Goal: Information Seeking & Learning: Find specific page/section

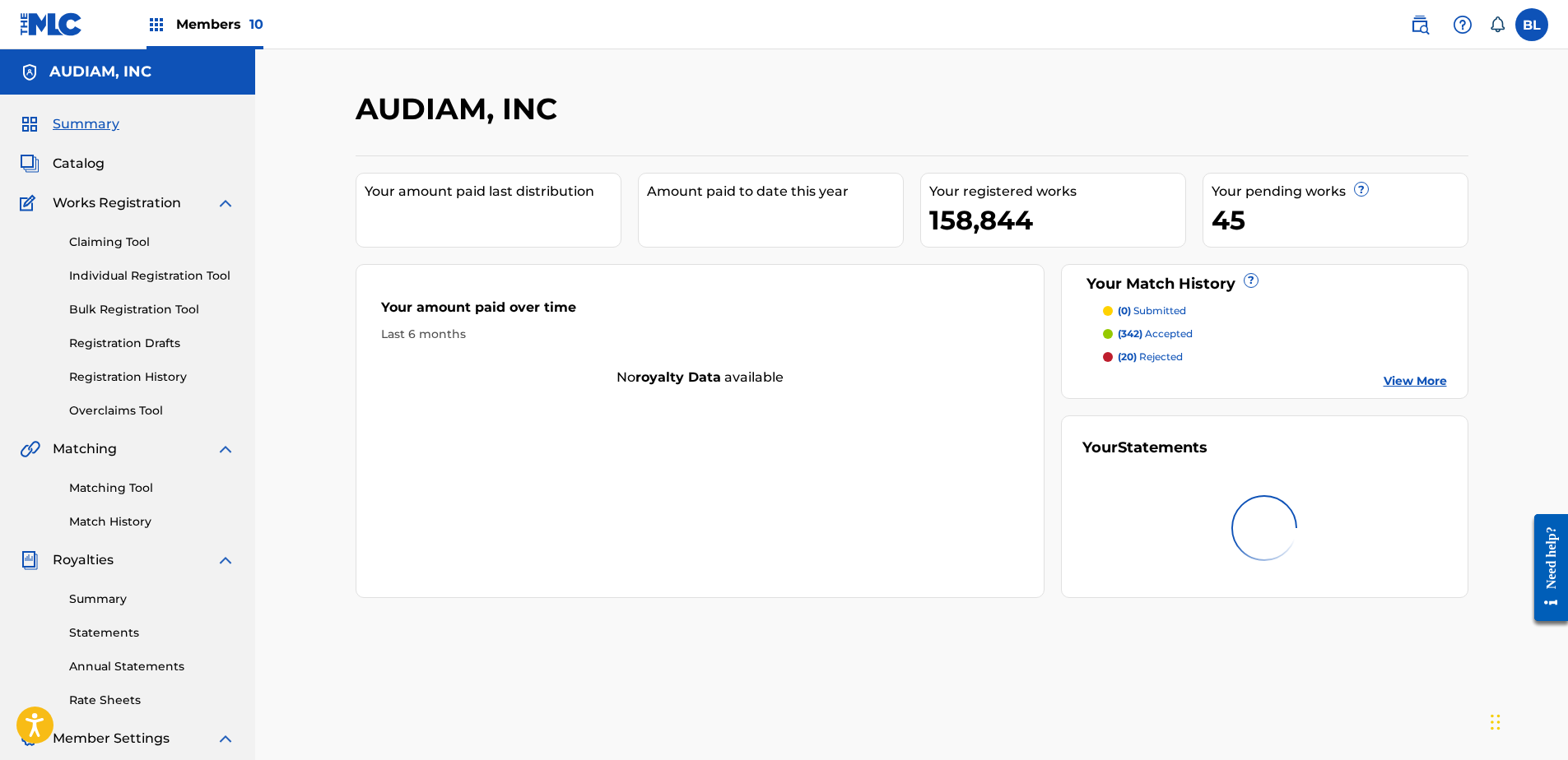
click at [1430, 20] on link at bounding box center [1420, 25] width 33 height 33
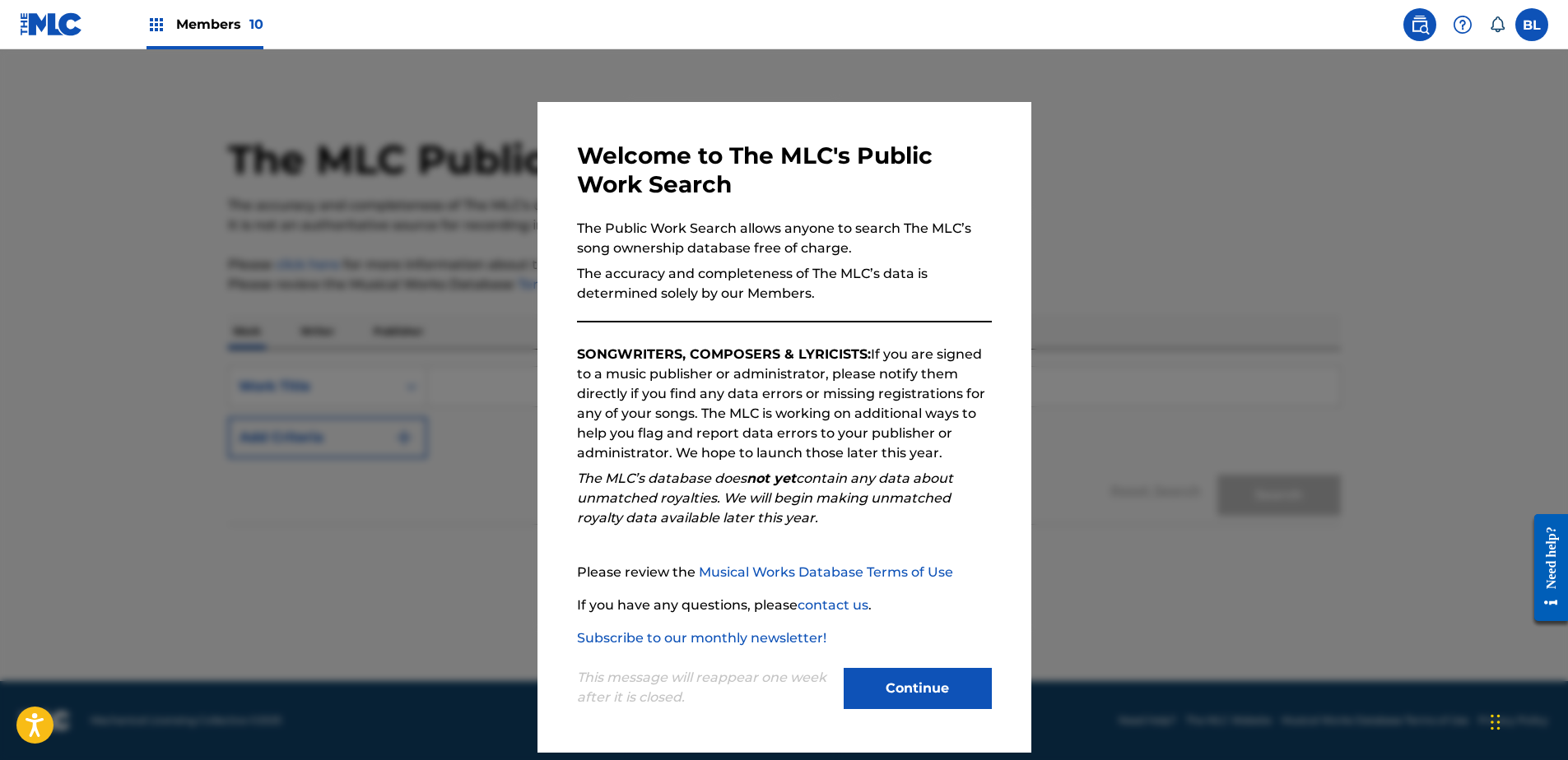
click at [871, 684] on button "Continue" at bounding box center [918, 688] width 148 height 41
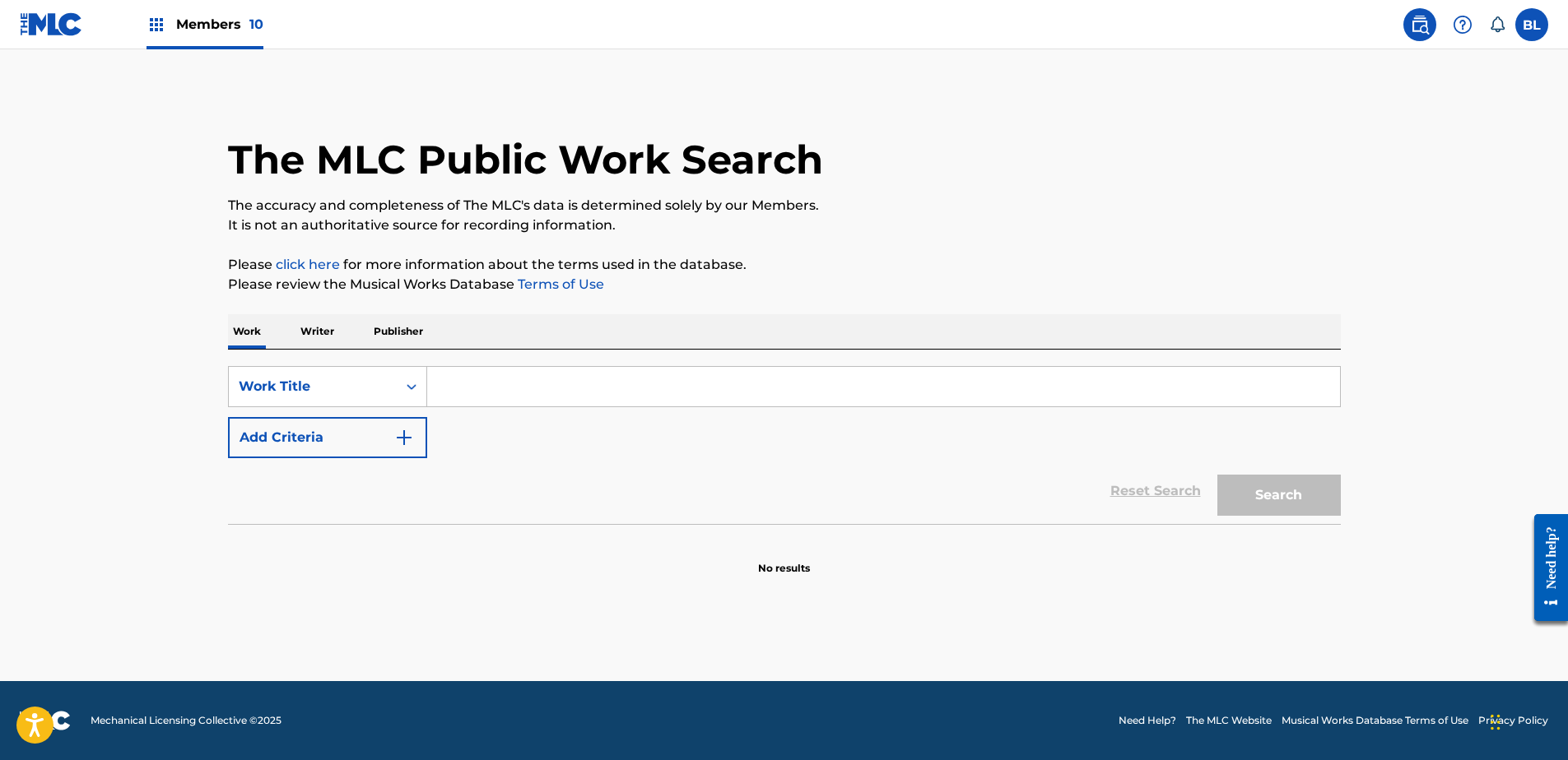
click at [551, 391] on input "Search Form" at bounding box center [884, 387] width 913 height 40
click at [829, 386] on input "Search Form" at bounding box center [884, 387] width 913 height 40
click at [301, 334] on p "Writer" at bounding box center [317, 331] width 44 height 34
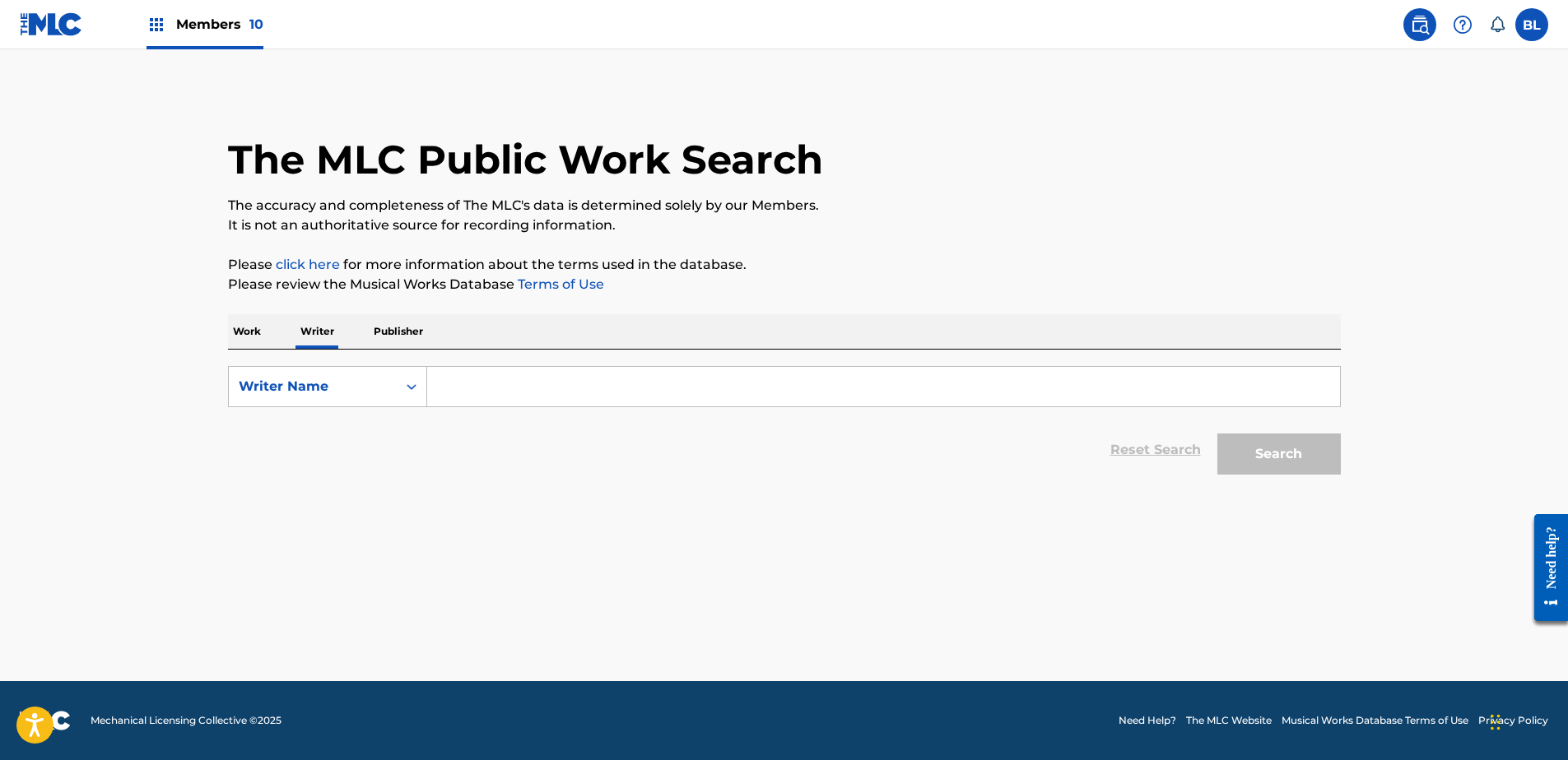
click at [243, 325] on p "Work" at bounding box center [247, 331] width 38 height 34
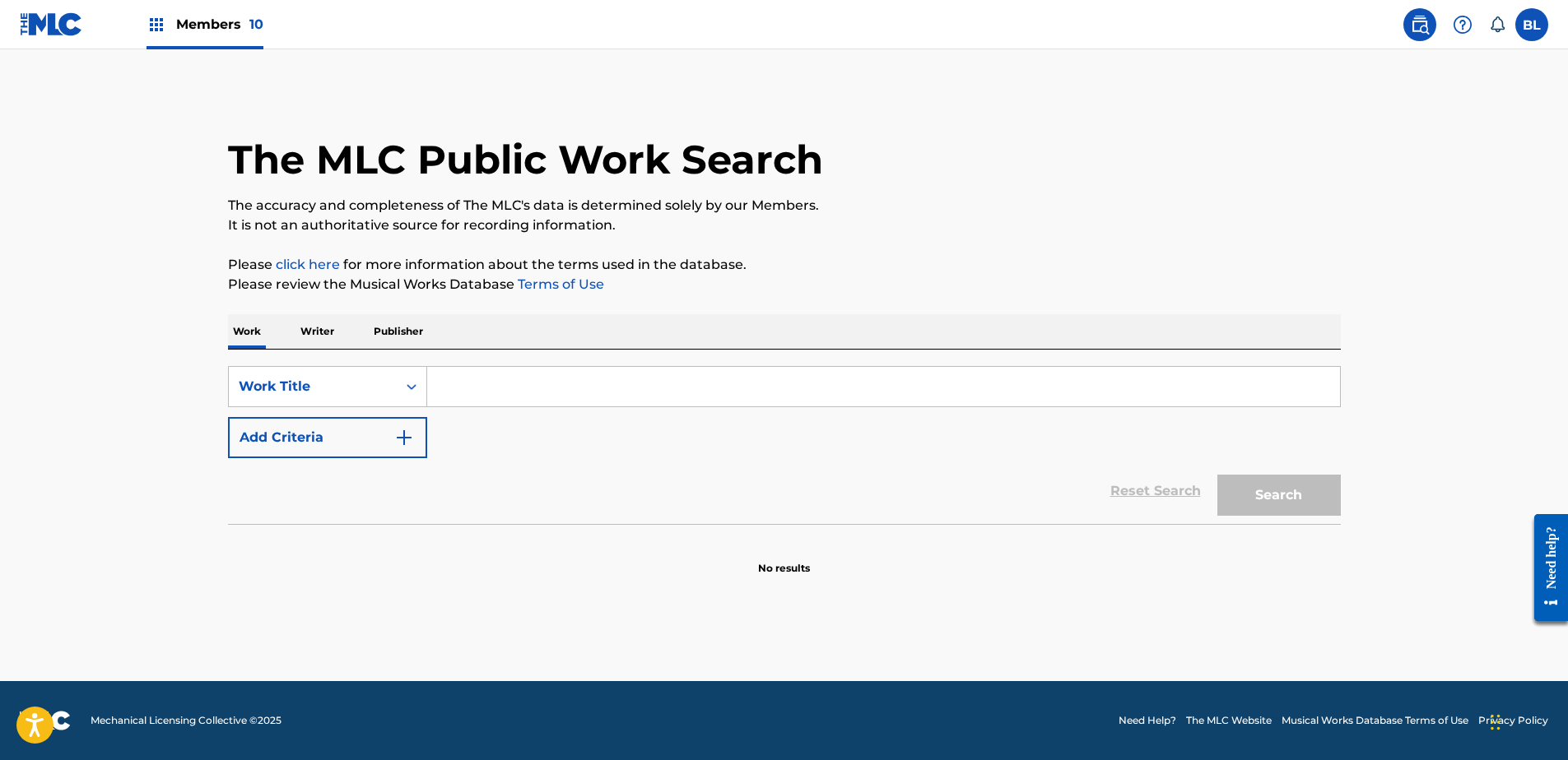
click at [383, 442] on button "Add Criteria" at bounding box center [327, 437] width 199 height 41
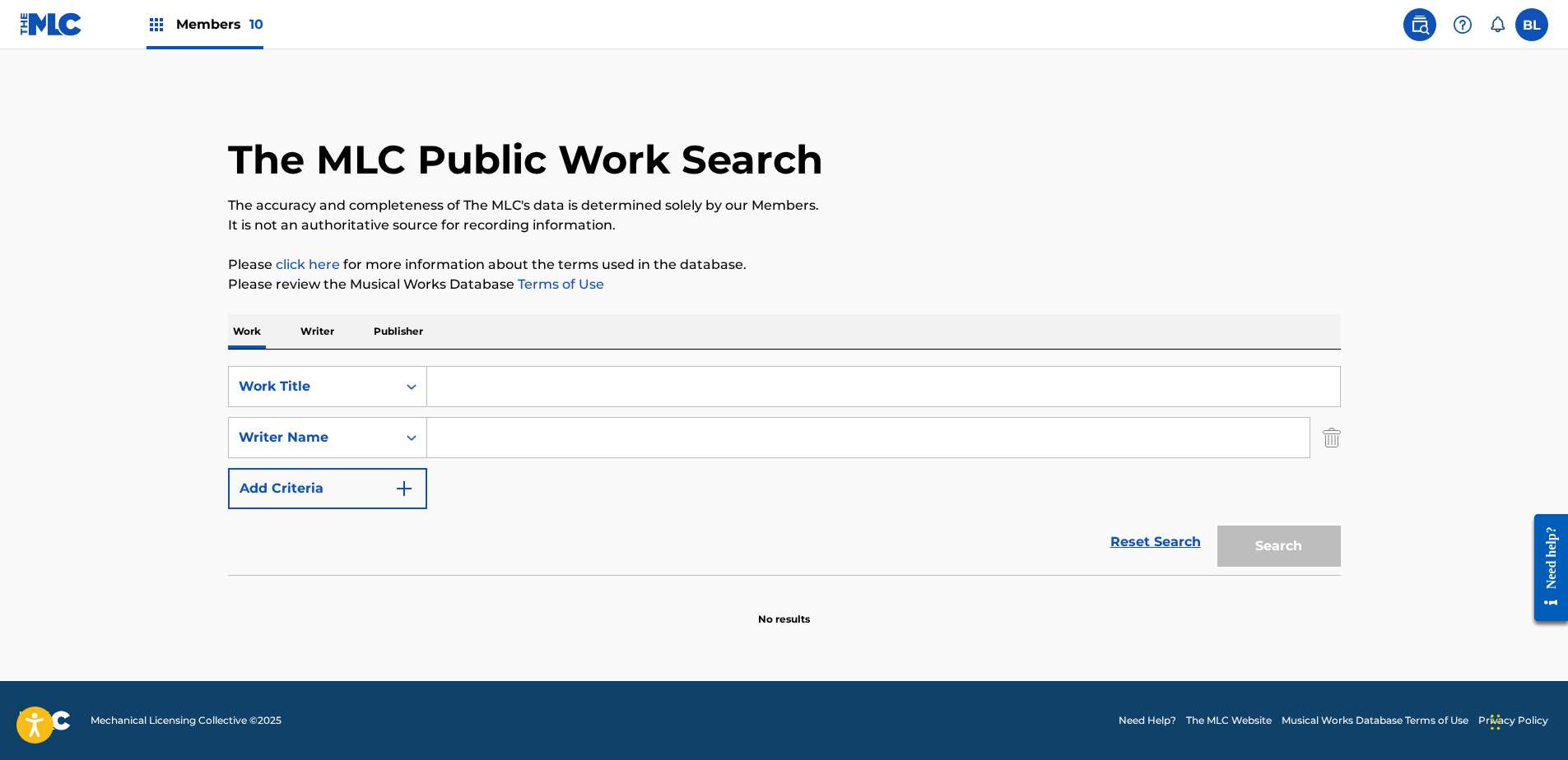
click at [177, 412] on main "The MLC Public Work Search The accuracy and completeness of The MLC's data is d…" at bounding box center [784, 365] width 1568 height 632
click at [146, 14] on div "Members 10" at bounding box center [141, 24] width 244 height 48
click at [170, 25] on div "Members 10" at bounding box center [204, 24] width 117 height 48
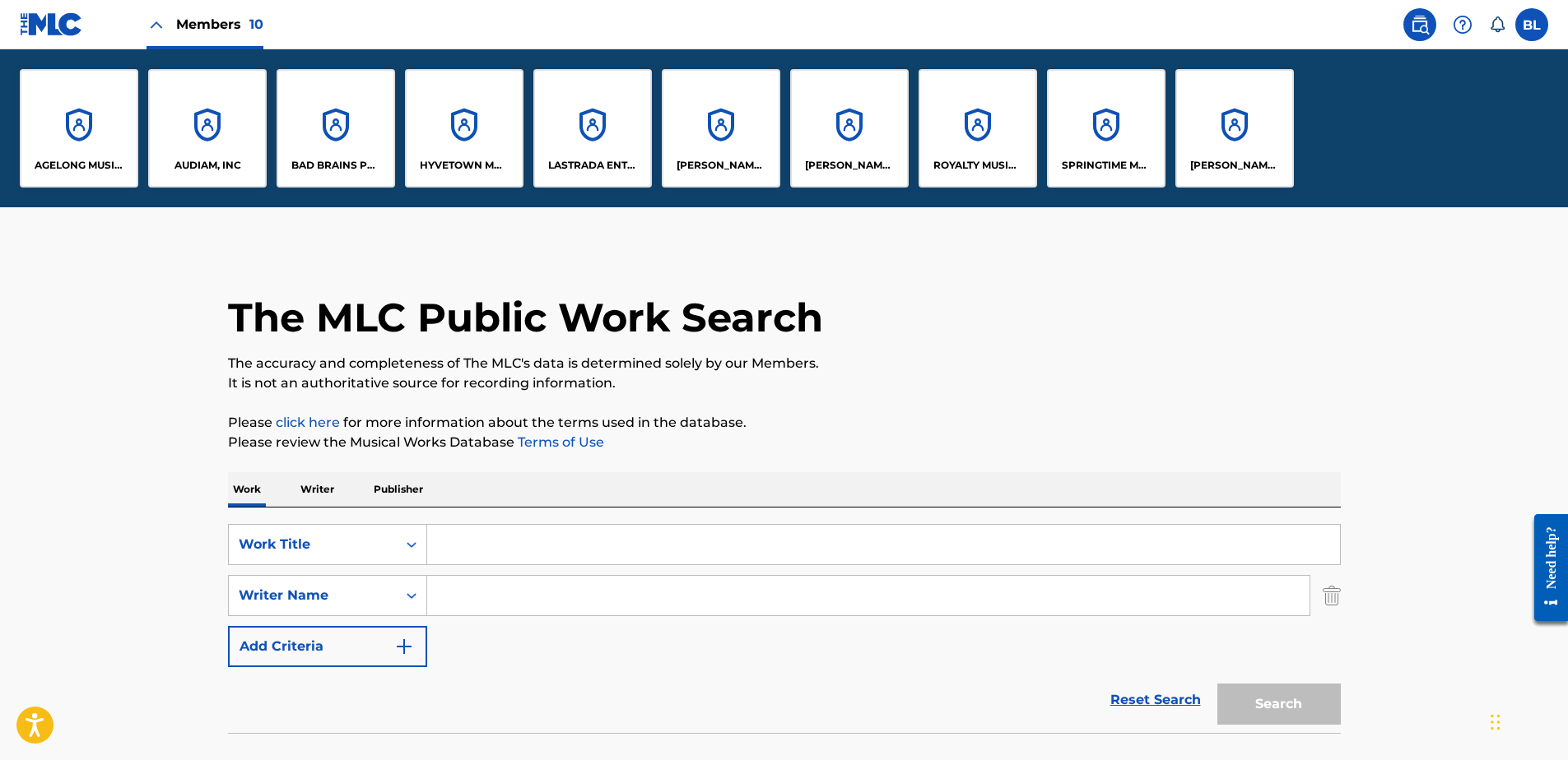
click at [165, 22] on img at bounding box center [156, 25] width 20 height 20
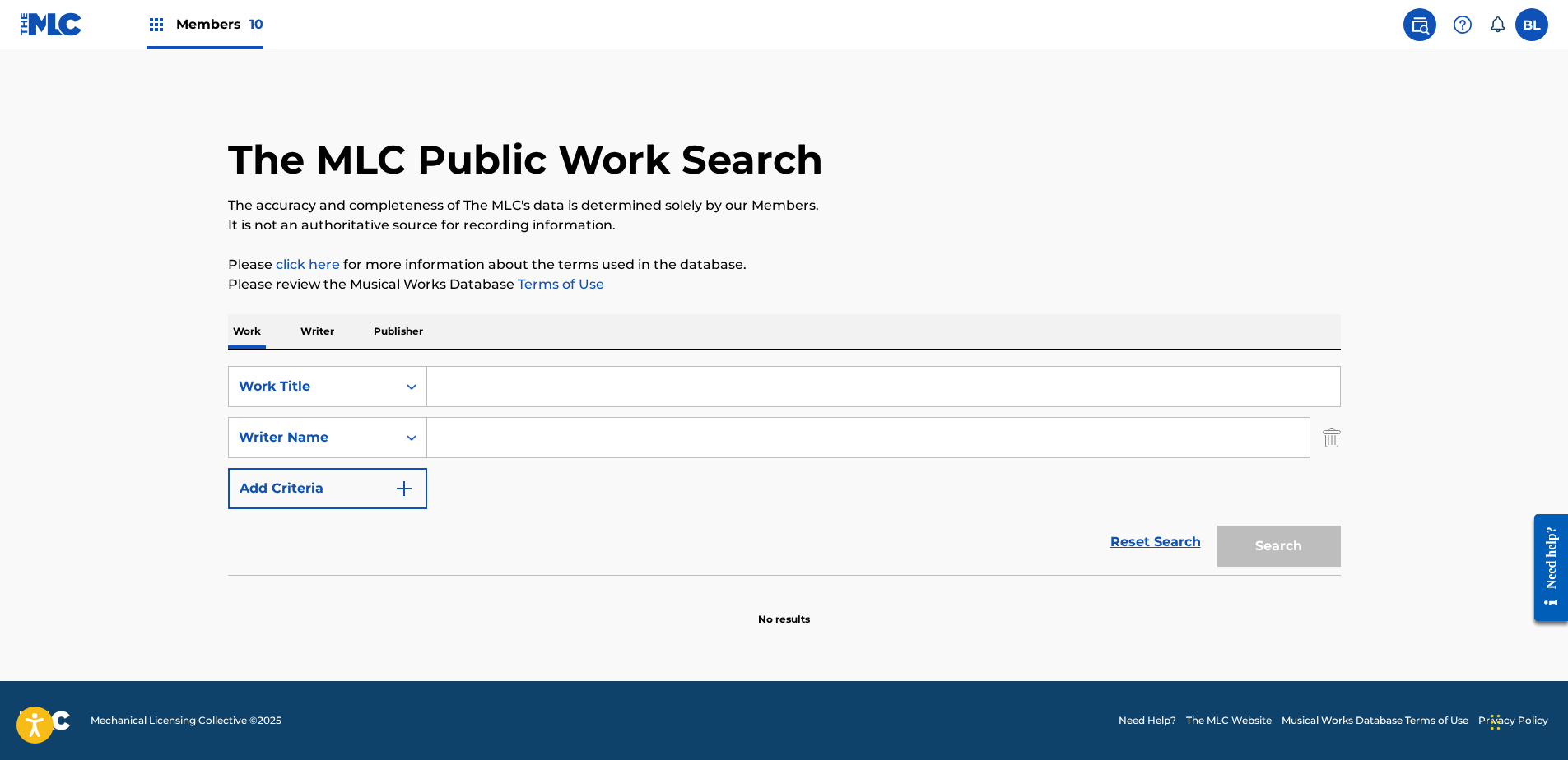
click at [59, 18] on img at bounding box center [51, 24] width 64 height 24
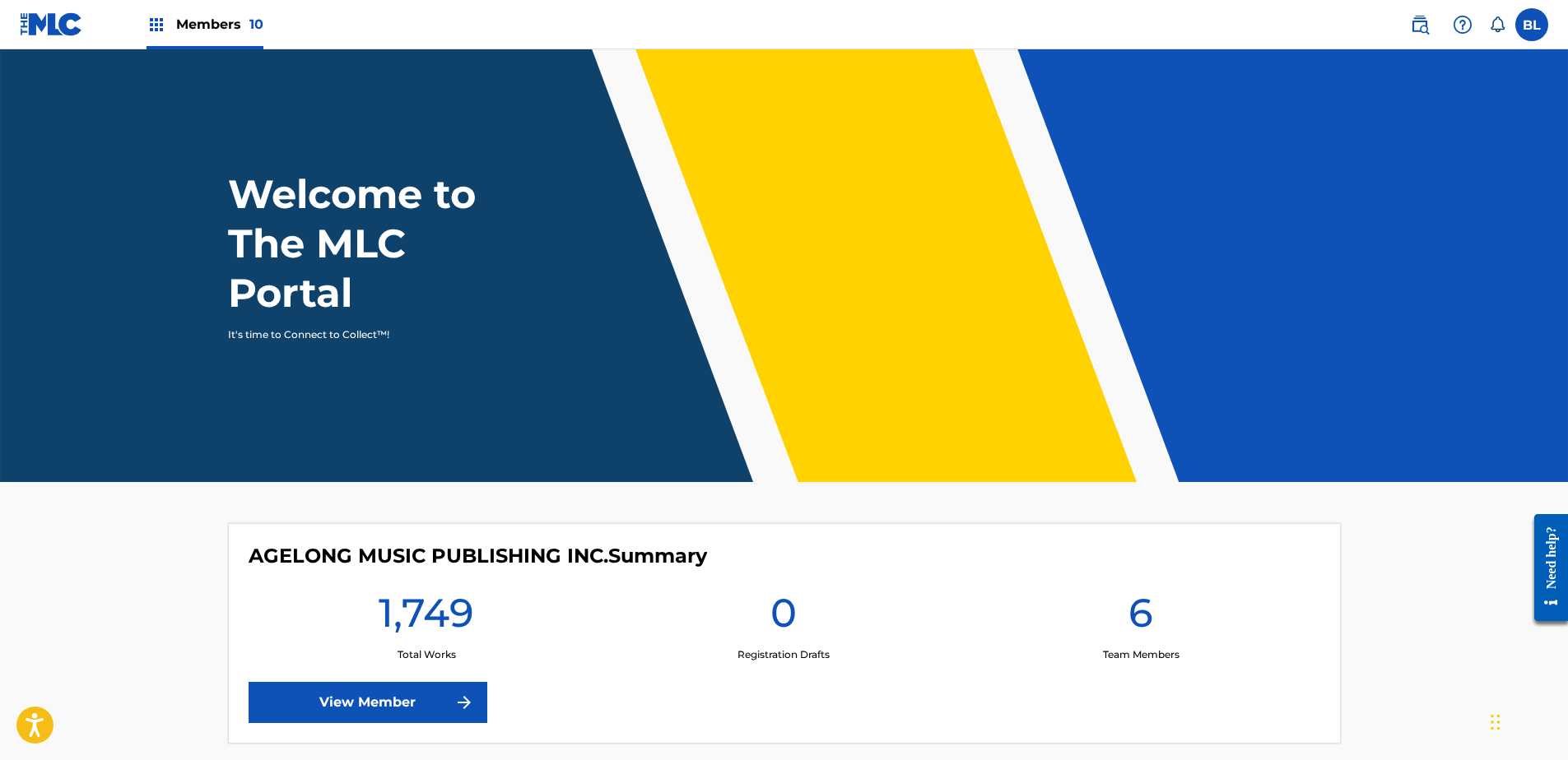
click at [222, 21] on span "Members 10" at bounding box center [220, 25] width 87 height 19
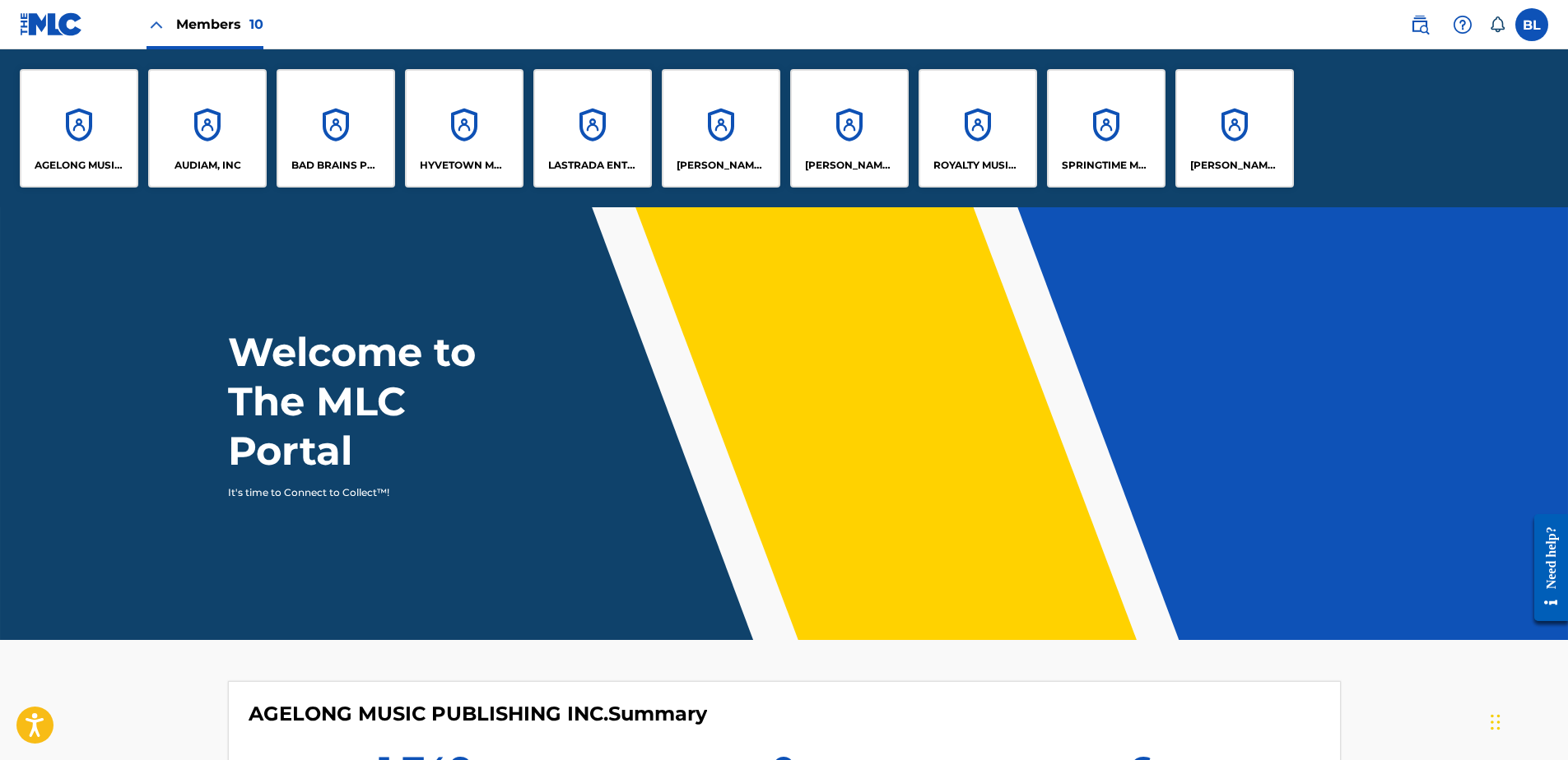
click at [215, 121] on div "AUDIAM, INC" at bounding box center [207, 128] width 119 height 119
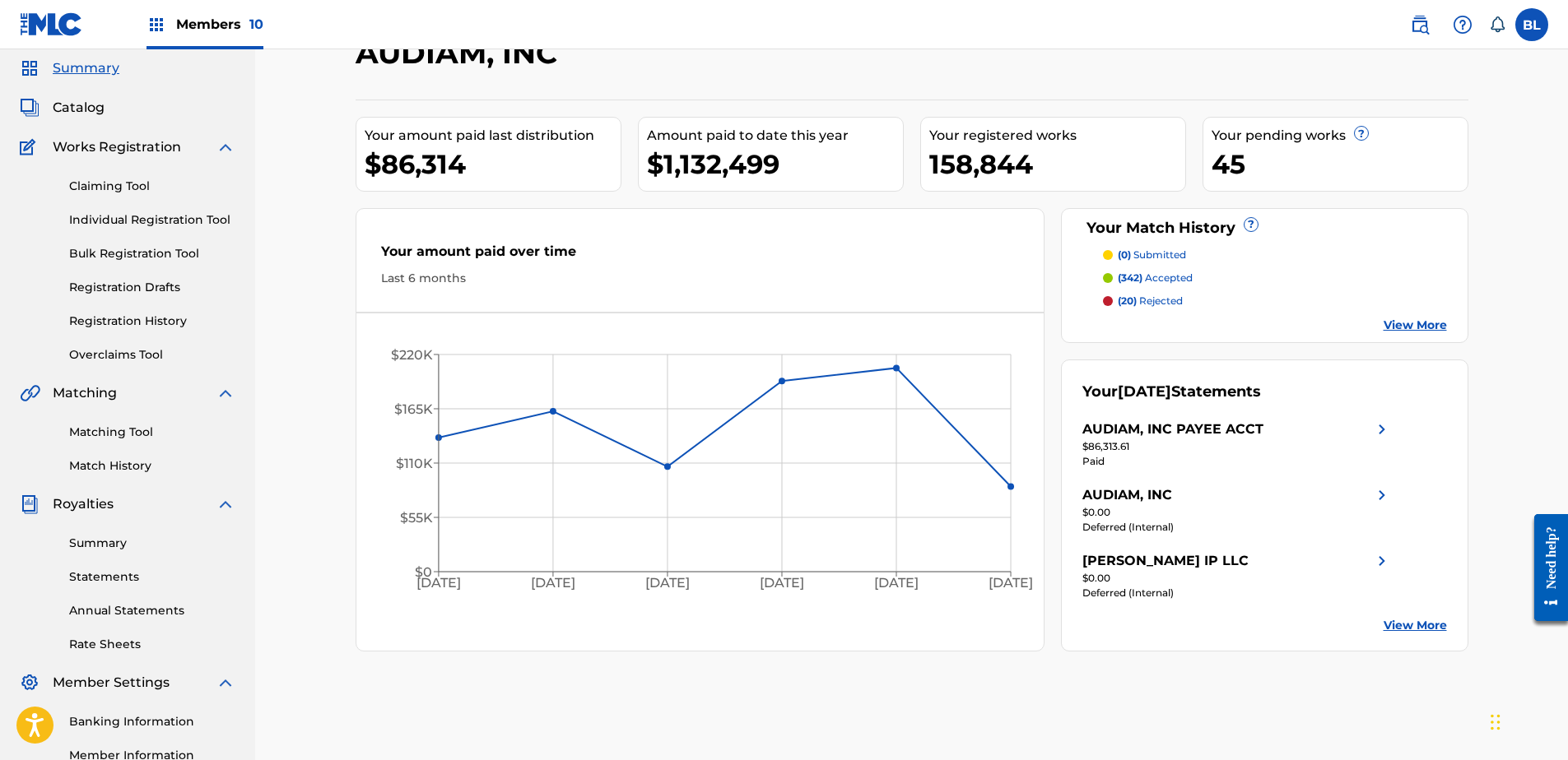
scroll to position [83, 0]
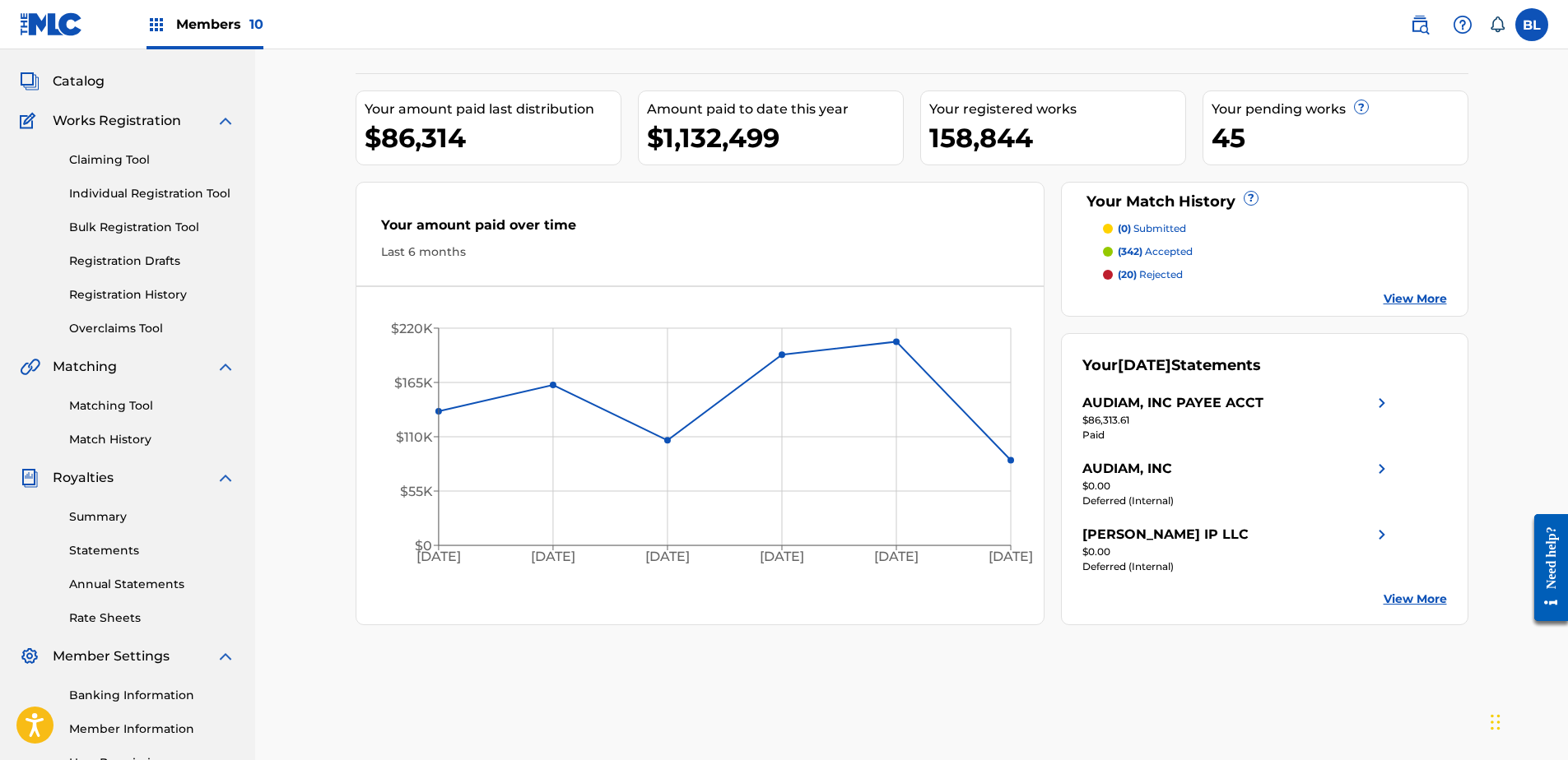
click at [95, 73] on span "Catalog" at bounding box center [79, 81] width 52 height 20
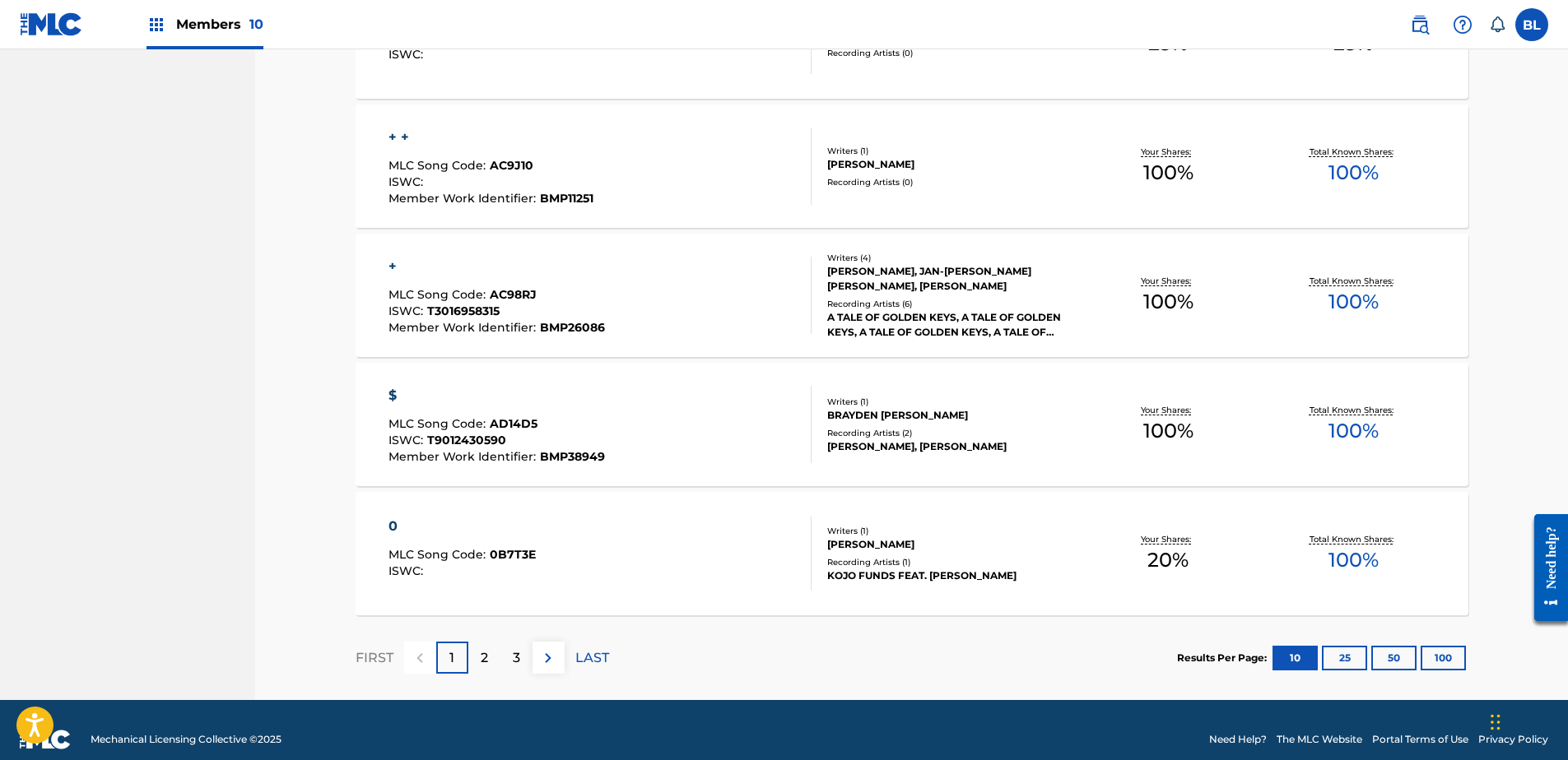
scroll to position [1123, 0]
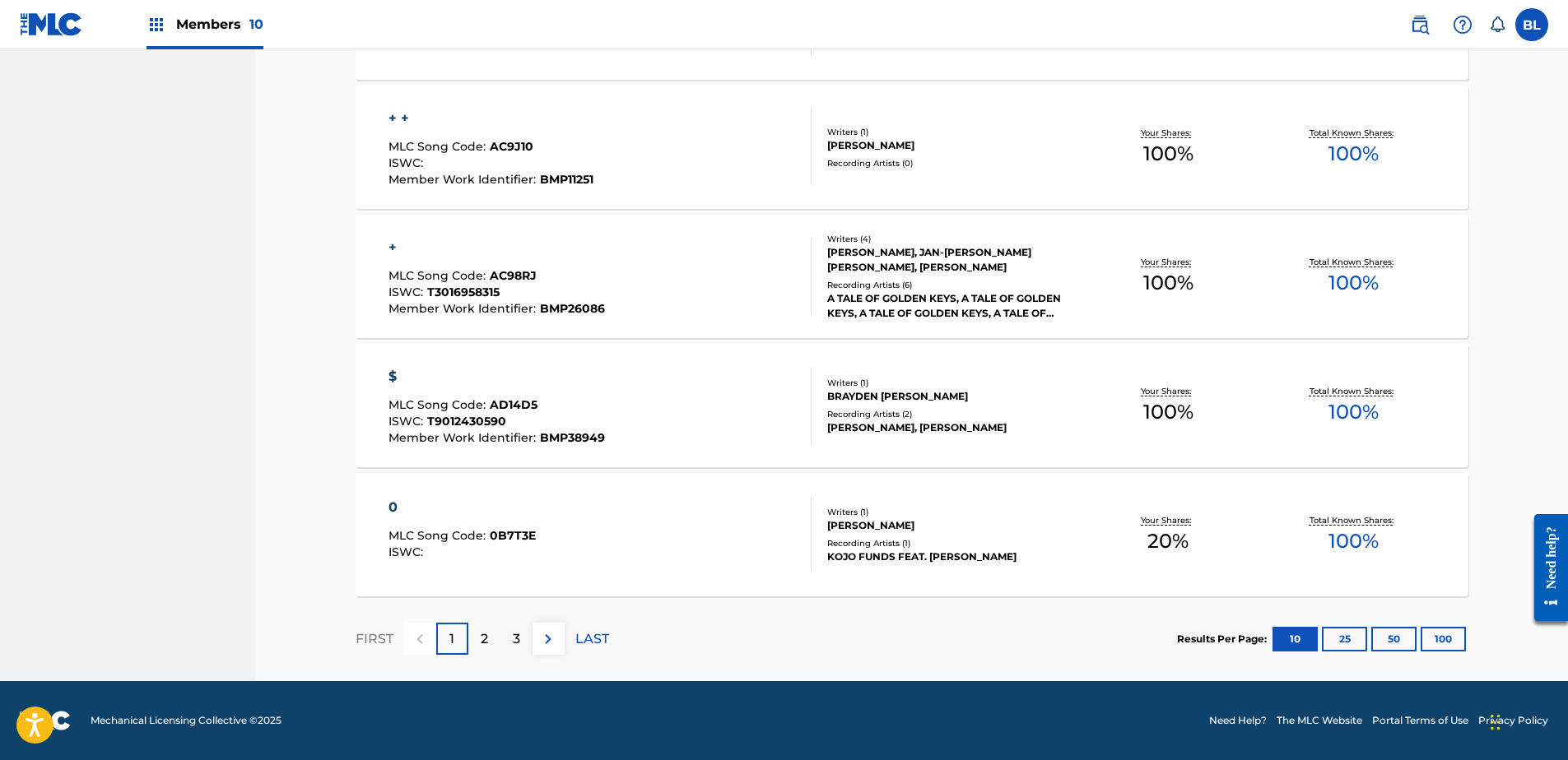
click at [481, 646] on p "2" at bounding box center [485, 640] width 8 height 20
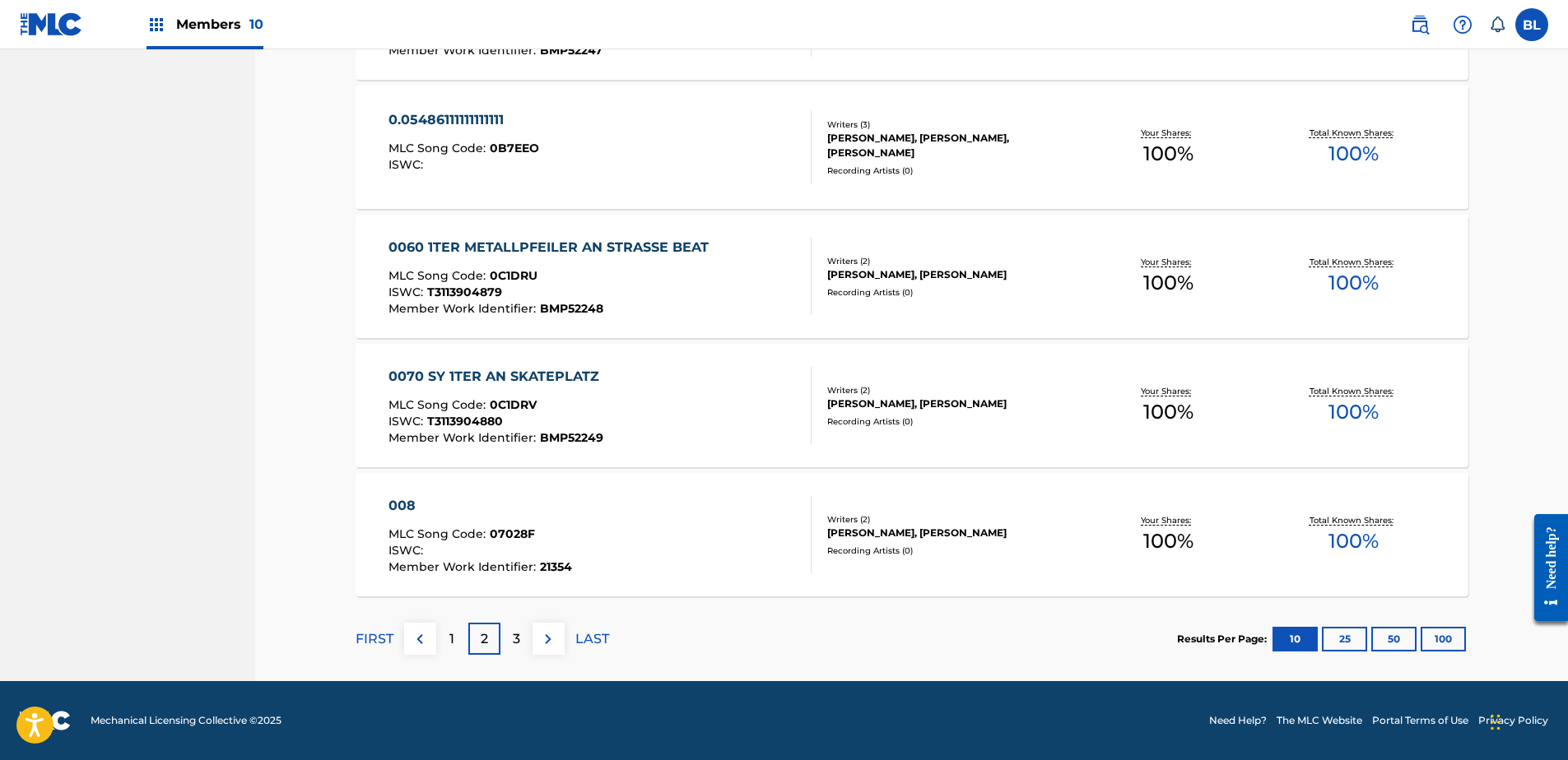
click at [517, 635] on p "3" at bounding box center [516, 640] width 8 height 20
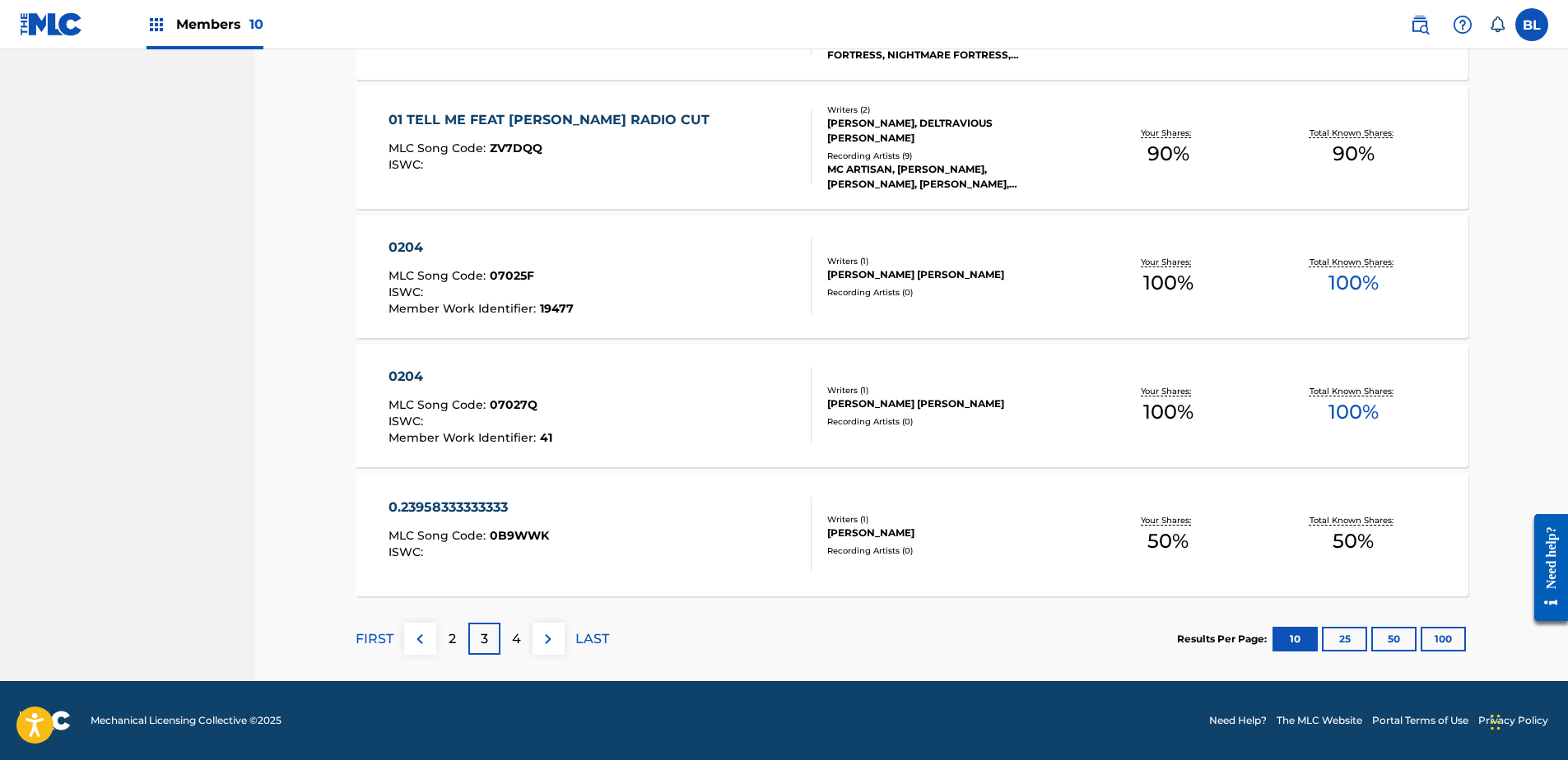
click at [508, 644] on div "4" at bounding box center [516, 640] width 32 height 32
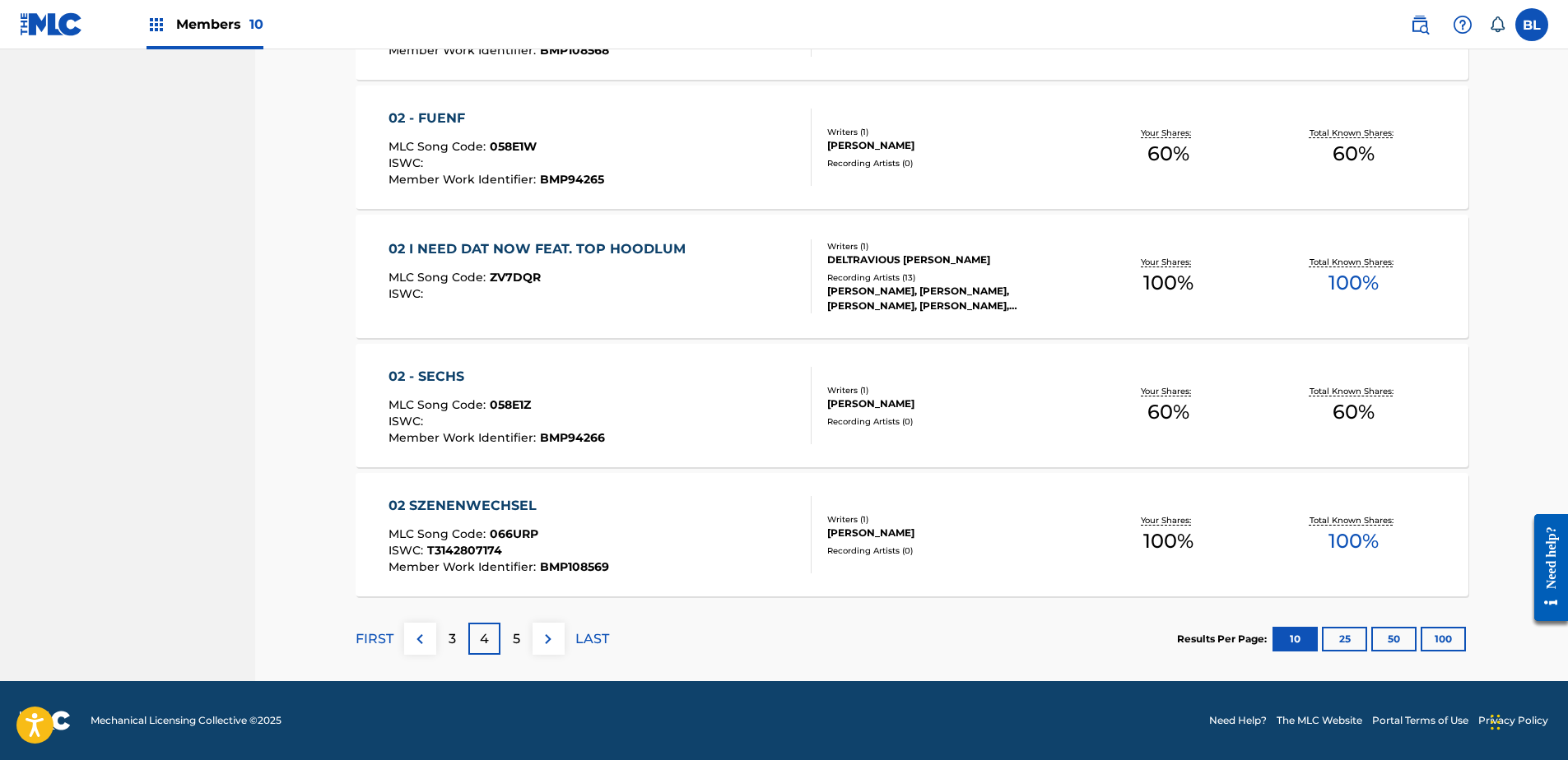
click at [516, 637] on p "5" at bounding box center [516, 640] width 8 height 20
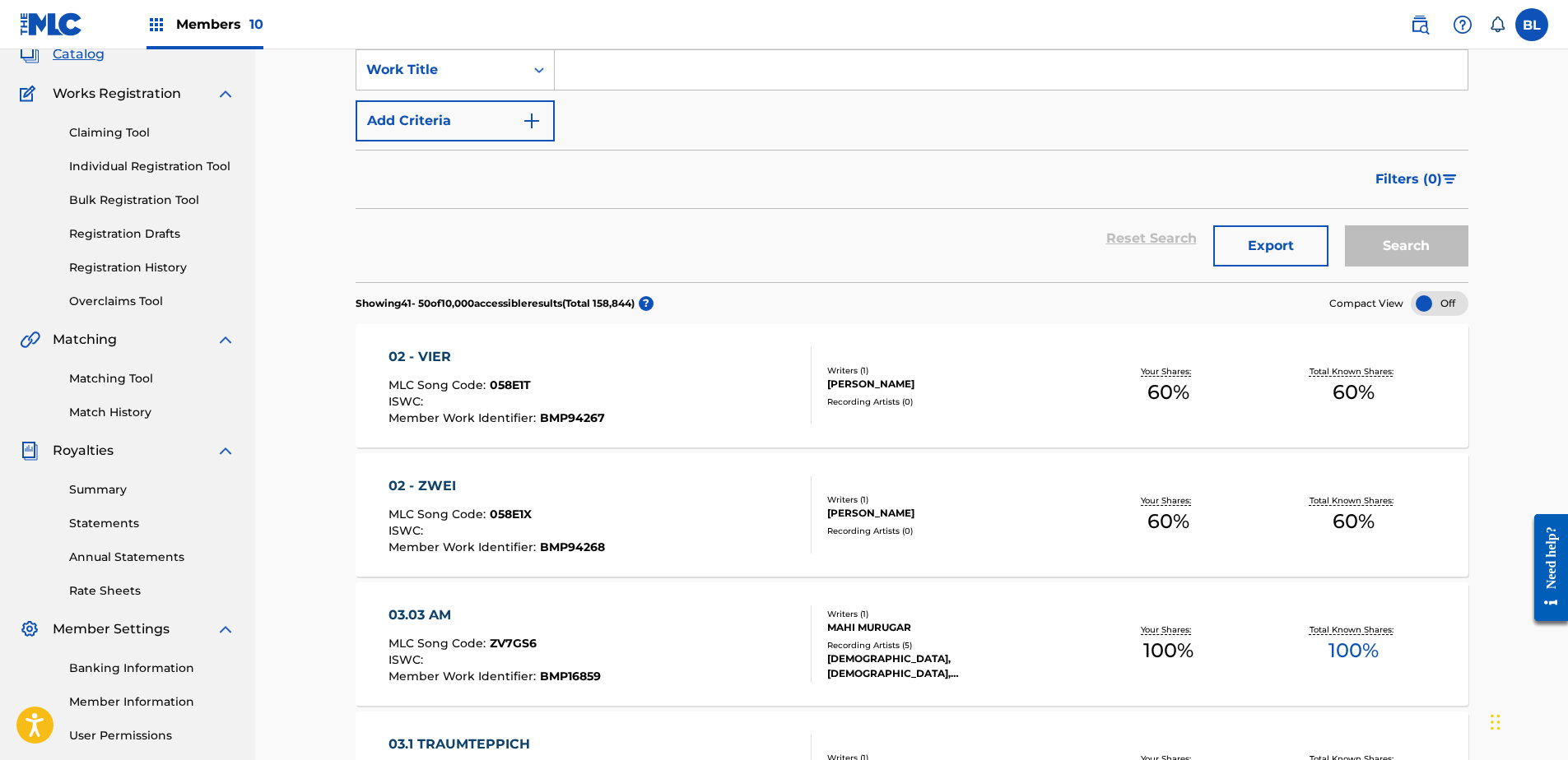
scroll to position [0, 0]
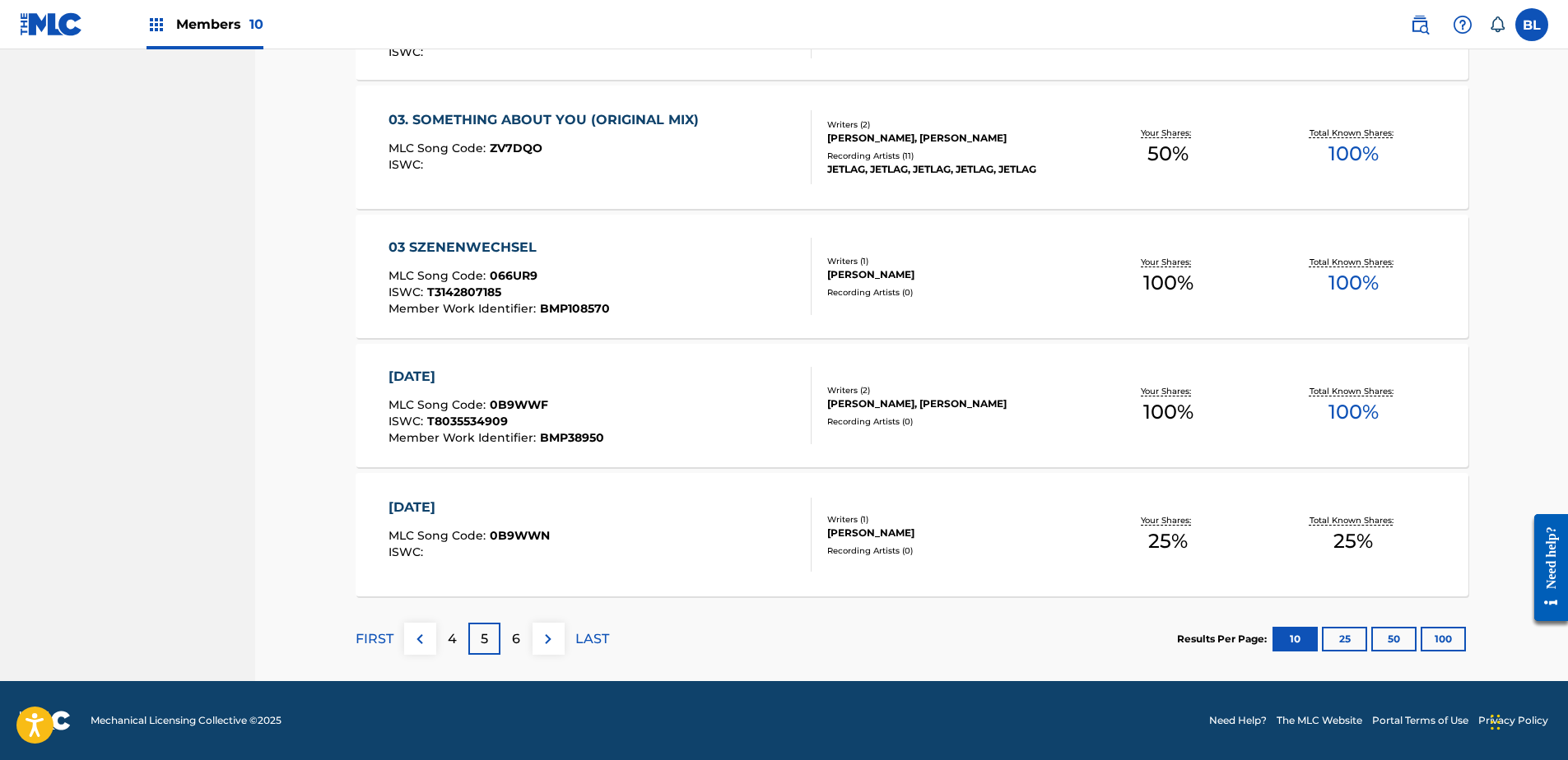
click at [524, 642] on div "6" at bounding box center [516, 640] width 32 height 32
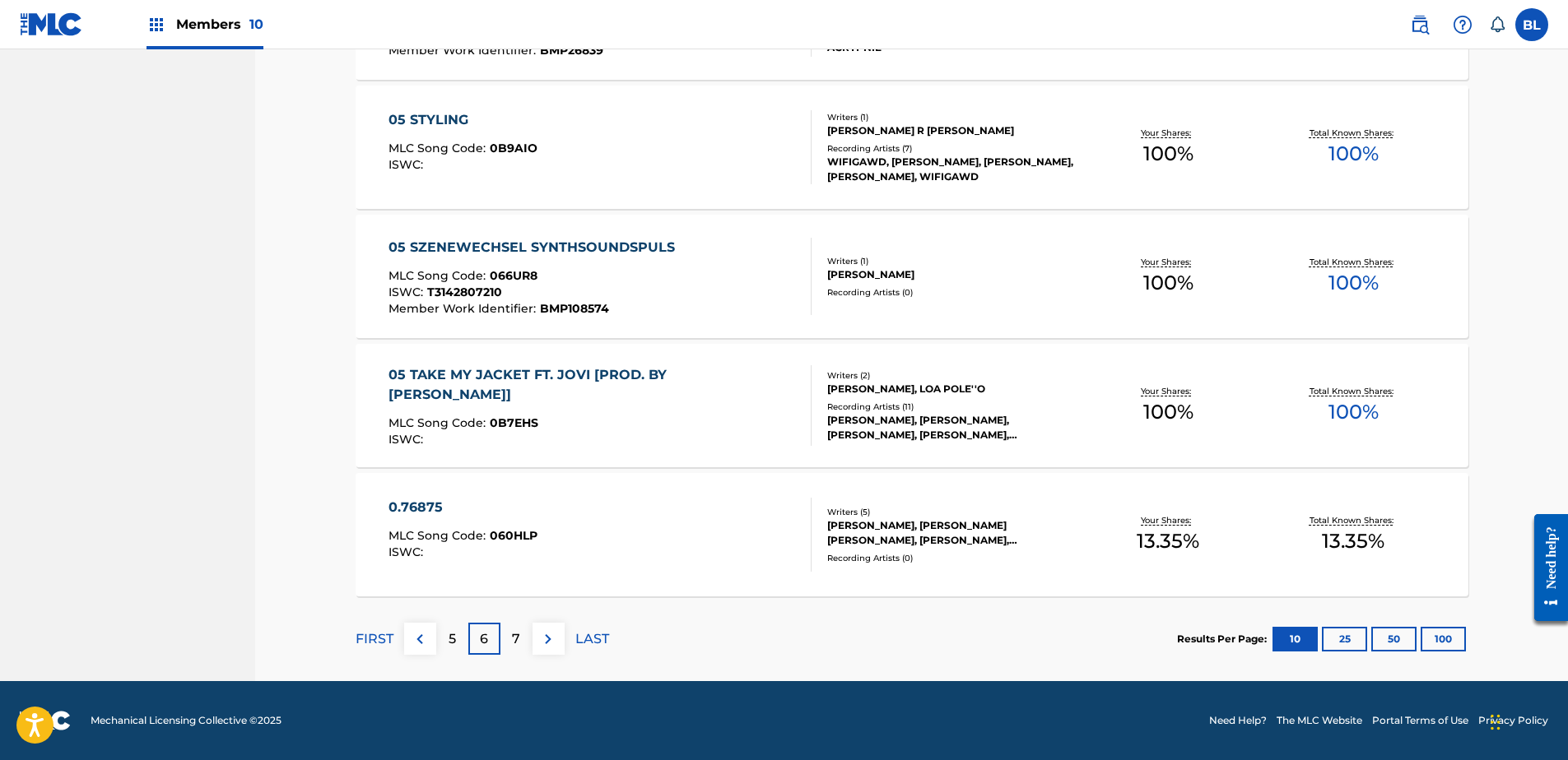
click at [523, 631] on div "7" at bounding box center [516, 640] width 32 height 32
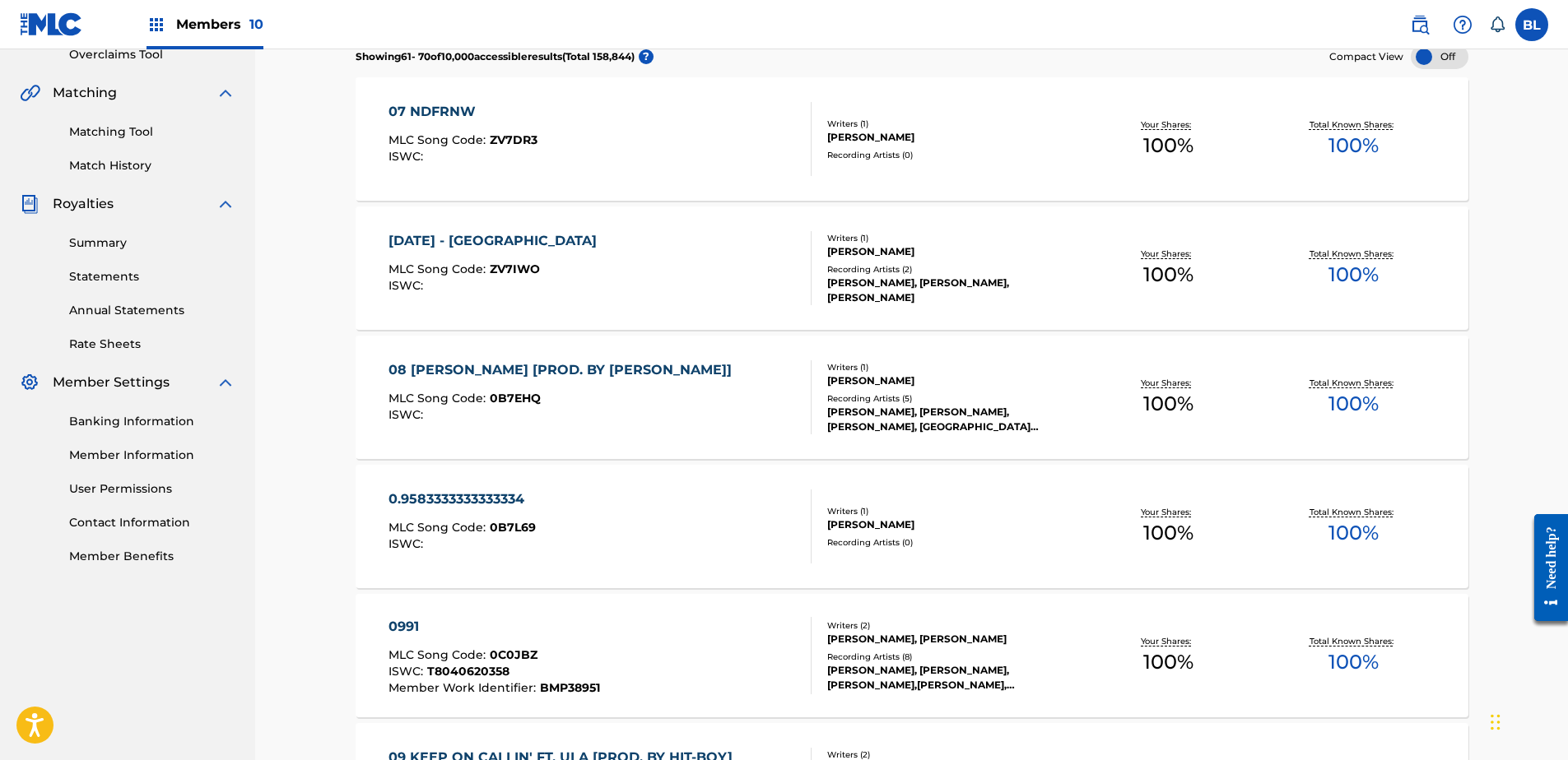
scroll to position [382, 0]
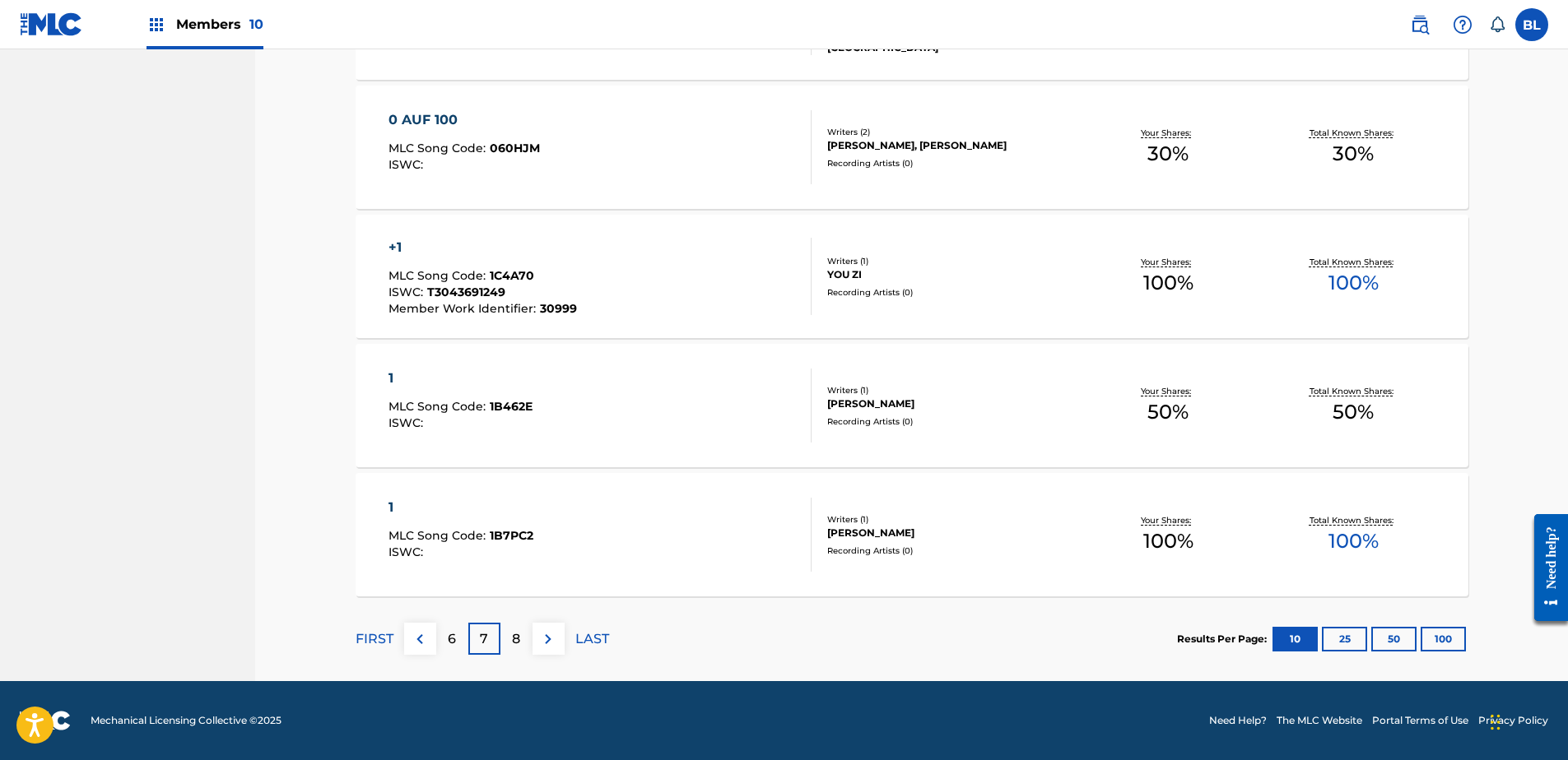
click at [518, 636] on p "8" at bounding box center [516, 640] width 9 height 20
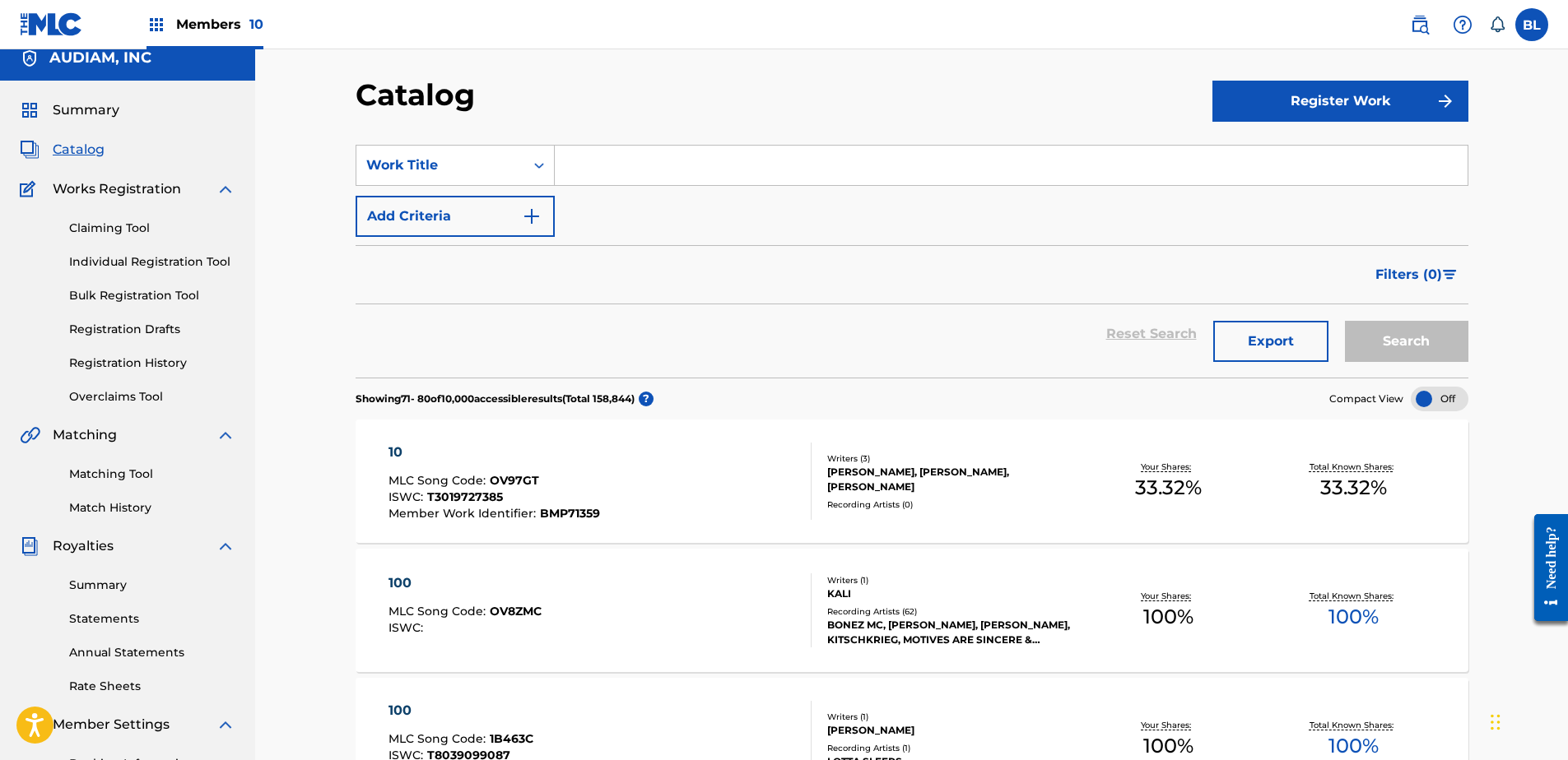
scroll to position [0, 0]
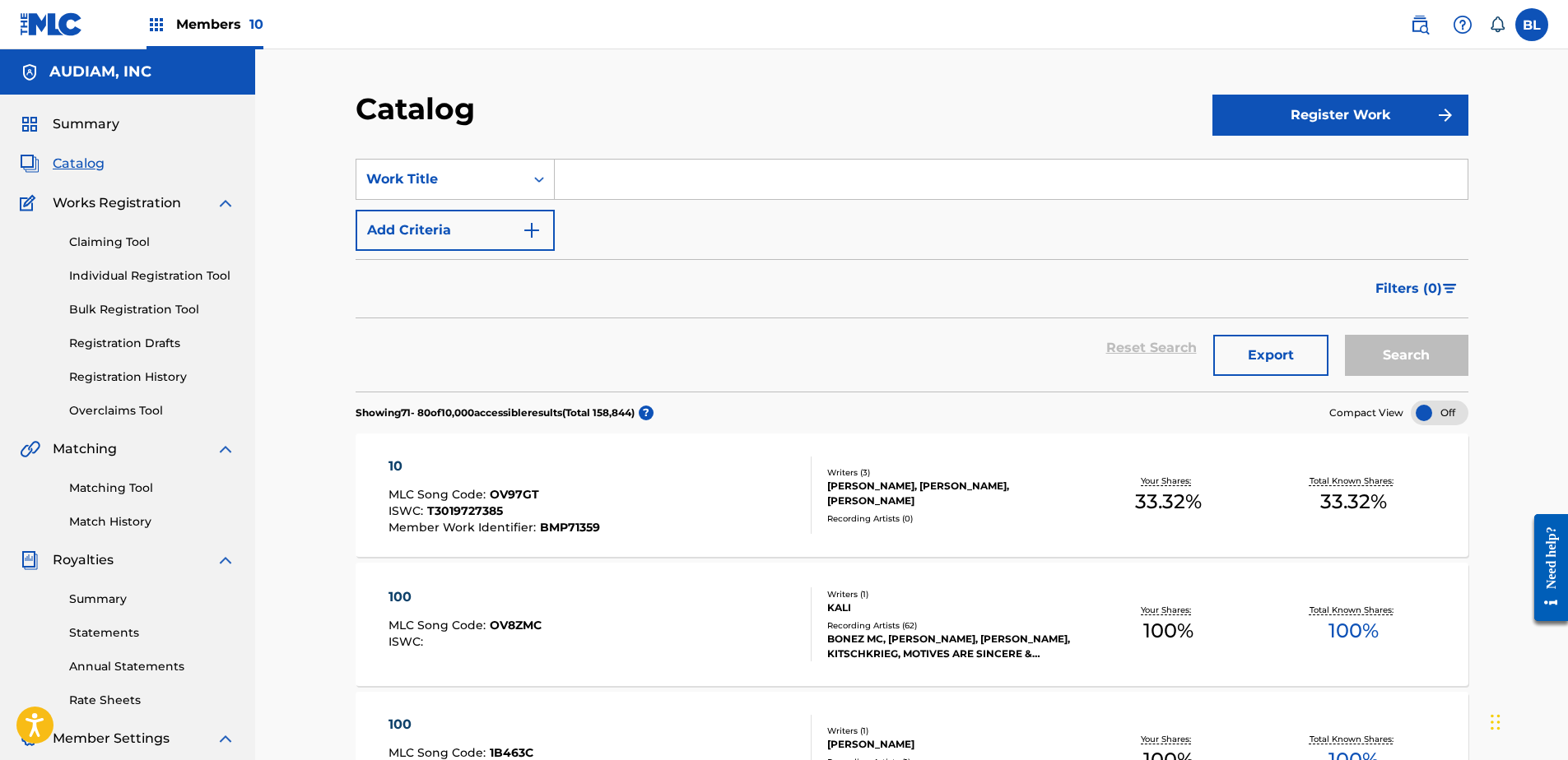
click at [1400, 295] on span "Filters ( 0 )" at bounding box center [1409, 288] width 66 height 20
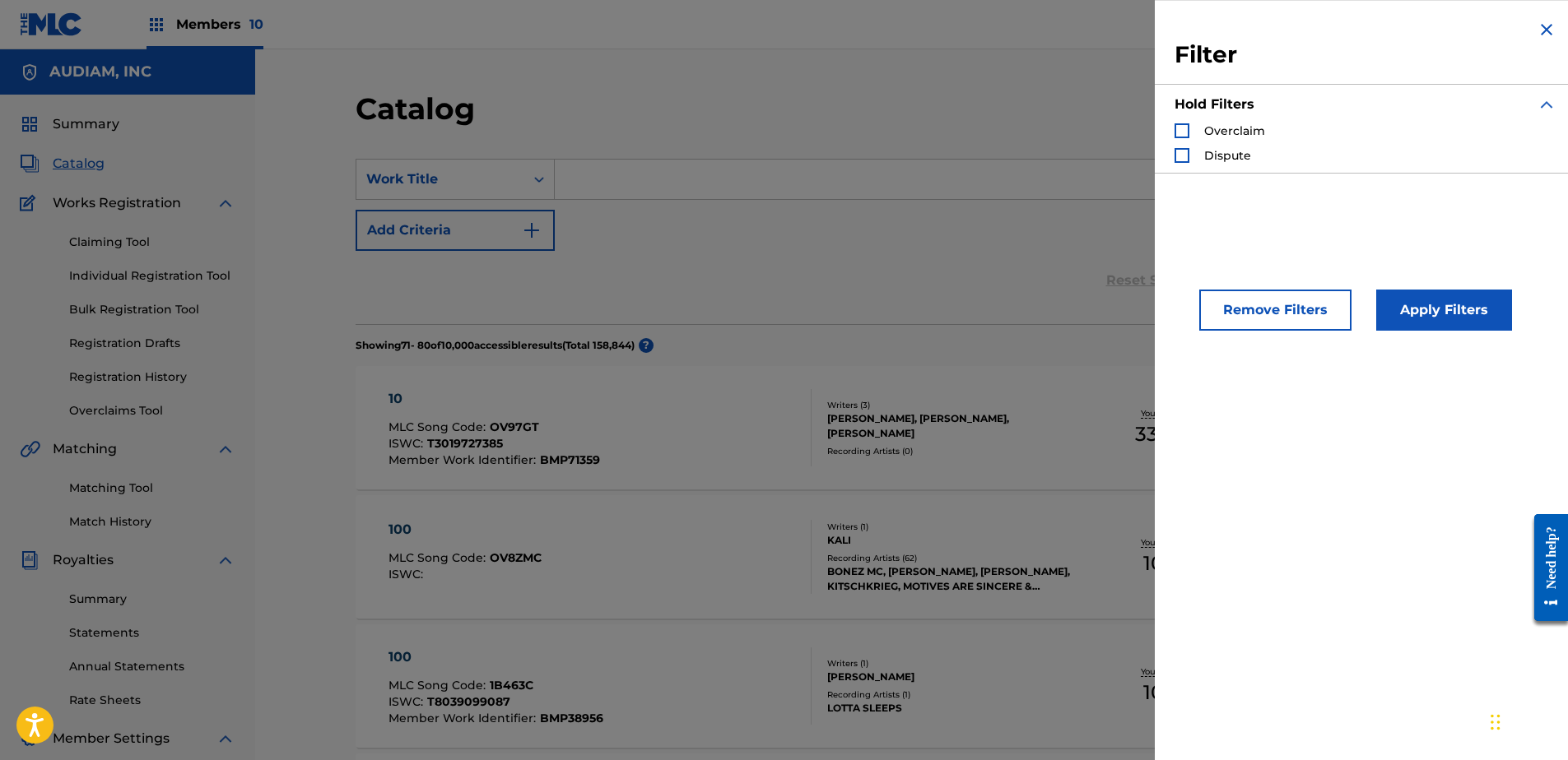
click at [1108, 241] on div "SearchWithCriteria0f82924f-7911-47a2-a701-d26566515441 Work Title Add Criteria" at bounding box center [912, 204] width 1113 height 92
drag, startPoint x: 1049, startPoint y: 250, endPoint x: 1141, endPoint y: 224, distance: 95.6
click at [1051, 250] on div "SearchWithCriteria0f82924f-7911-47a2-a701-d26566515441 Work Title Add Criteria" at bounding box center [912, 204] width 1113 height 92
click at [1540, 29] on img "Search Form" at bounding box center [1546, 29] width 20 height 20
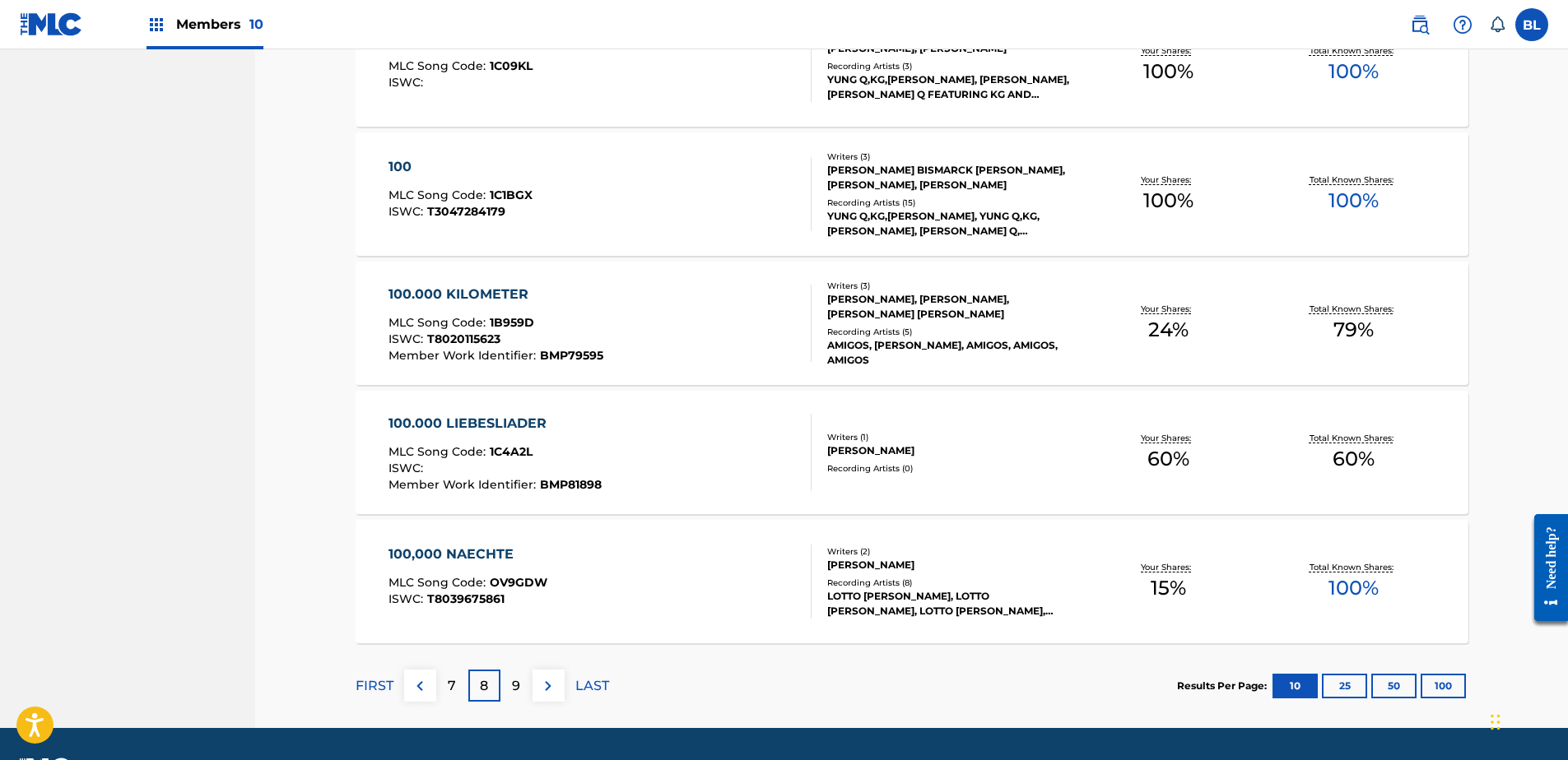
scroll to position [1123, 0]
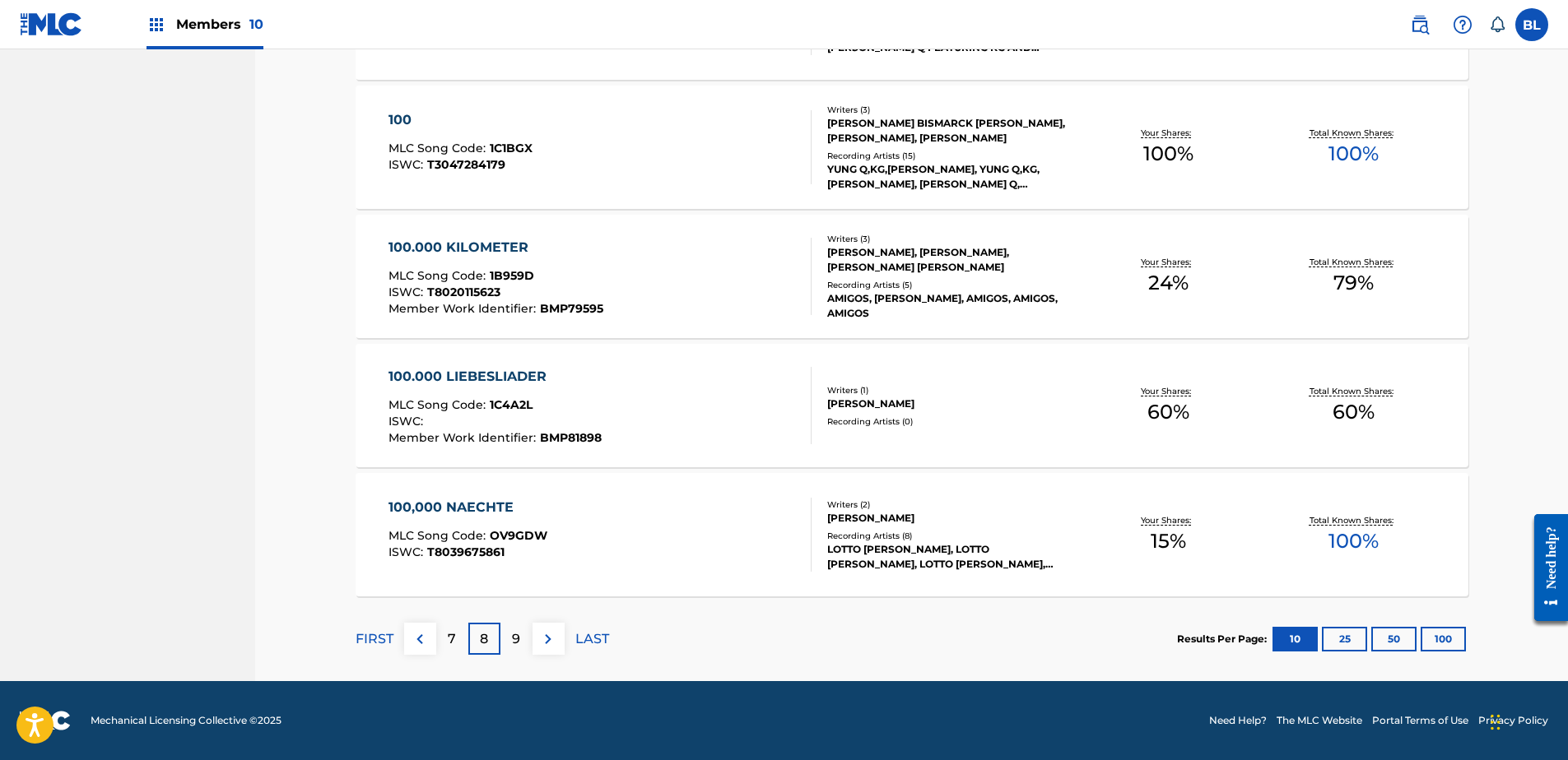
click at [521, 642] on div "9" at bounding box center [516, 640] width 32 height 32
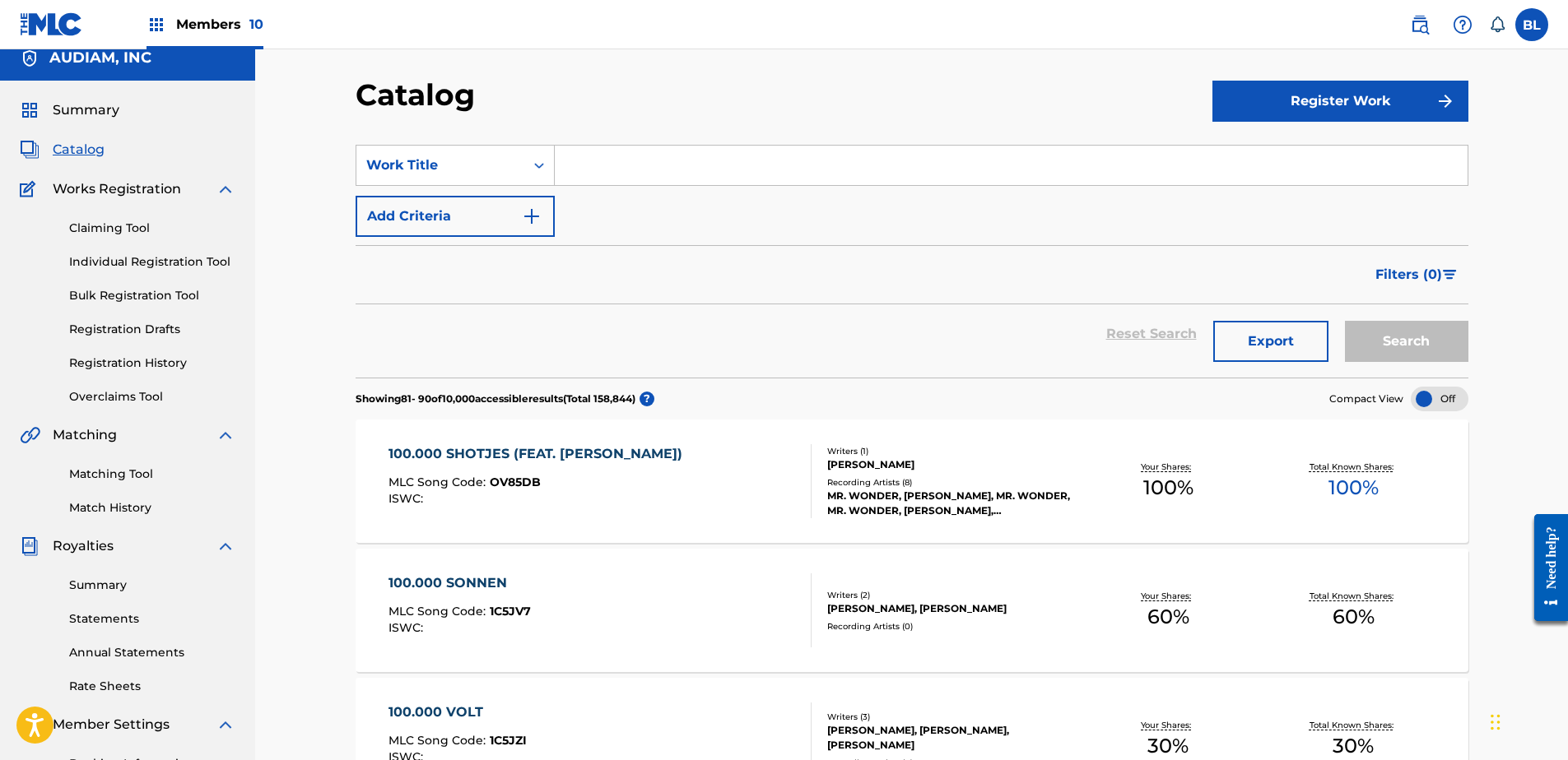
scroll to position [0, 0]
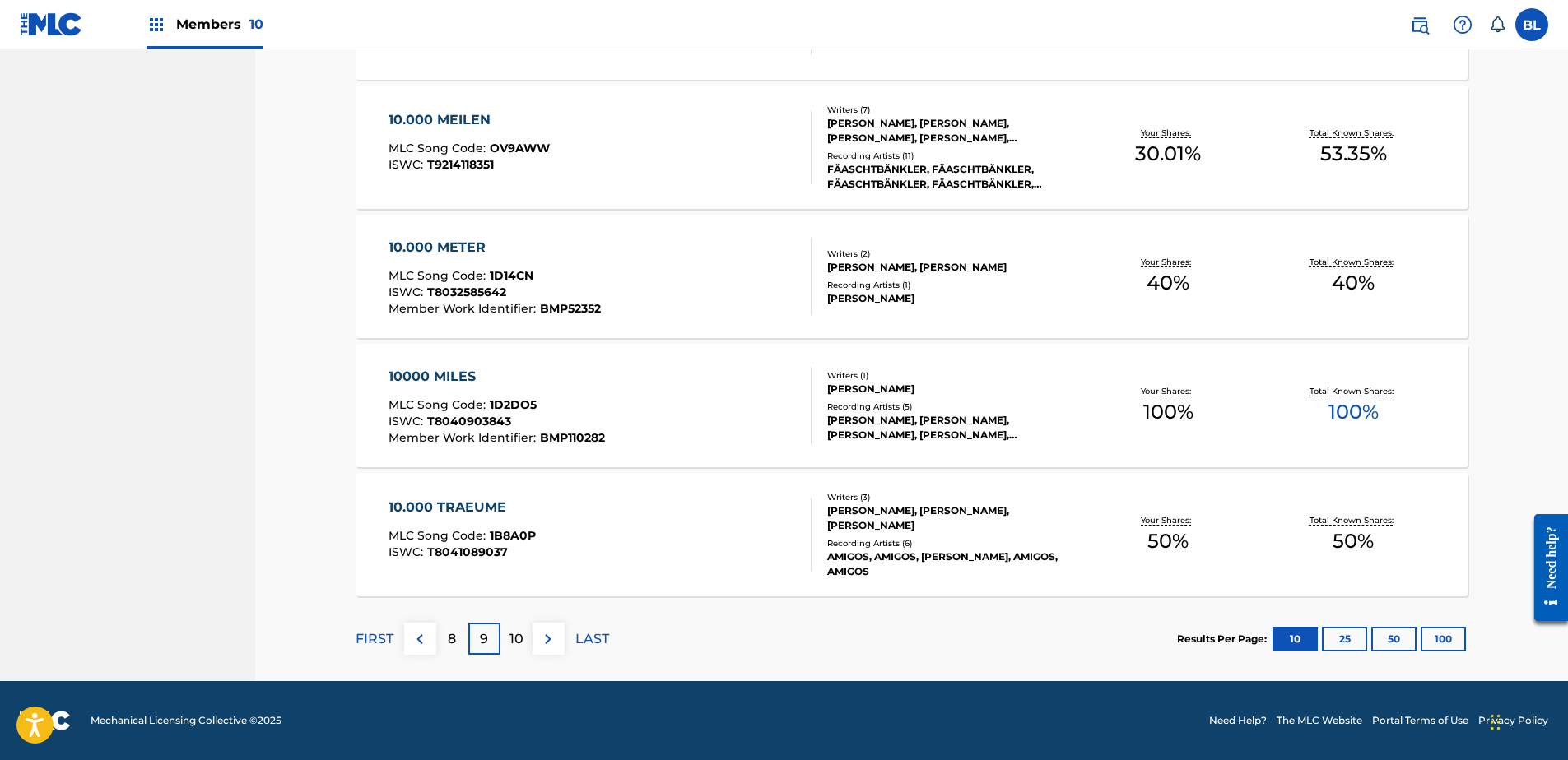
click at [512, 641] on p "10" at bounding box center [516, 640] width 14 height 20
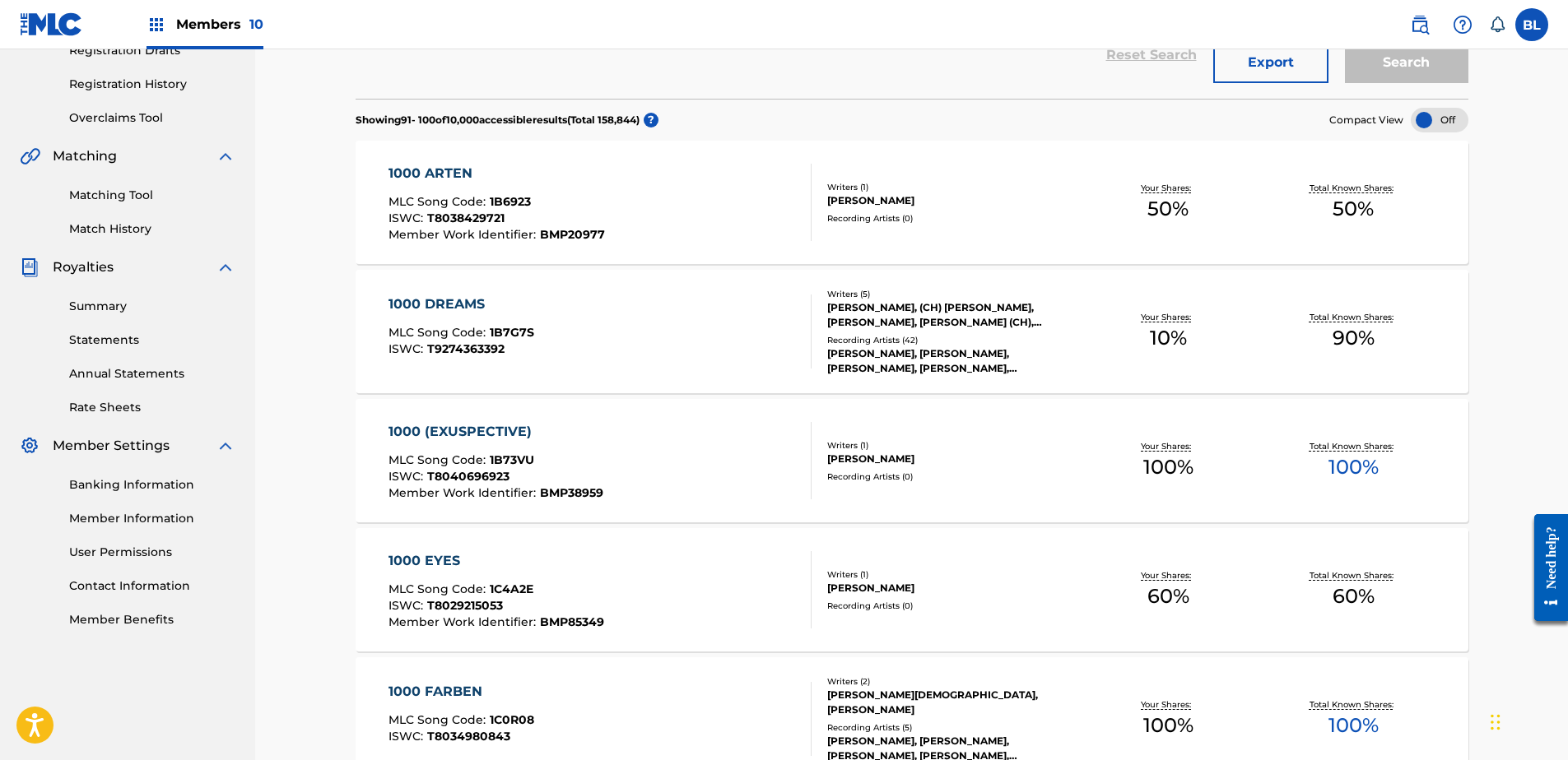
scroll to position [218, 0]
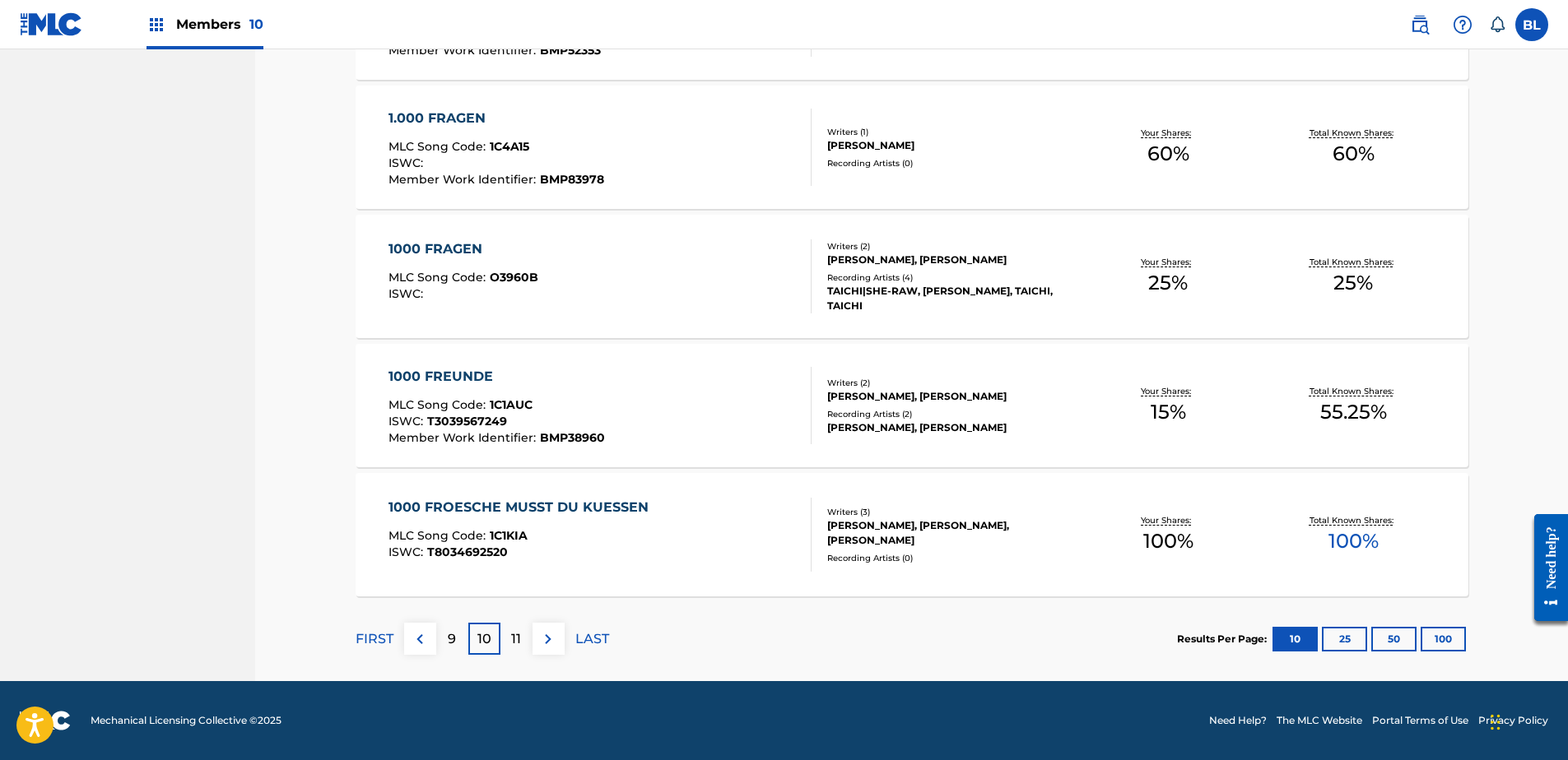
click at [511, 630] on div "11" at bounding box center [516, 640] width 32 height 32
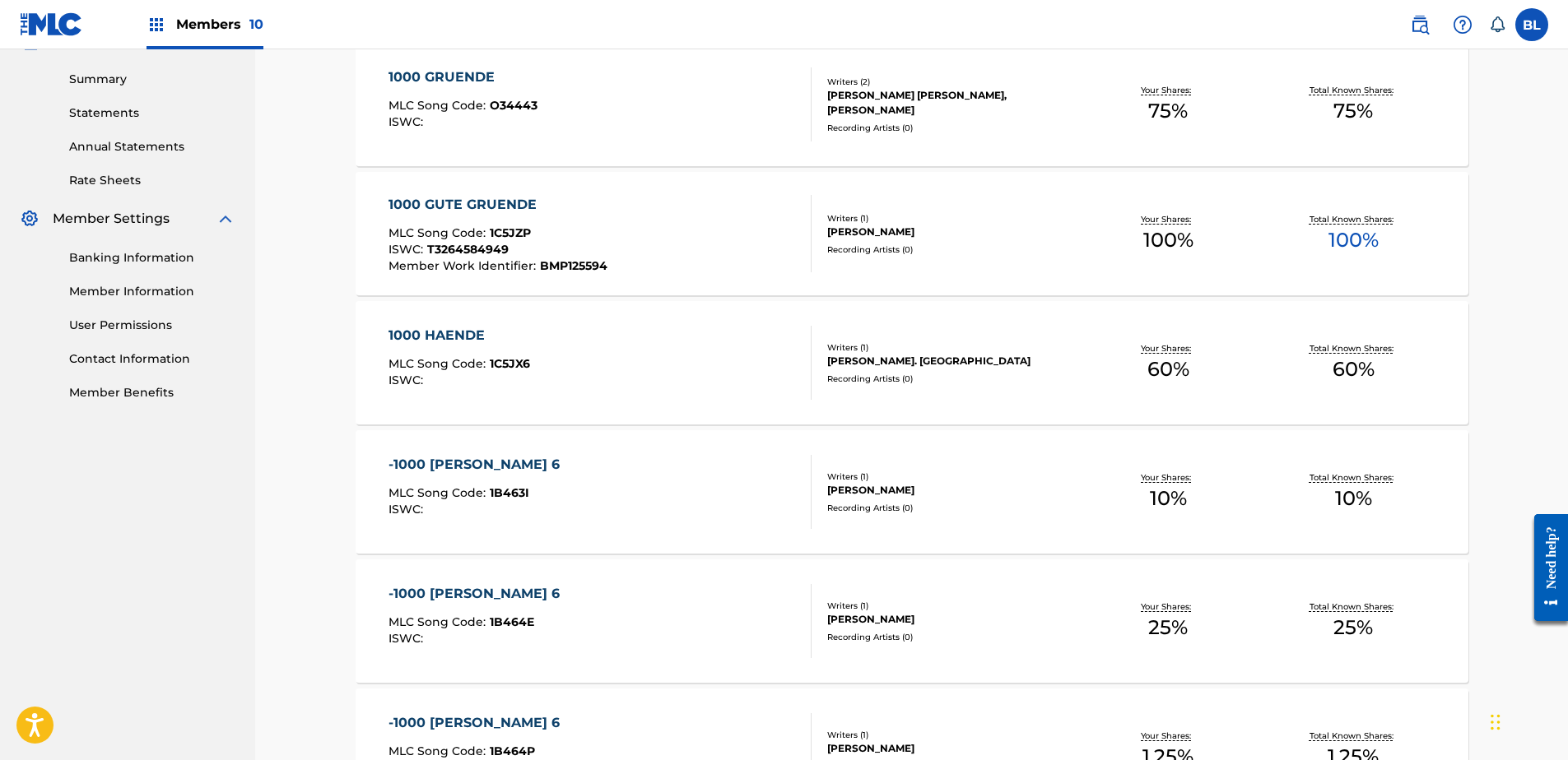
scroll to position [465, 0]
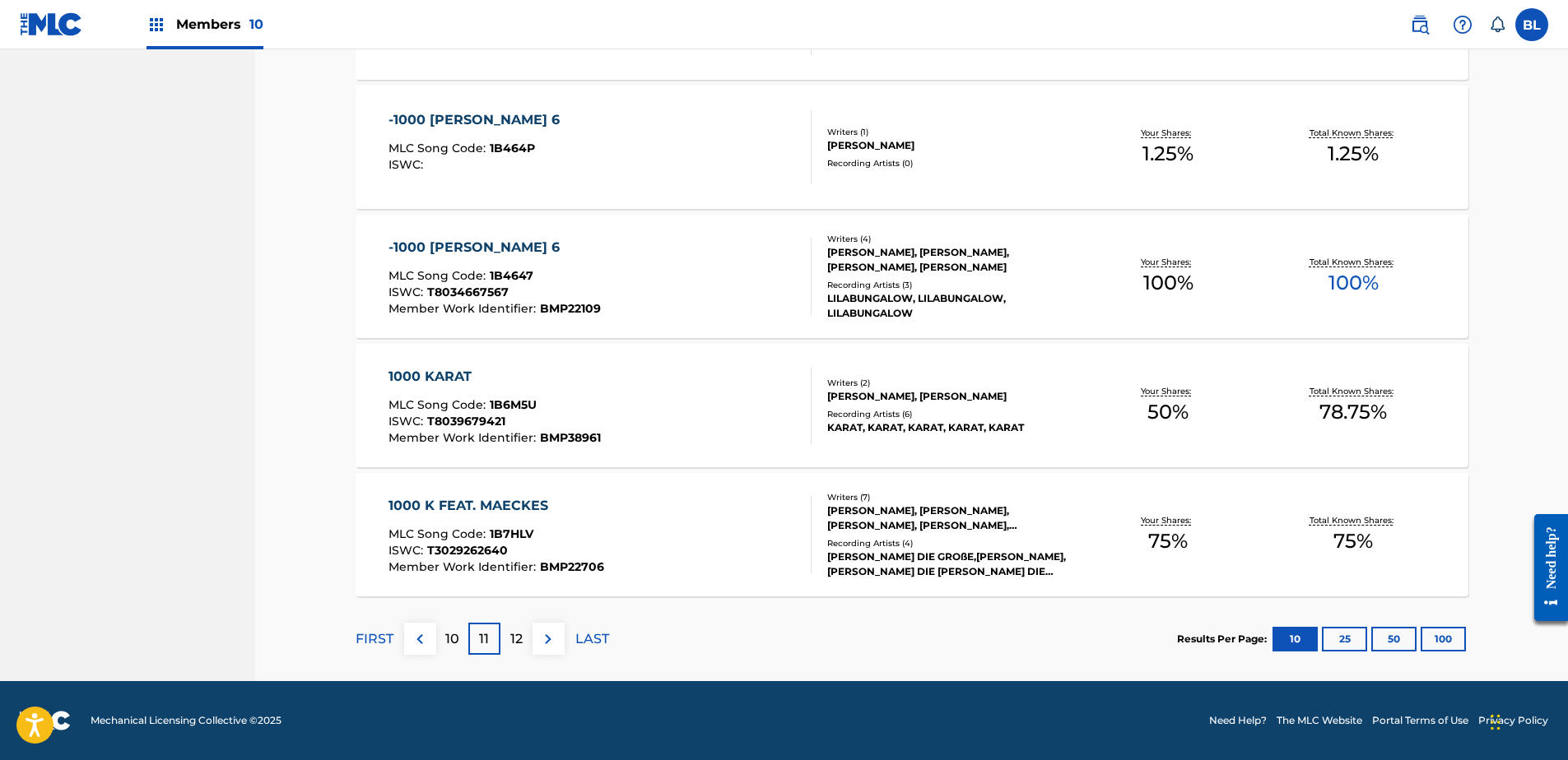
click at [523, 630] on div "12" at bounding box center [516, 640] width 32 height 32
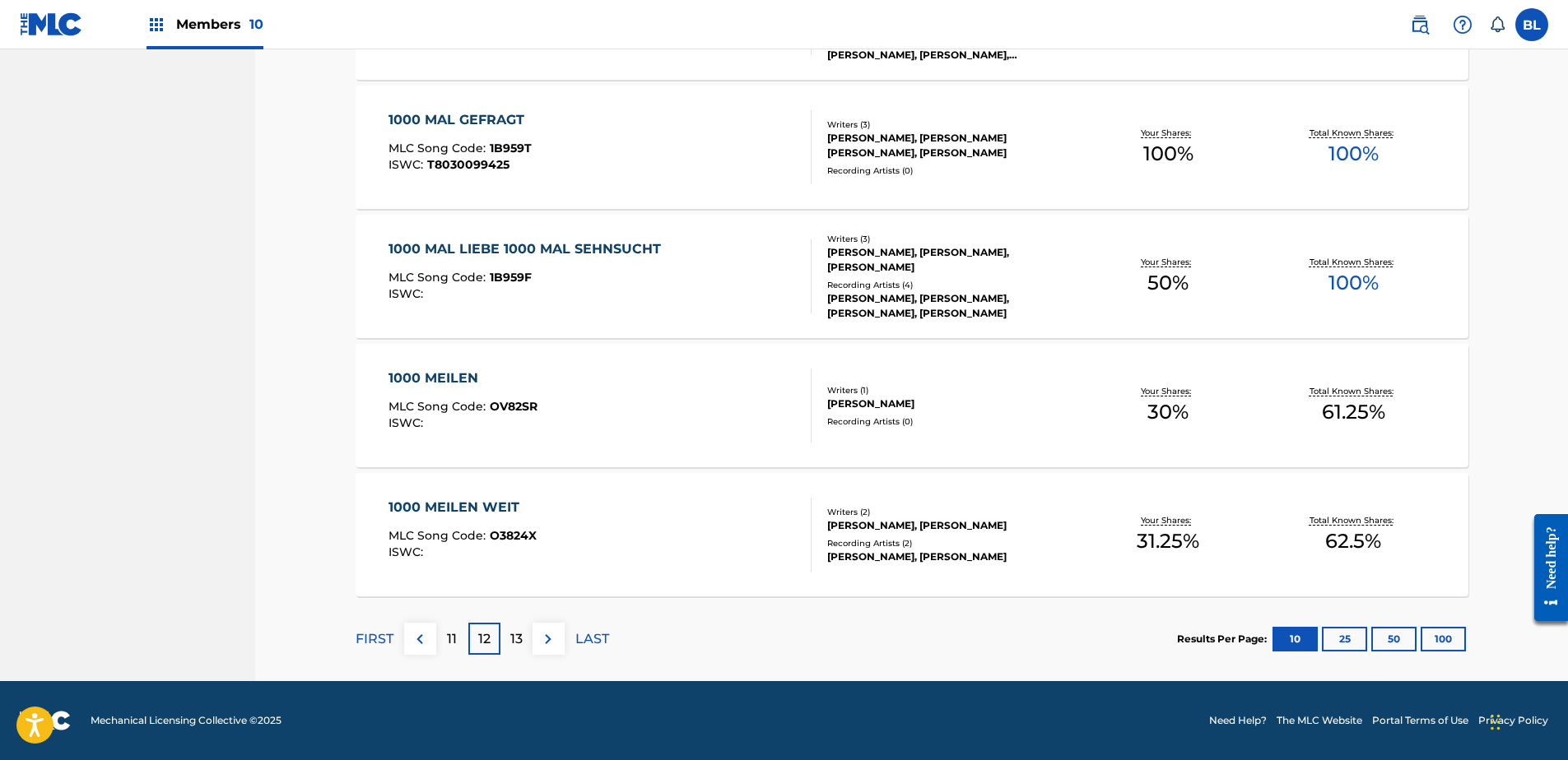
click at [525, 638] on div "13" at bounding box center [516, 640] width 32 height 32
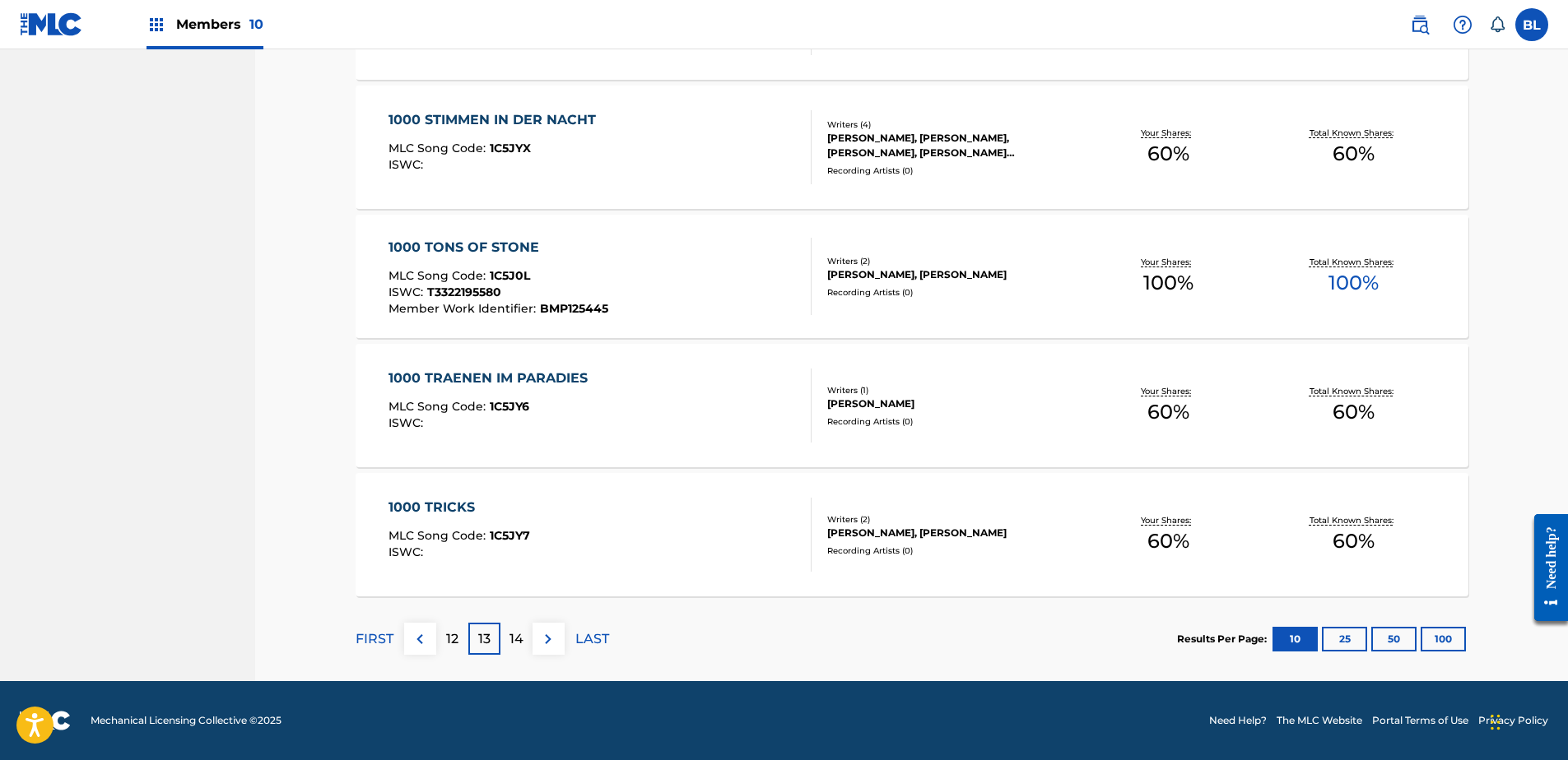
click at [519, 625] on div "14" at bounding box center [516, 640] width 32 height 32
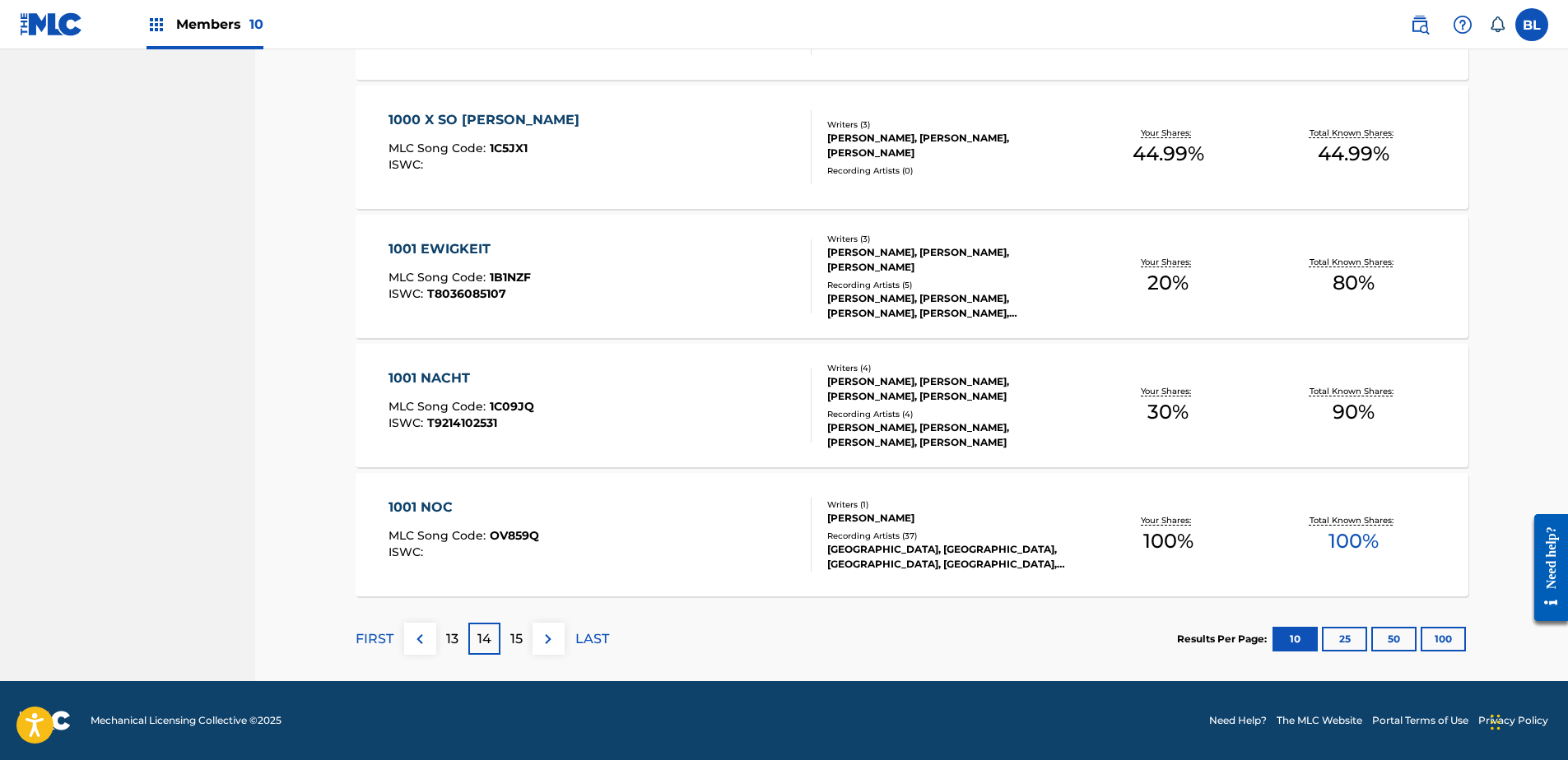
click at [517, 638] on p "15" at bounding box center [516, 640] width 12 height 20
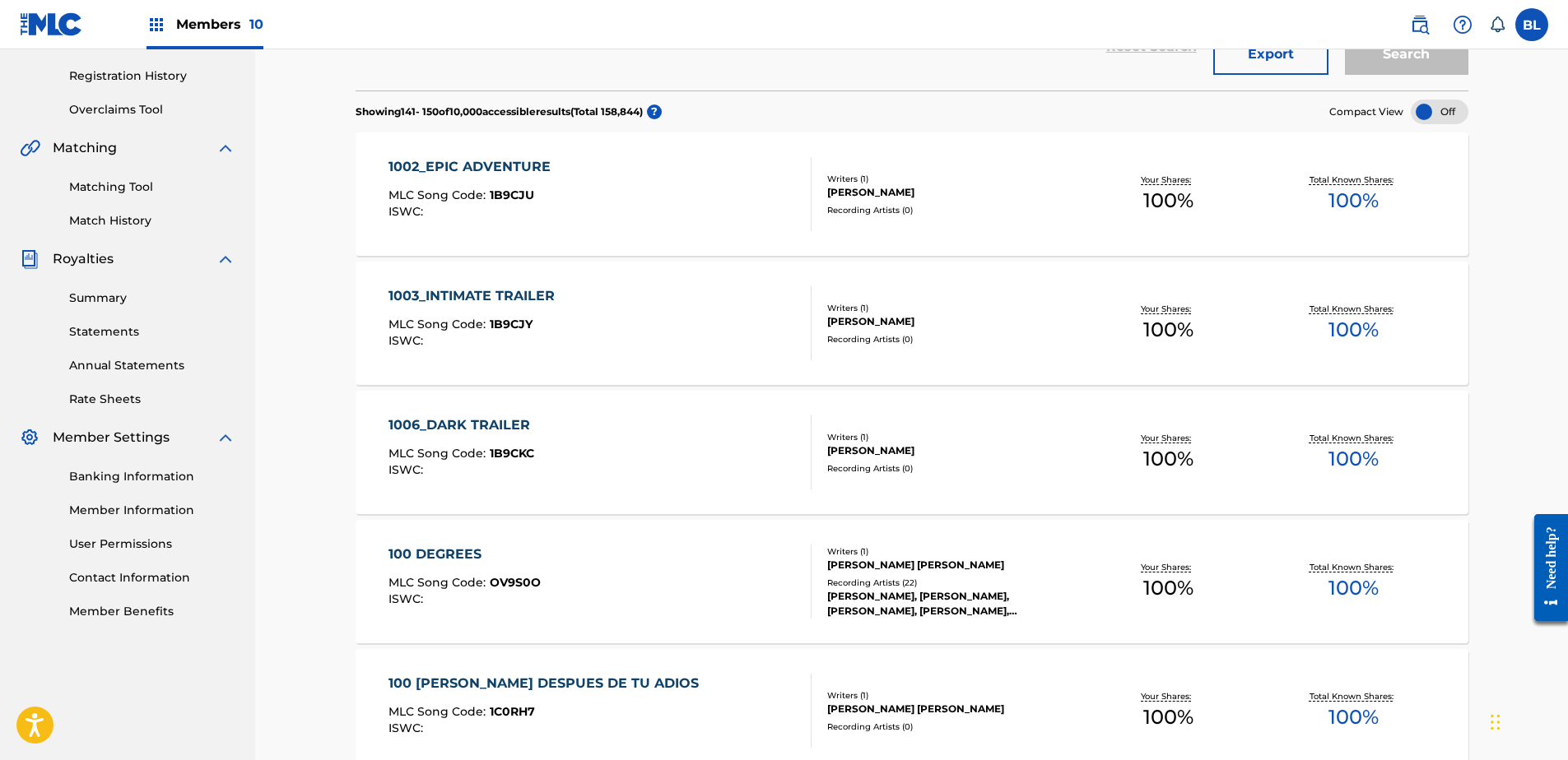
scroll to position [301, 0]
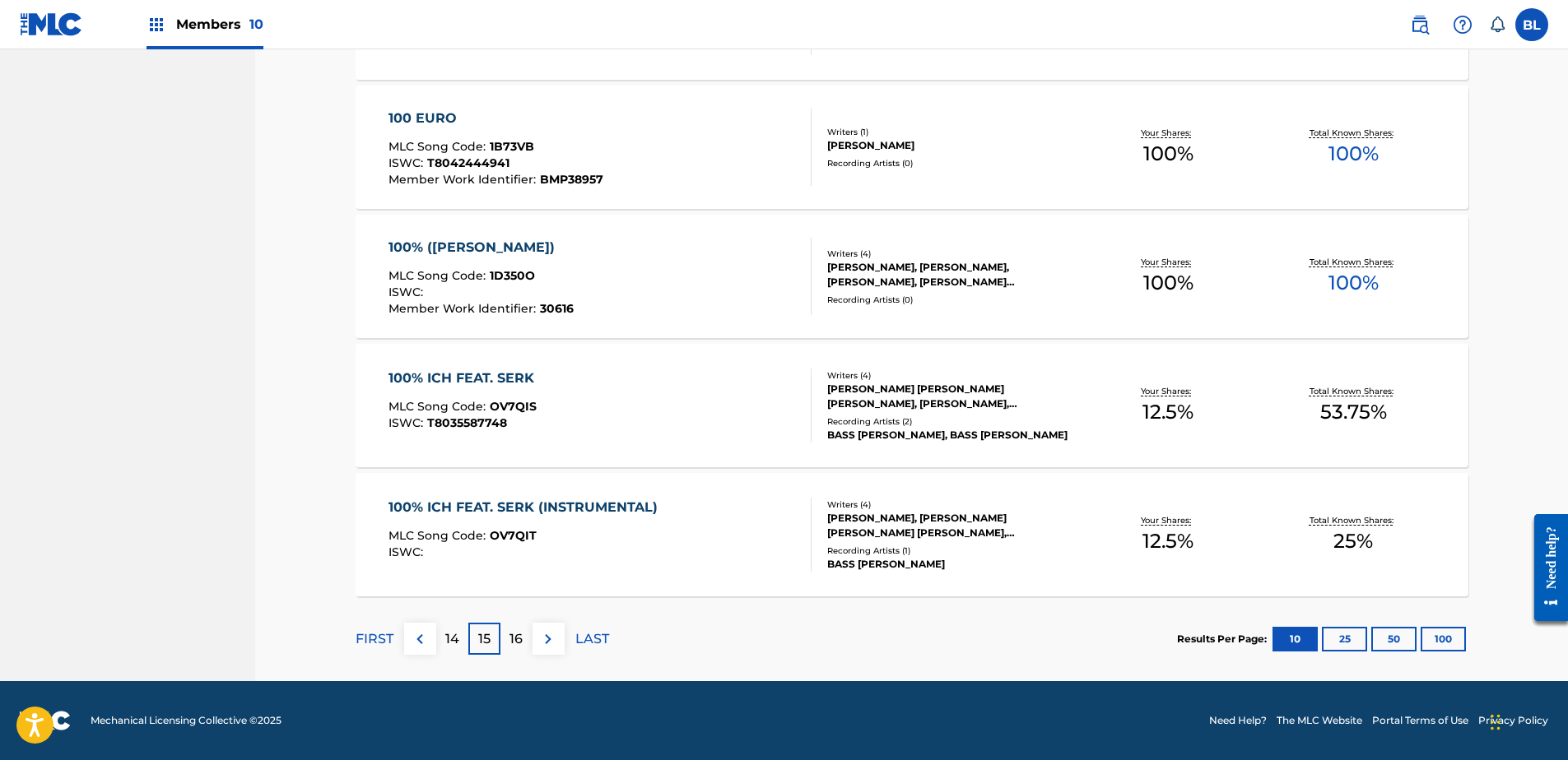
click at [515, 626] on div "16" at bounding box center [516, 640] width 32 height 32
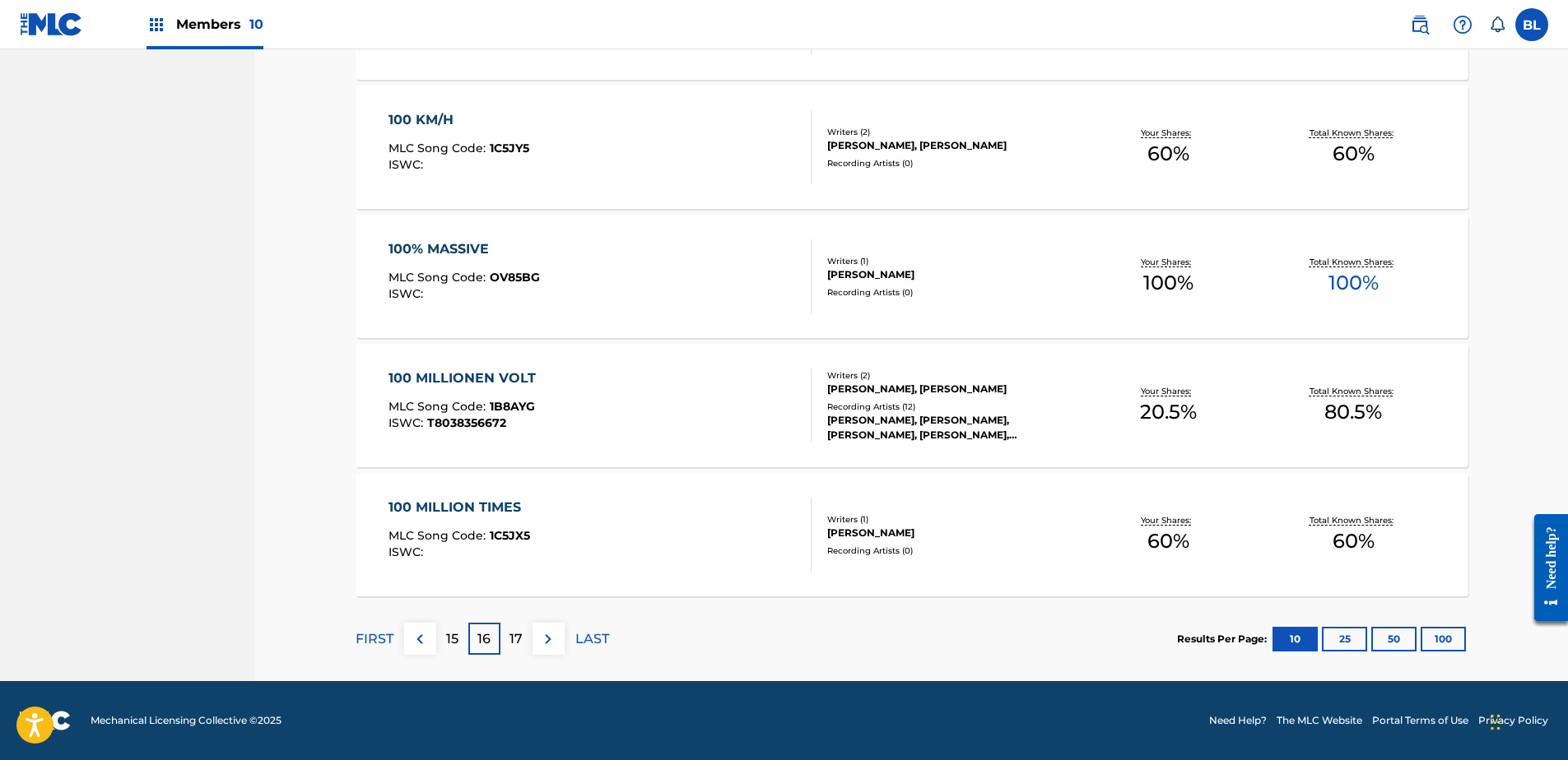
click at [513, 630] on p "17" at bounding box center [516, 640] width 13 height 20
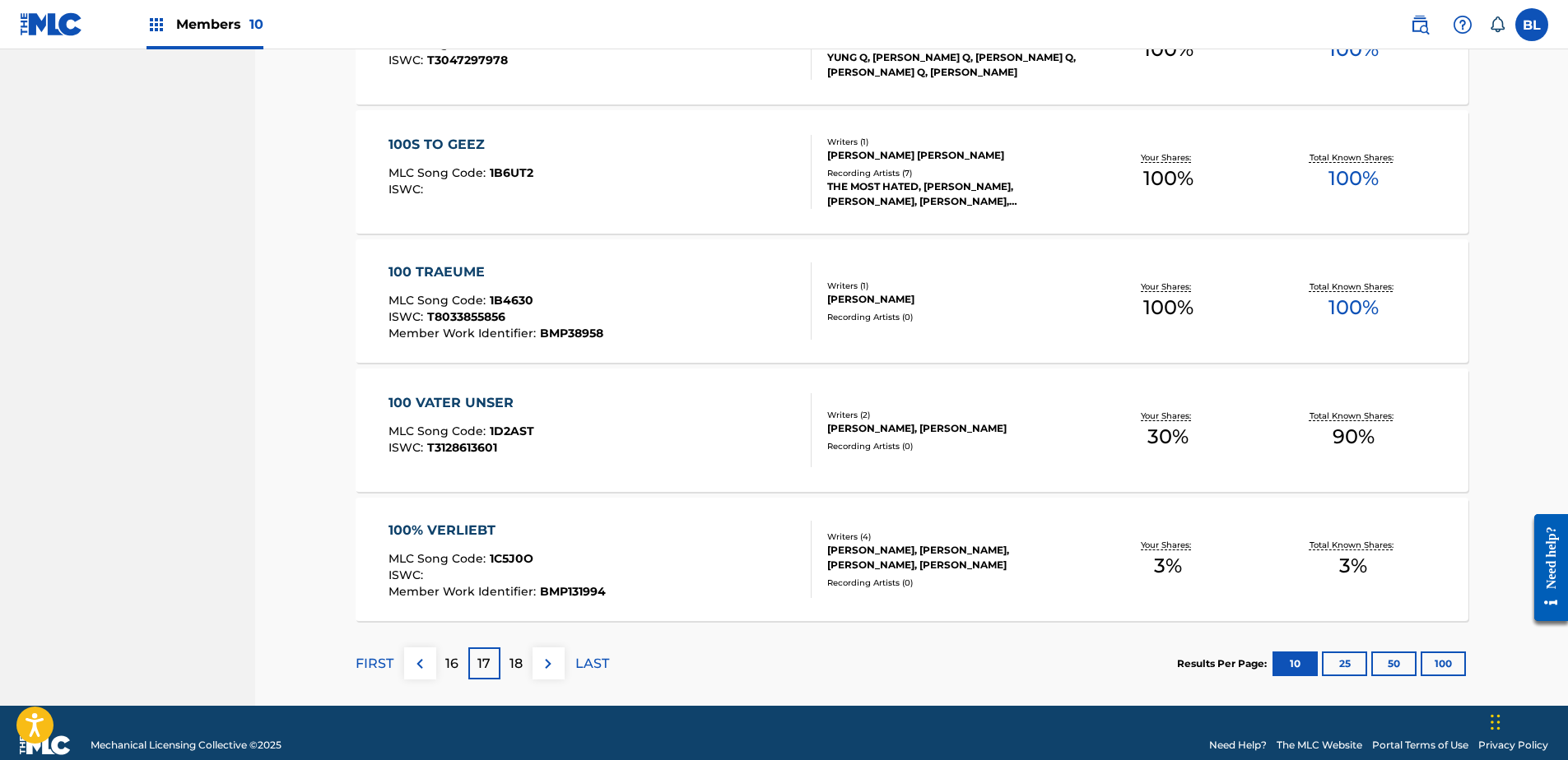
scroll to position [1123, 0]
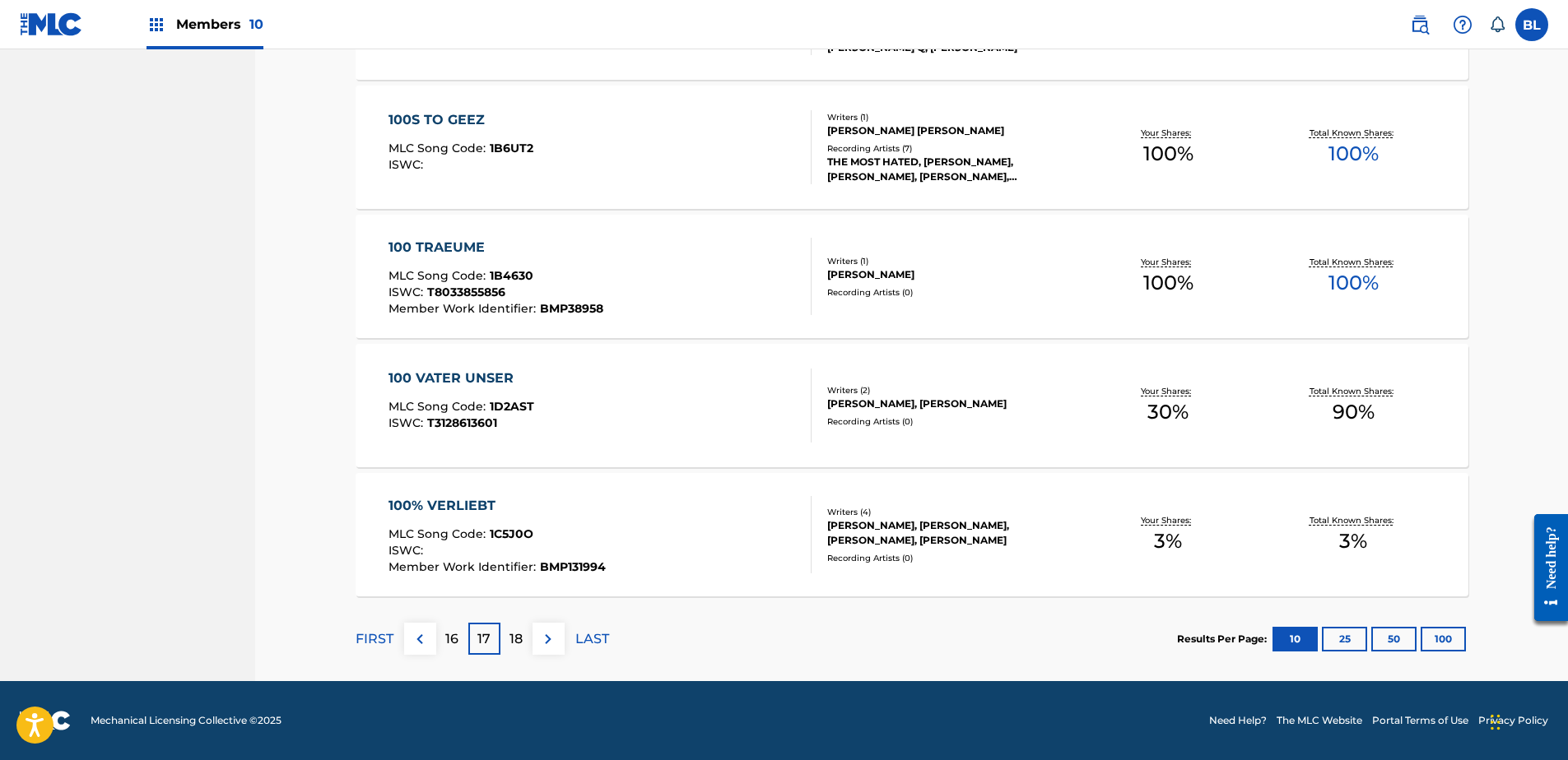
click at [514, 646] on p "18" at bounding box center [516, 640] width 13 height 20
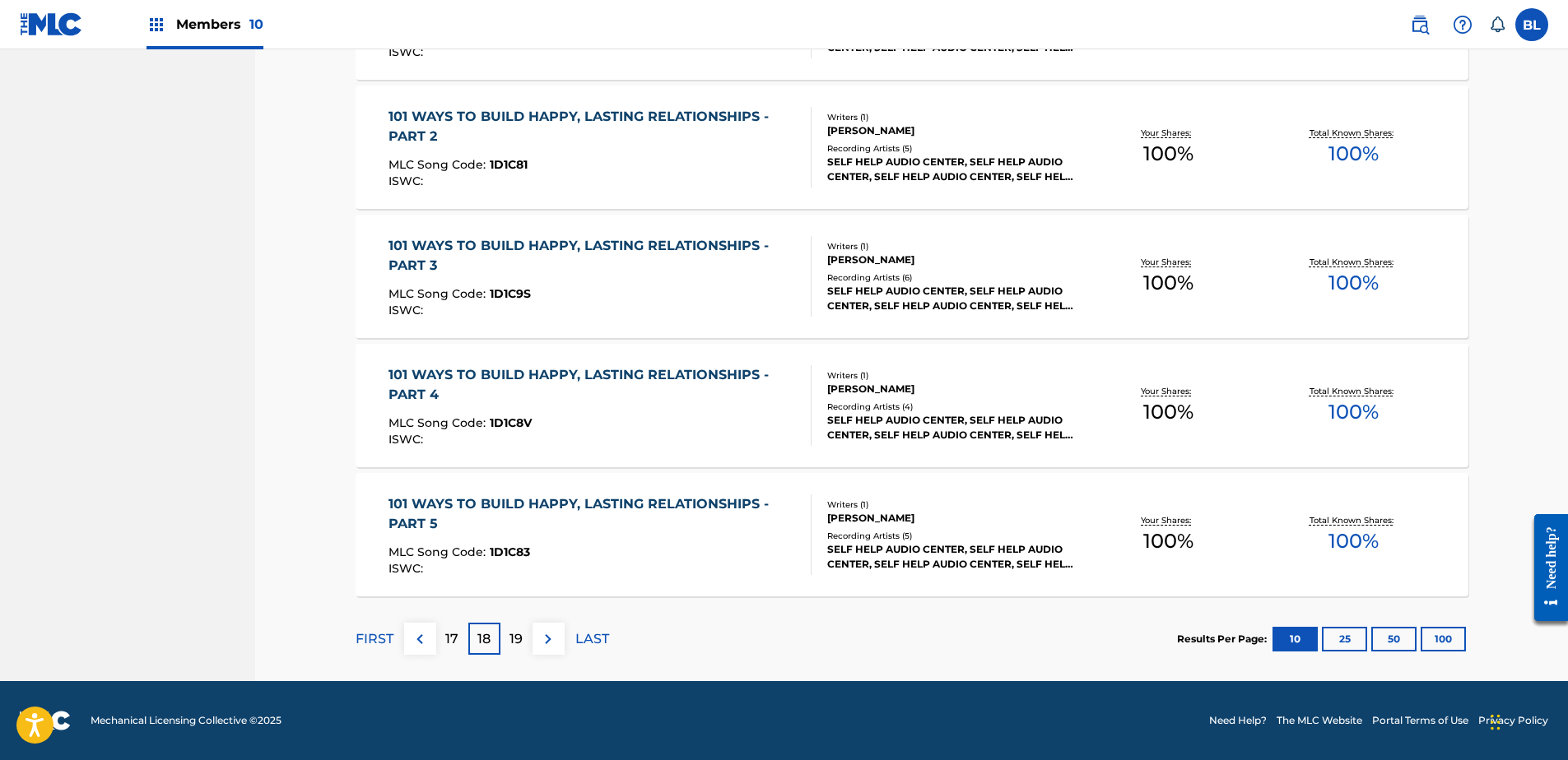
click at [516, 641] on p "19" at bounding box center [516, 640] width 13 height 20
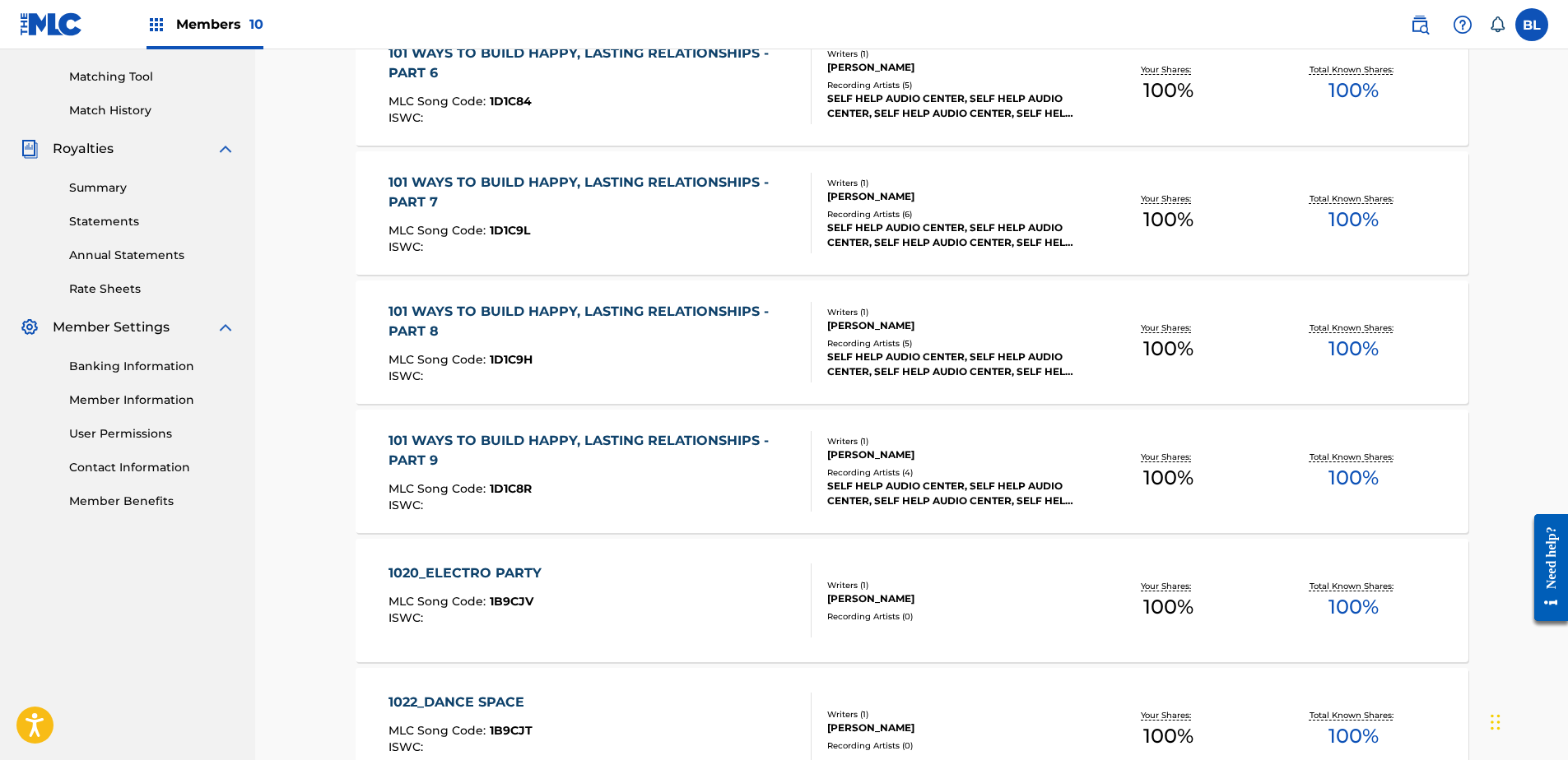
scroll to position [301, 0]
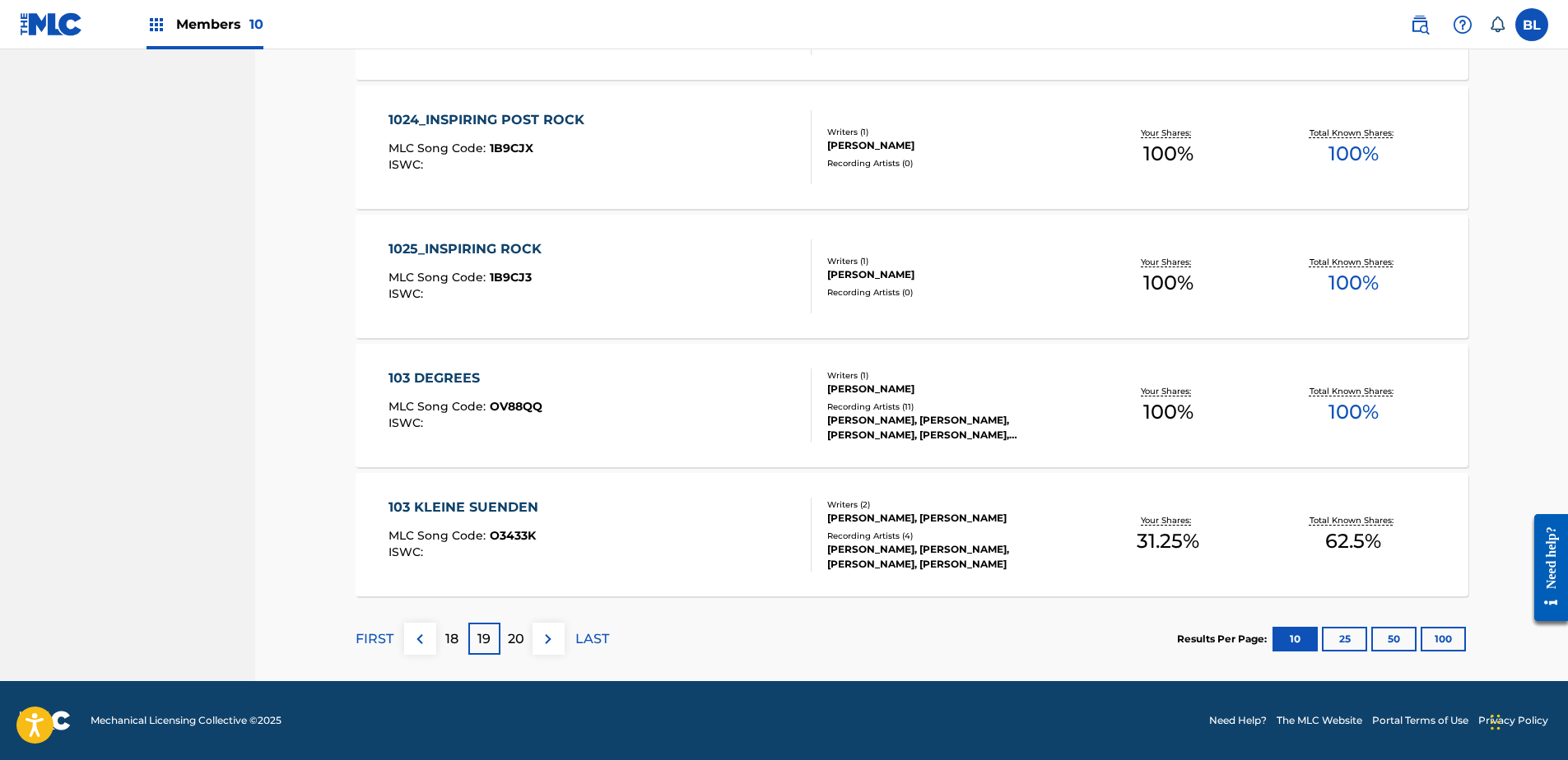
click at [512, 640] on p "20" at bounding box center [515, 640] width 16 height 20
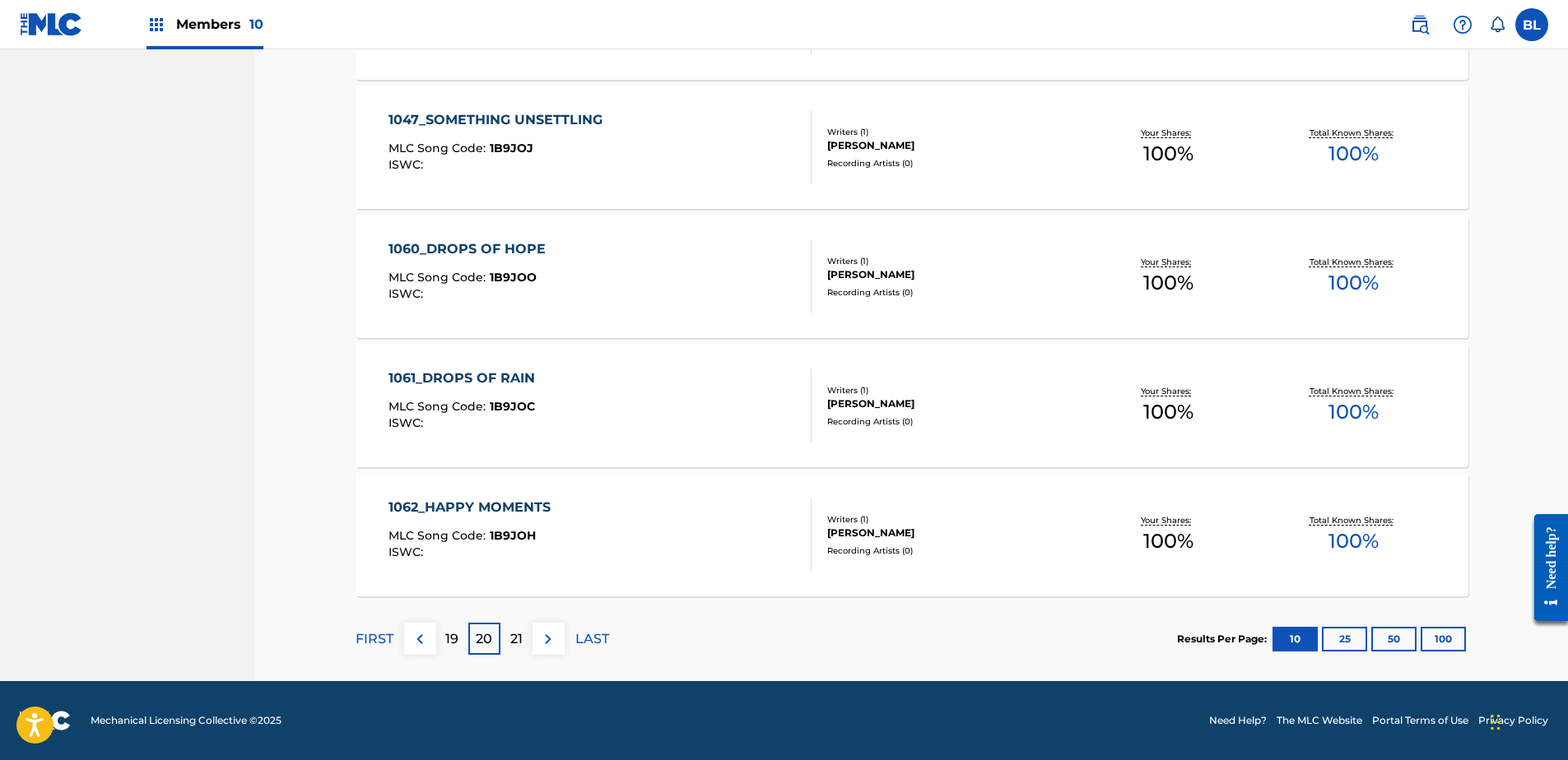
click at [509, 632] on div "21" at bounding box center [516, 640] width 32 height 32
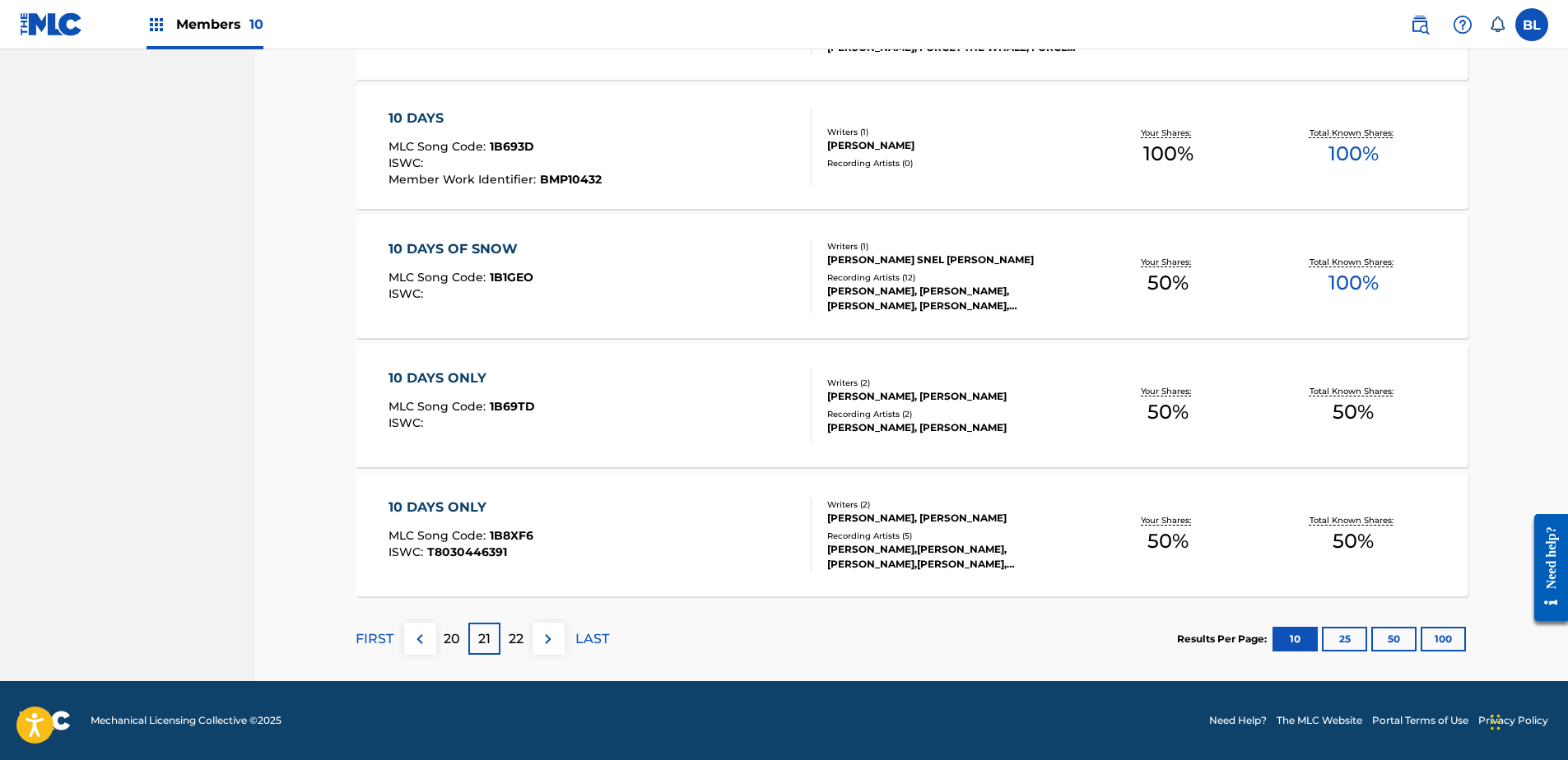
click at [513, 639] on p "22" at bounding box center [516, 640] width 15 height 20
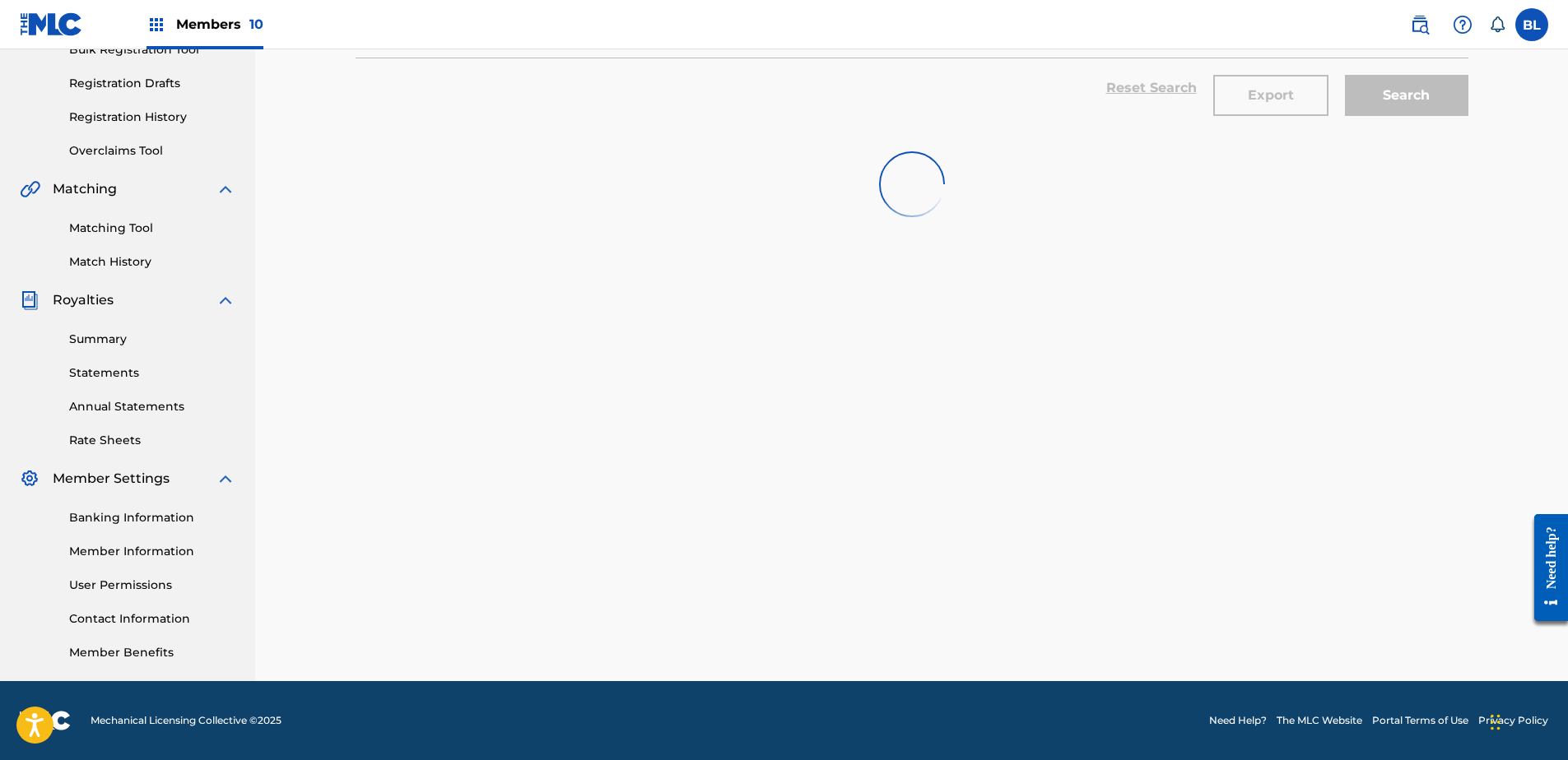
scroll to position [1123, 0]
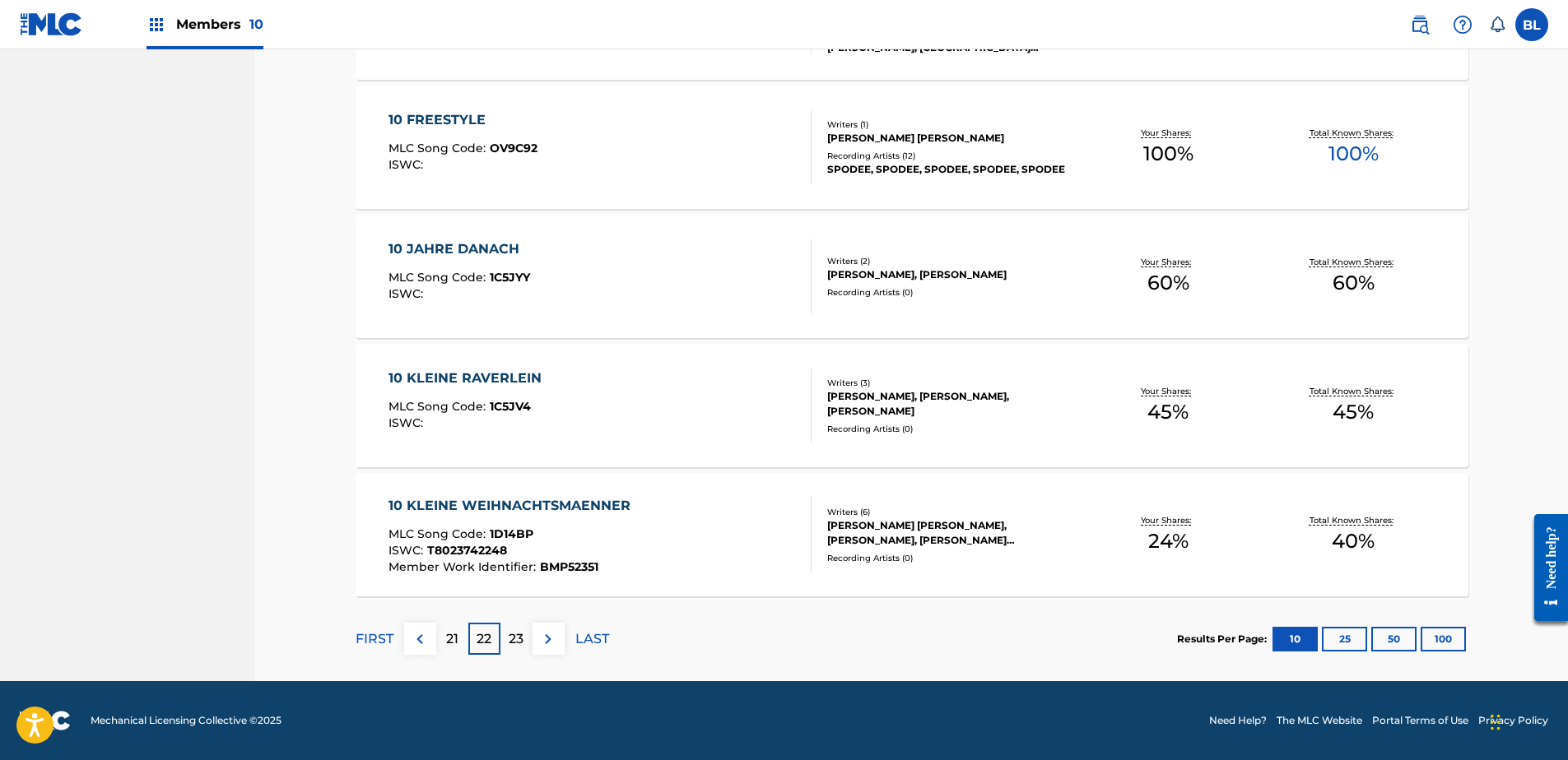
click at [513, 644] on p "23" at bounding box center [516, 640] width 15 height 20
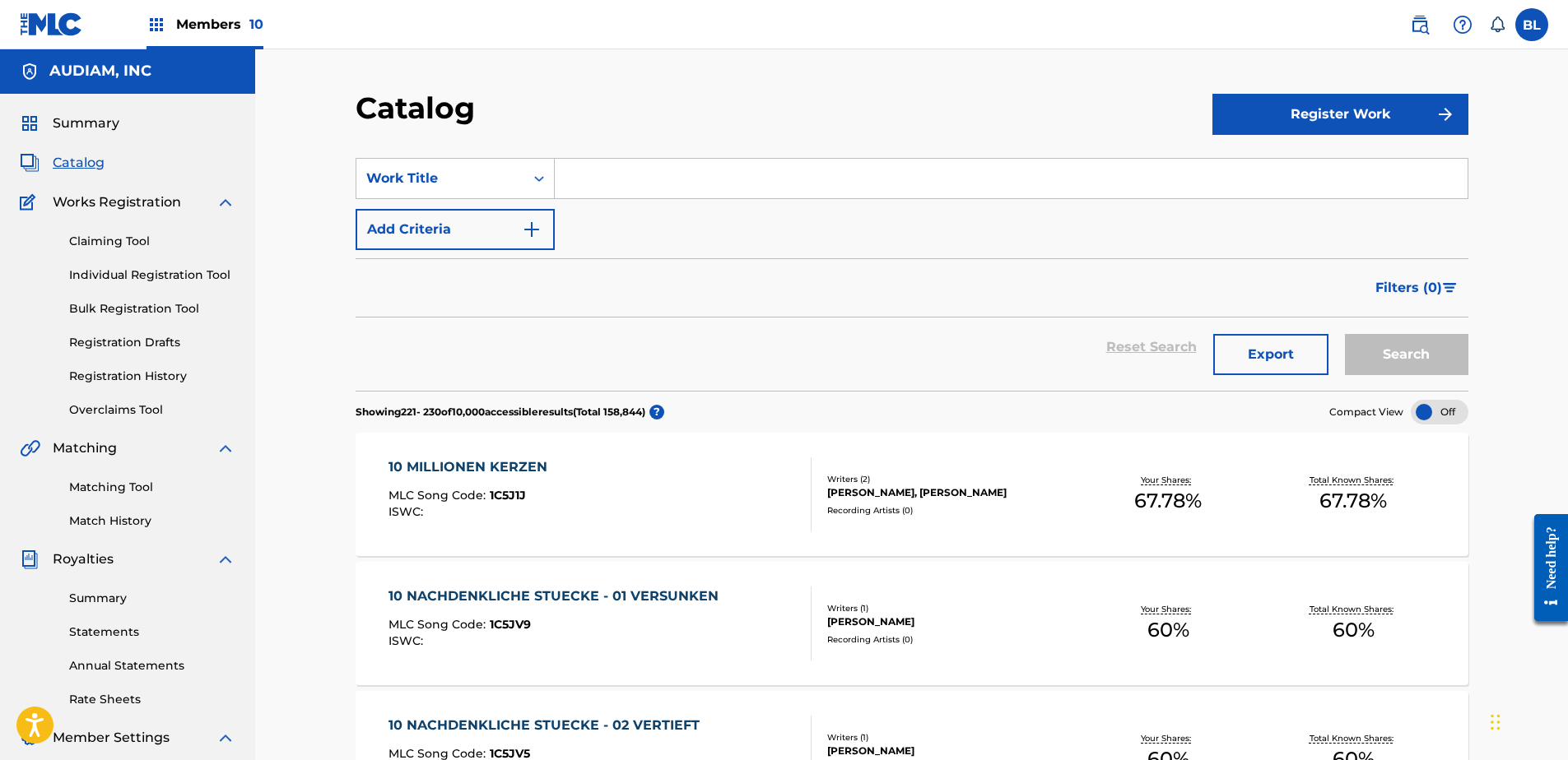
scroll to position [0, 0]
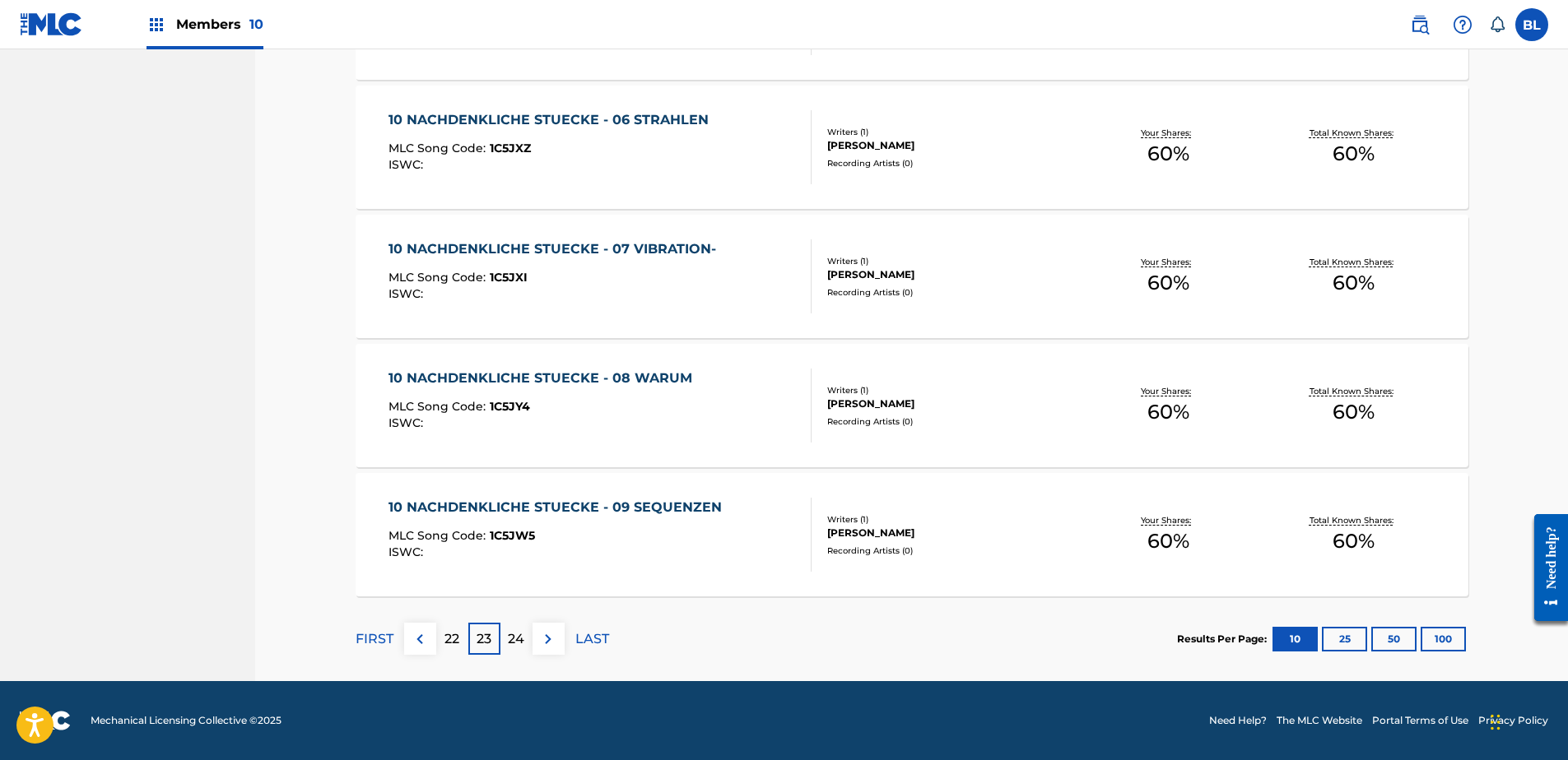
click at [524, 639] on p "24" at bounding box center [515, 640] width 16 height 20
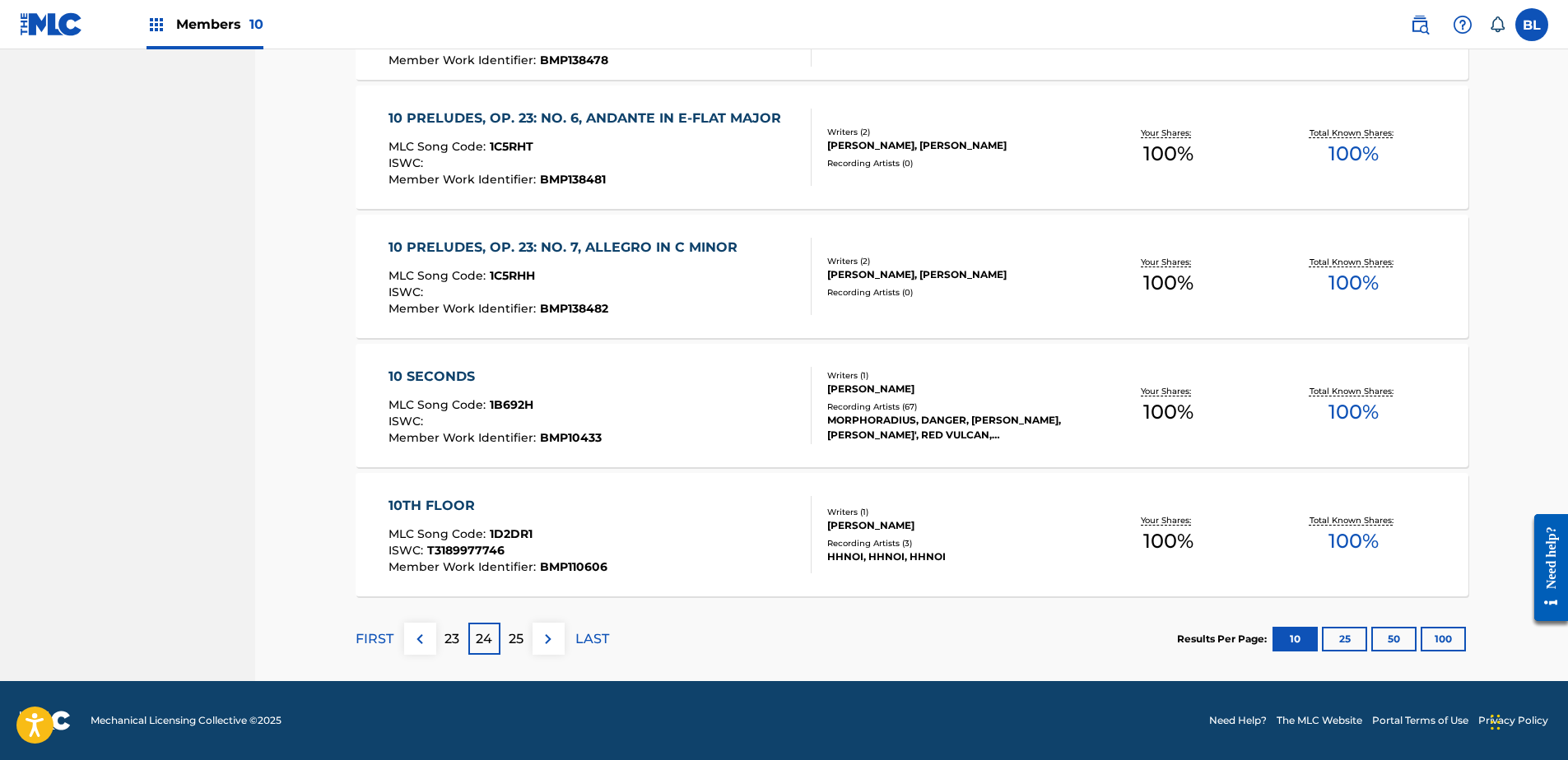
click at [518, 636] on p "25" at bounding box center [516, 640] width 15 height 20
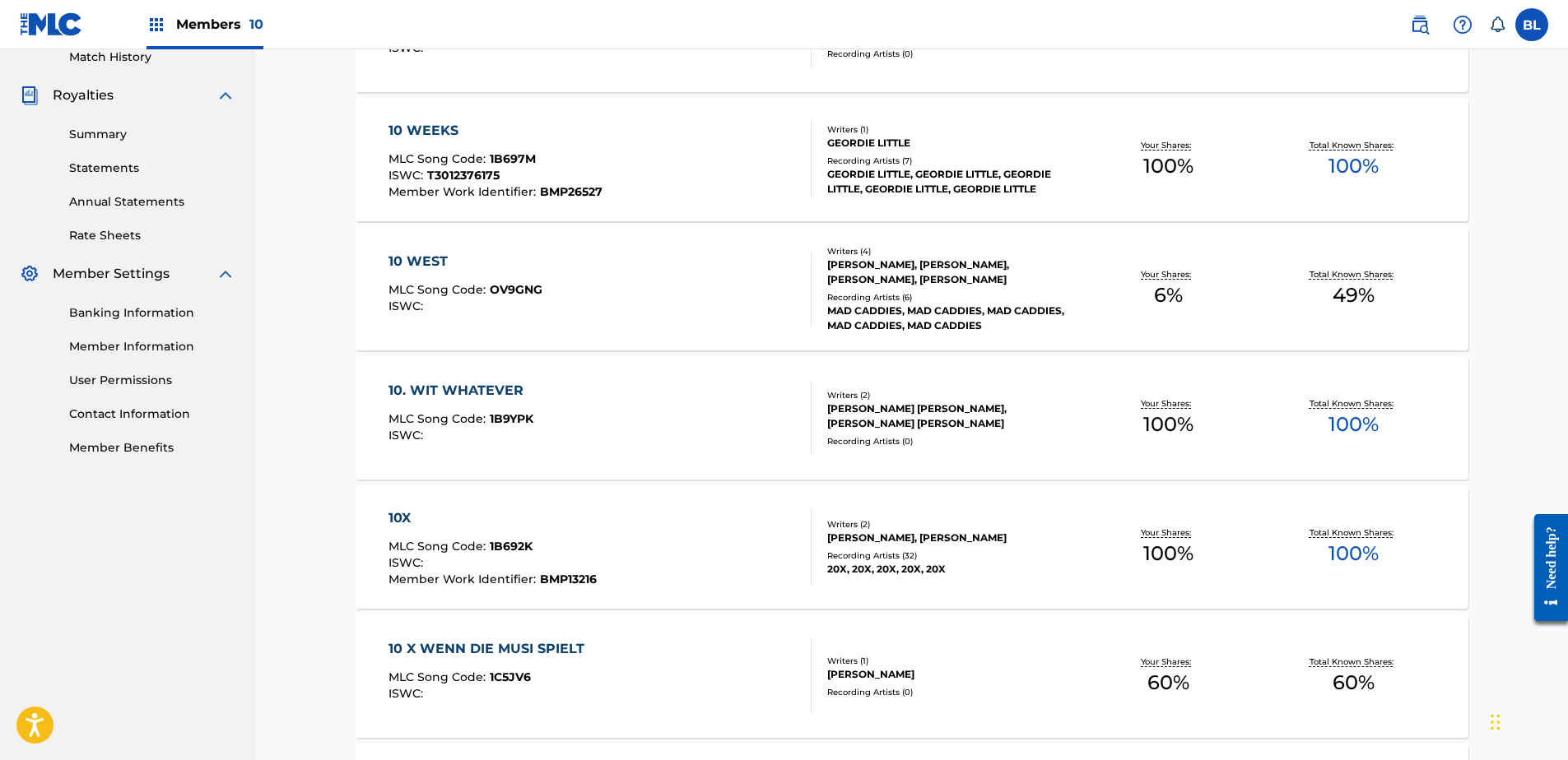
scroll to position [136, 0]
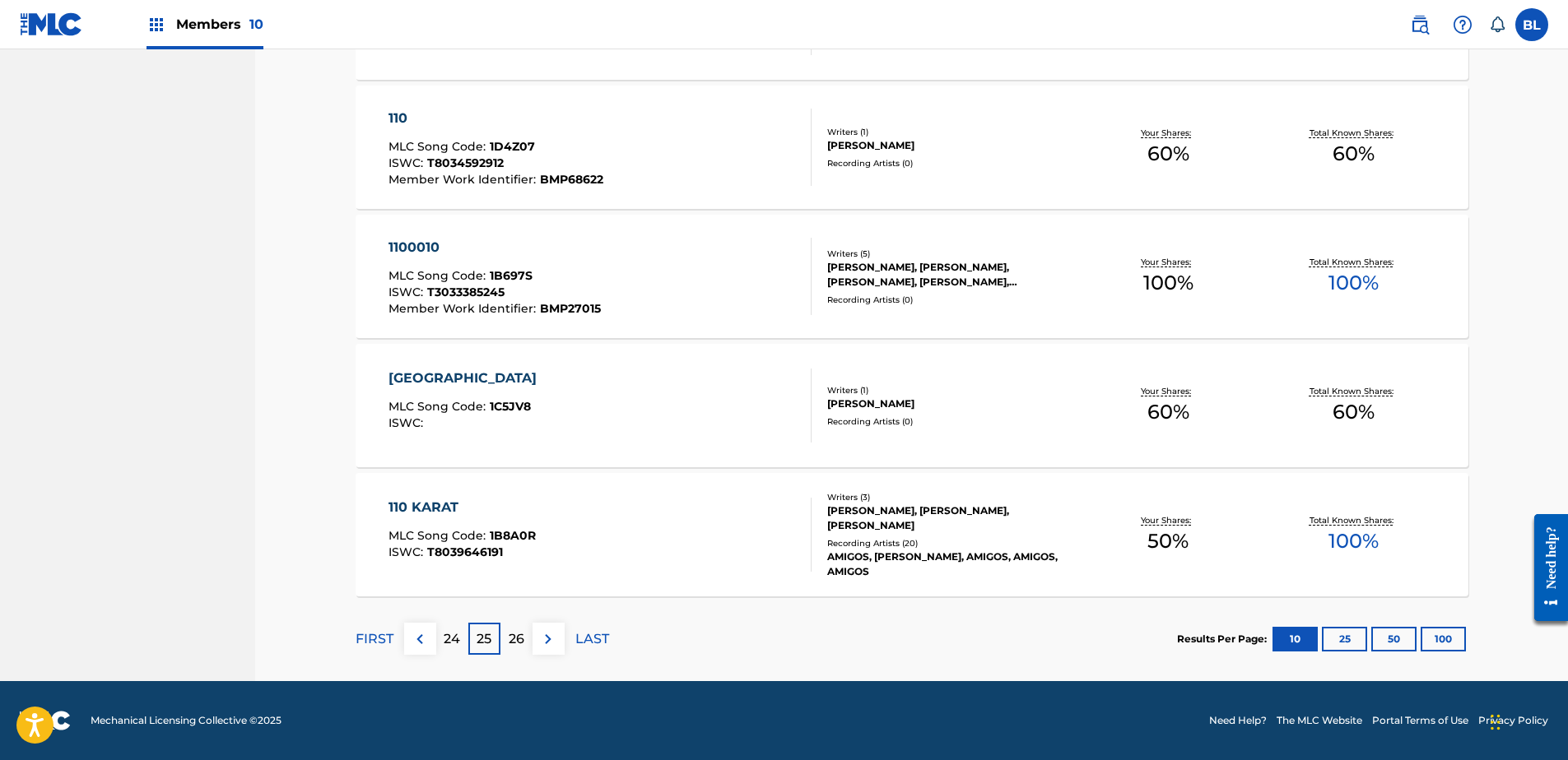
click at [518, 630] on p "26" at bounding box center [516, 640] width 15 height 20
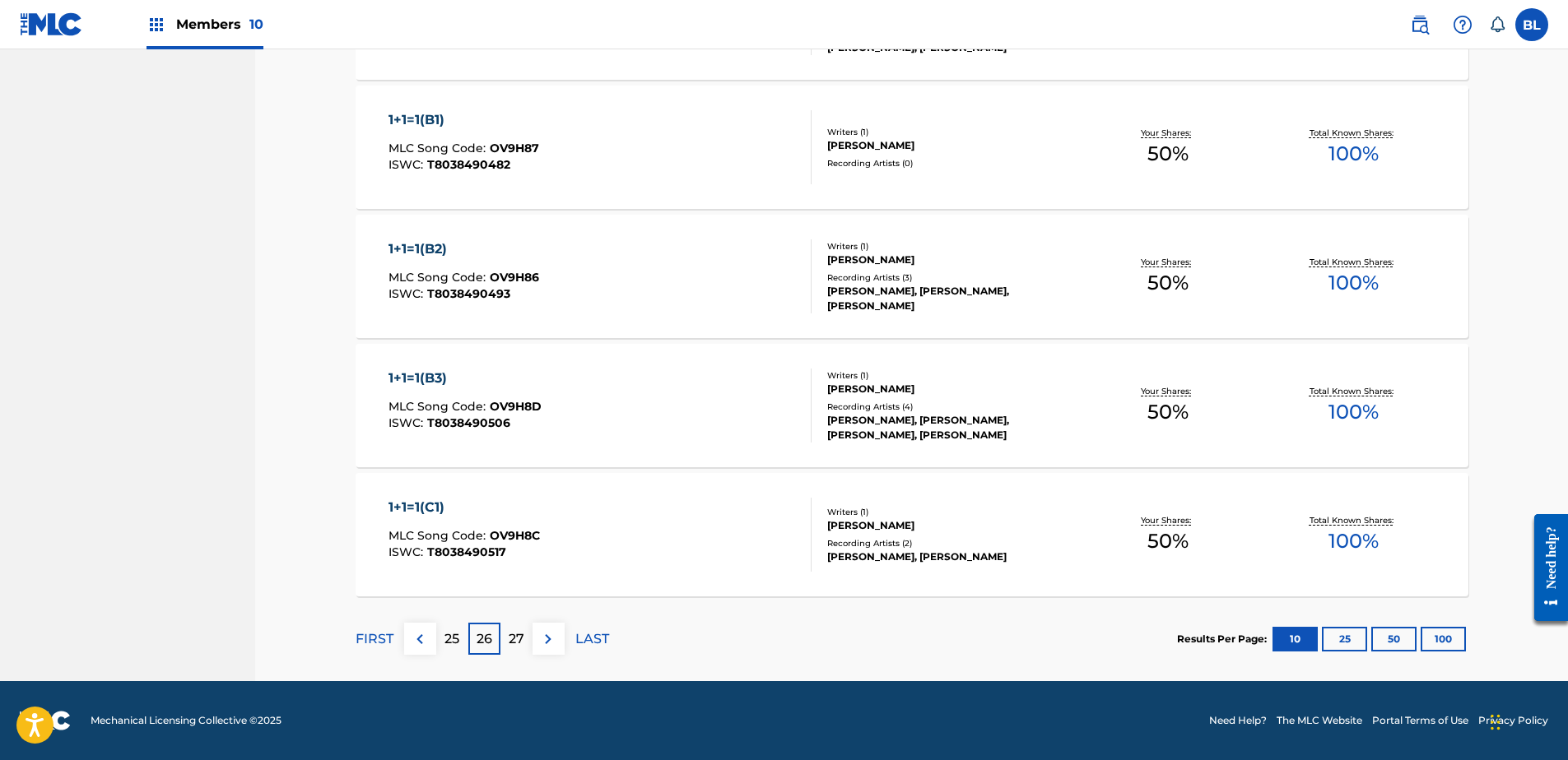
click at [528, 643] on div "27" at bounding box center [516, 640] width 32 height 32
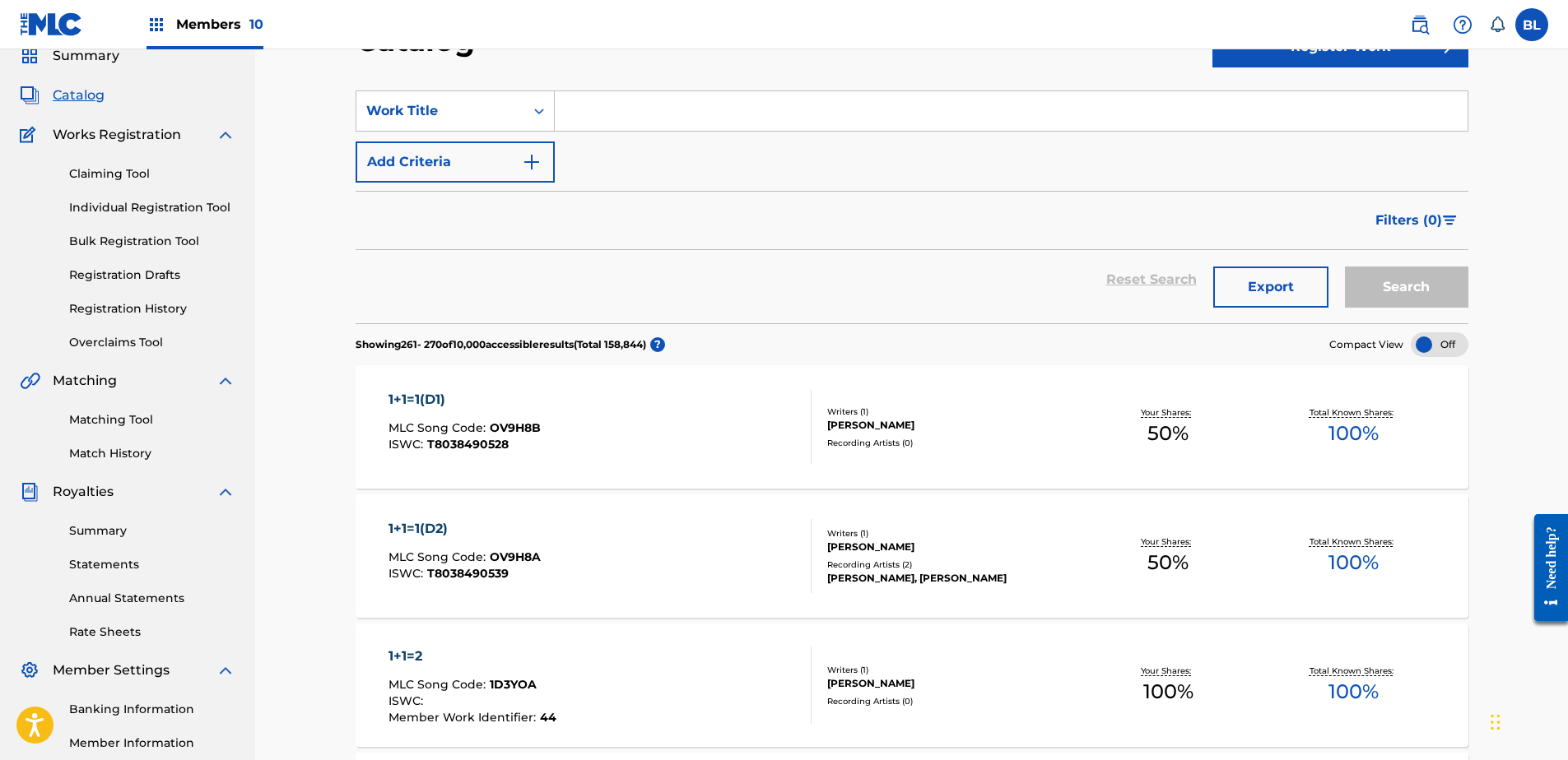
scroll to position [0, 0]
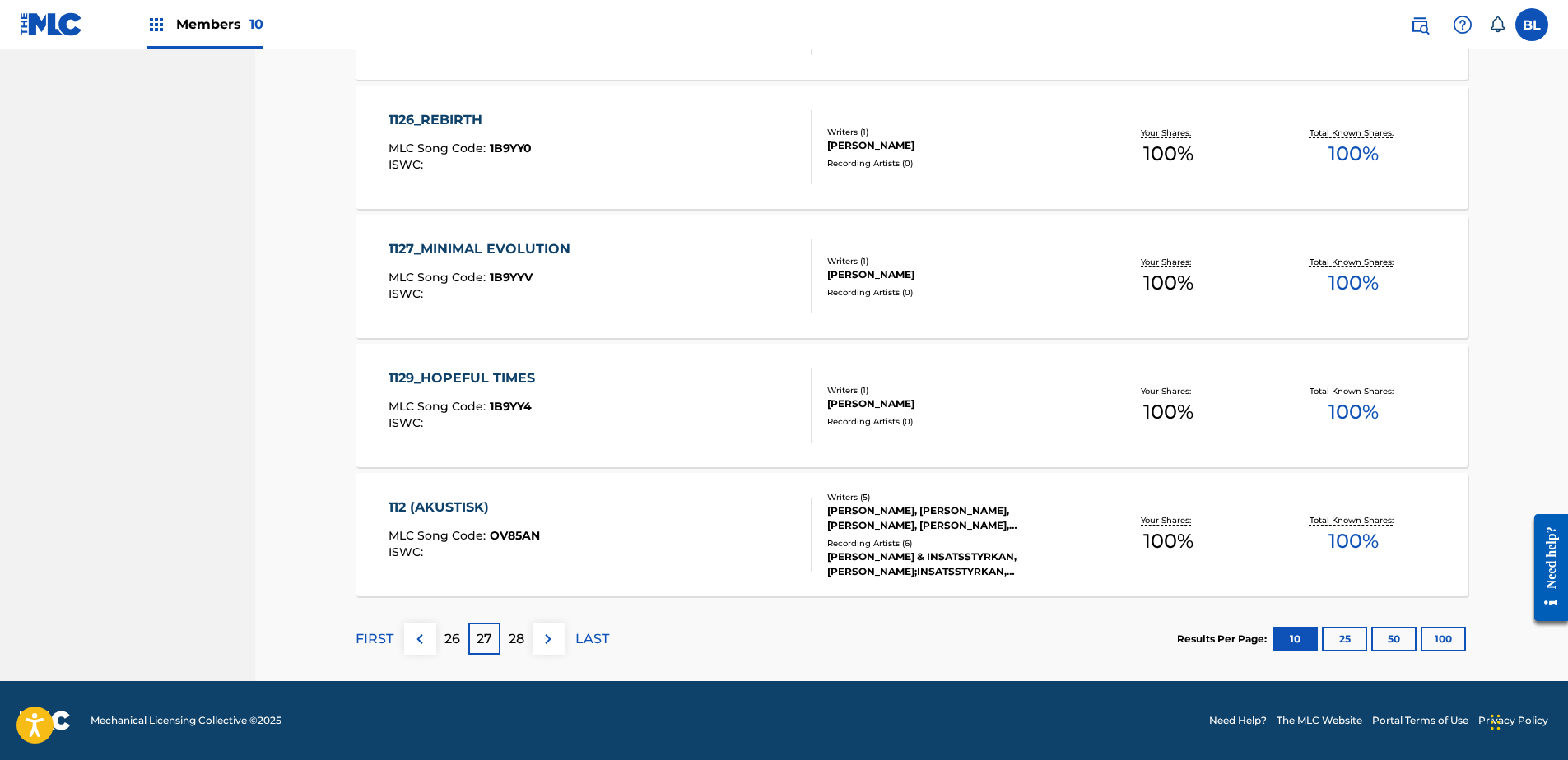
click at [518, 649] on div "28" at bounding box center [516, 640] width 32 height 32
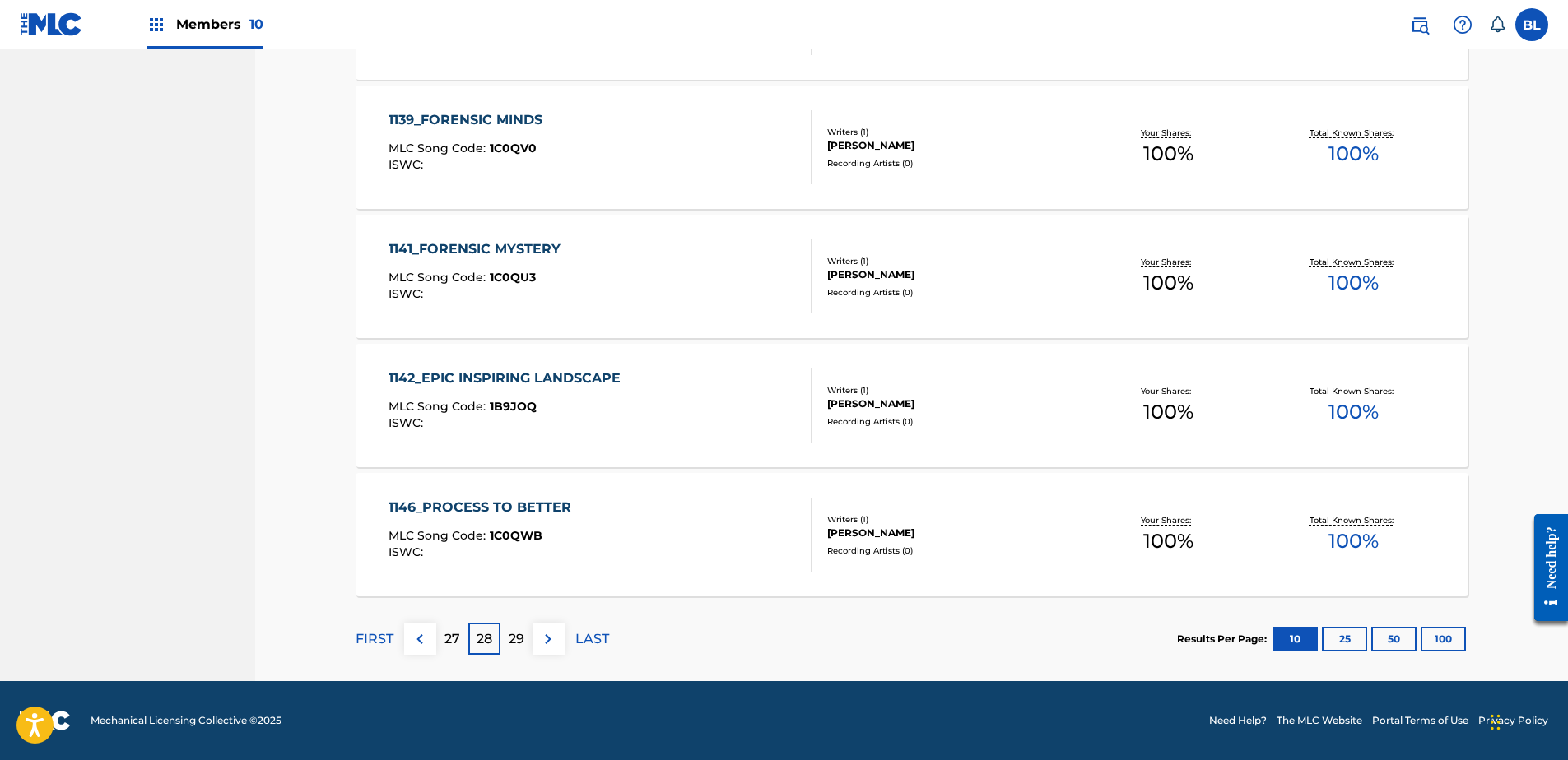
click at [520, 636] on p "29" at bounding box center [516, 640] width 15 height 20
click at [522, 627] on div "30" at bounding box center [516, 640] width 32 height 32
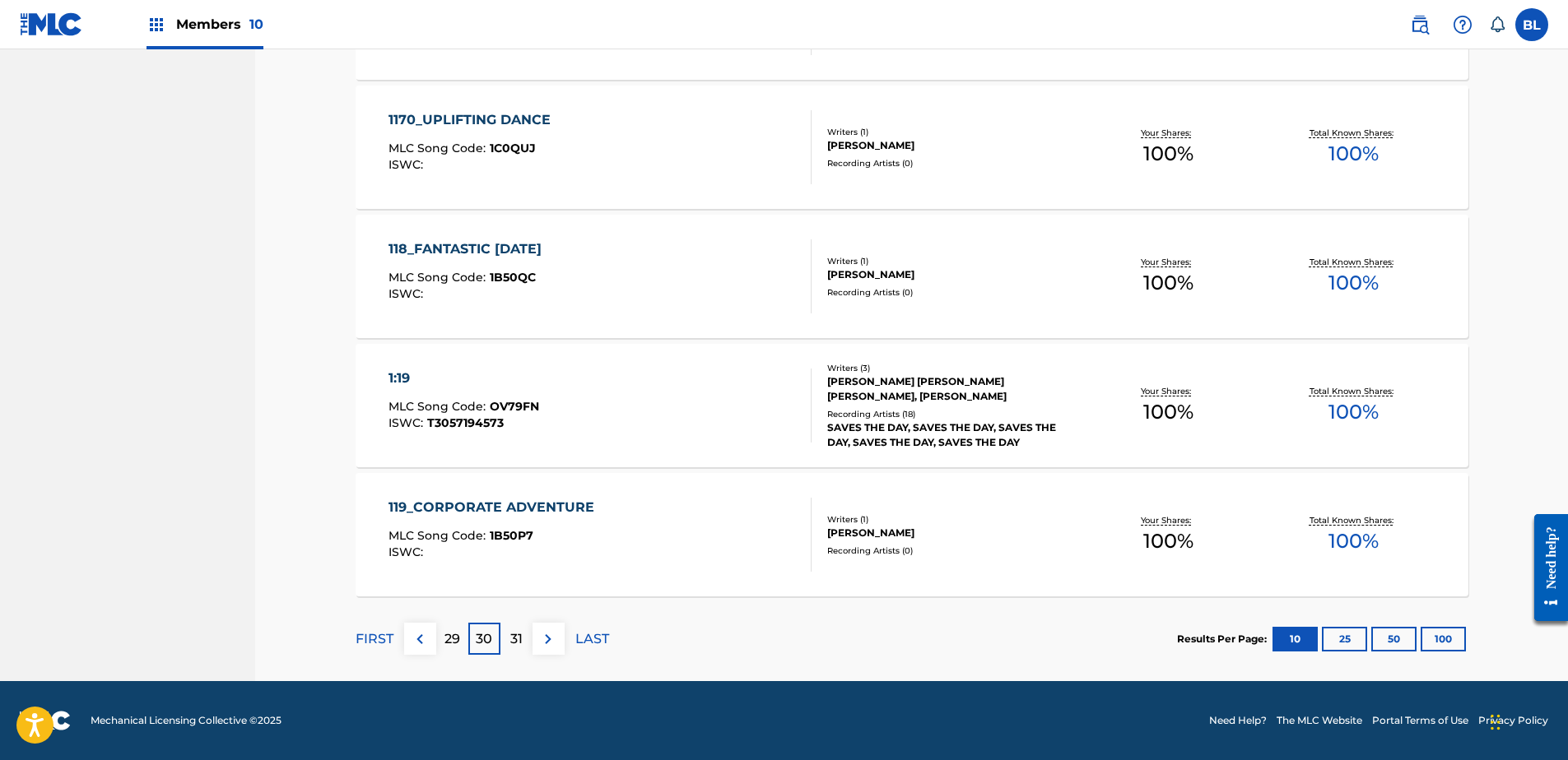
click at [526, 631] on div "31" at bounding box center [516, 640] width 32 height 32
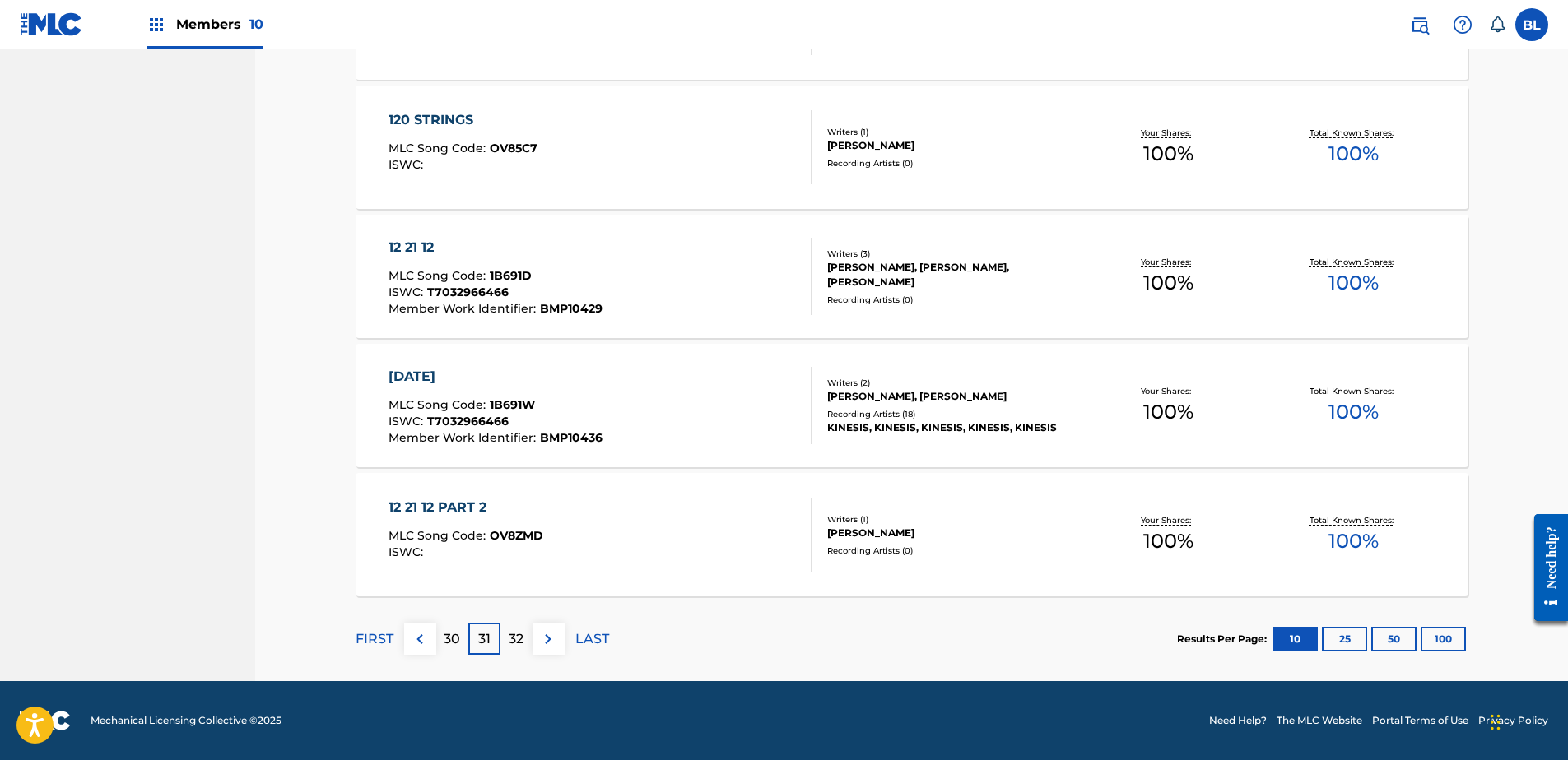
click at [525, 627] on div "32" at bounding box center [516, 640] width 32 height 32
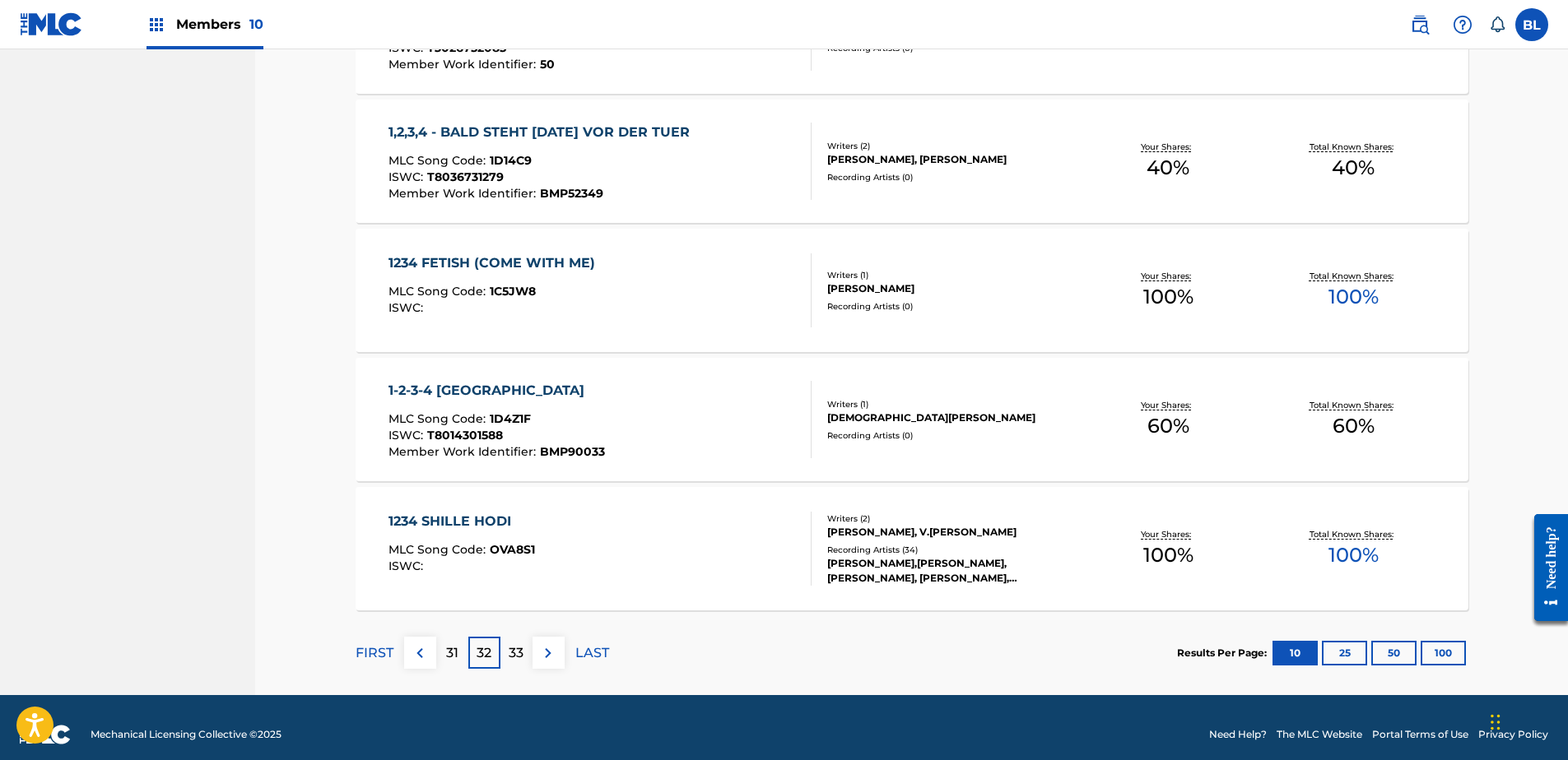
scroll to position [1123, 0]
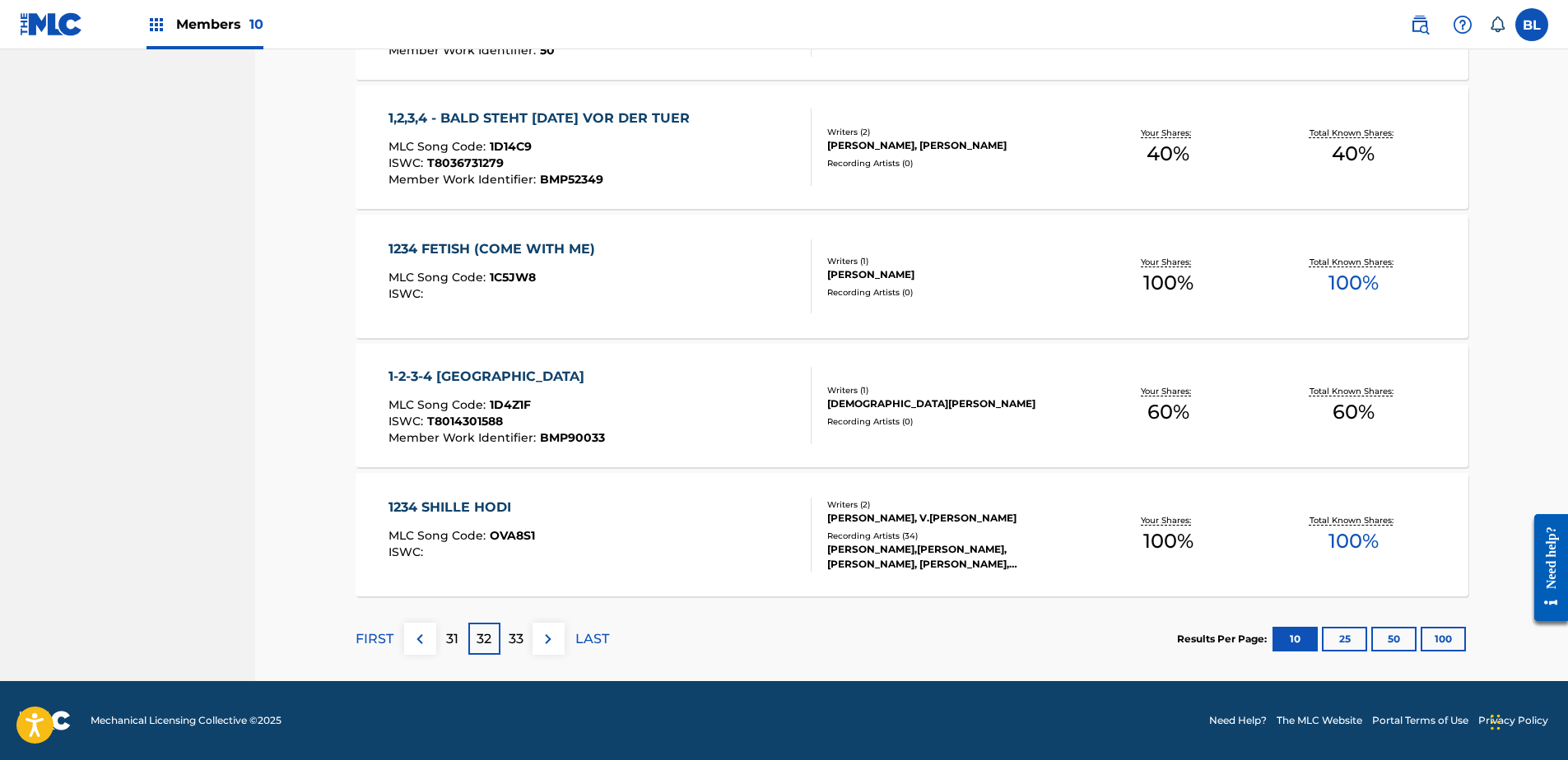
click at [519, 635] on p "33" at bounding box center [516, 640] width 15 height 20
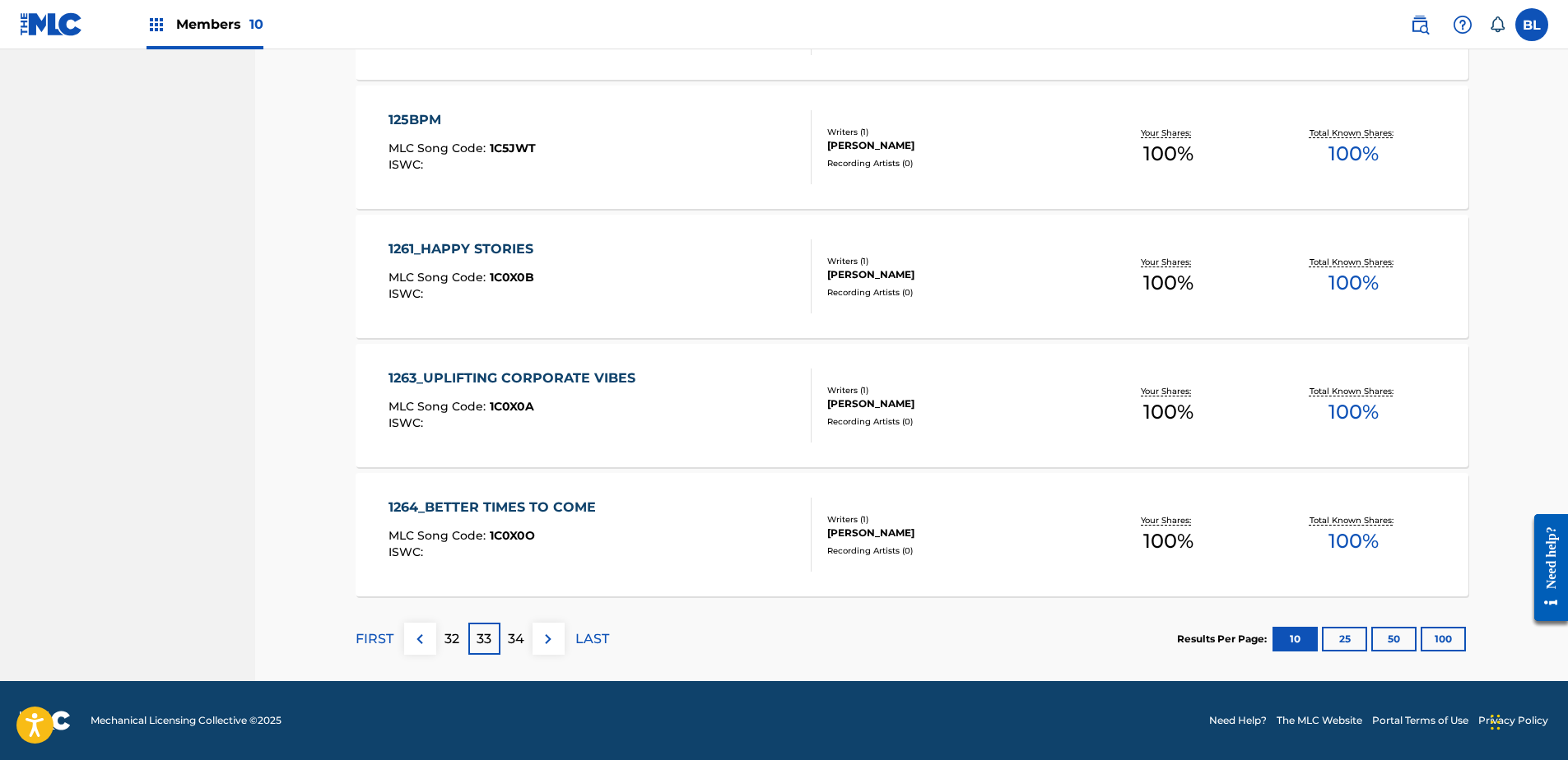
click at [517, 635] on p "34" at bounding box center [515, 640] width 16 height 20
click at [519, 647] on p "35" at bounding box center [516, 640] width 15 height 20
click at [518, 639] on p "36" at bounding box center [516, 640] width 15 height 20
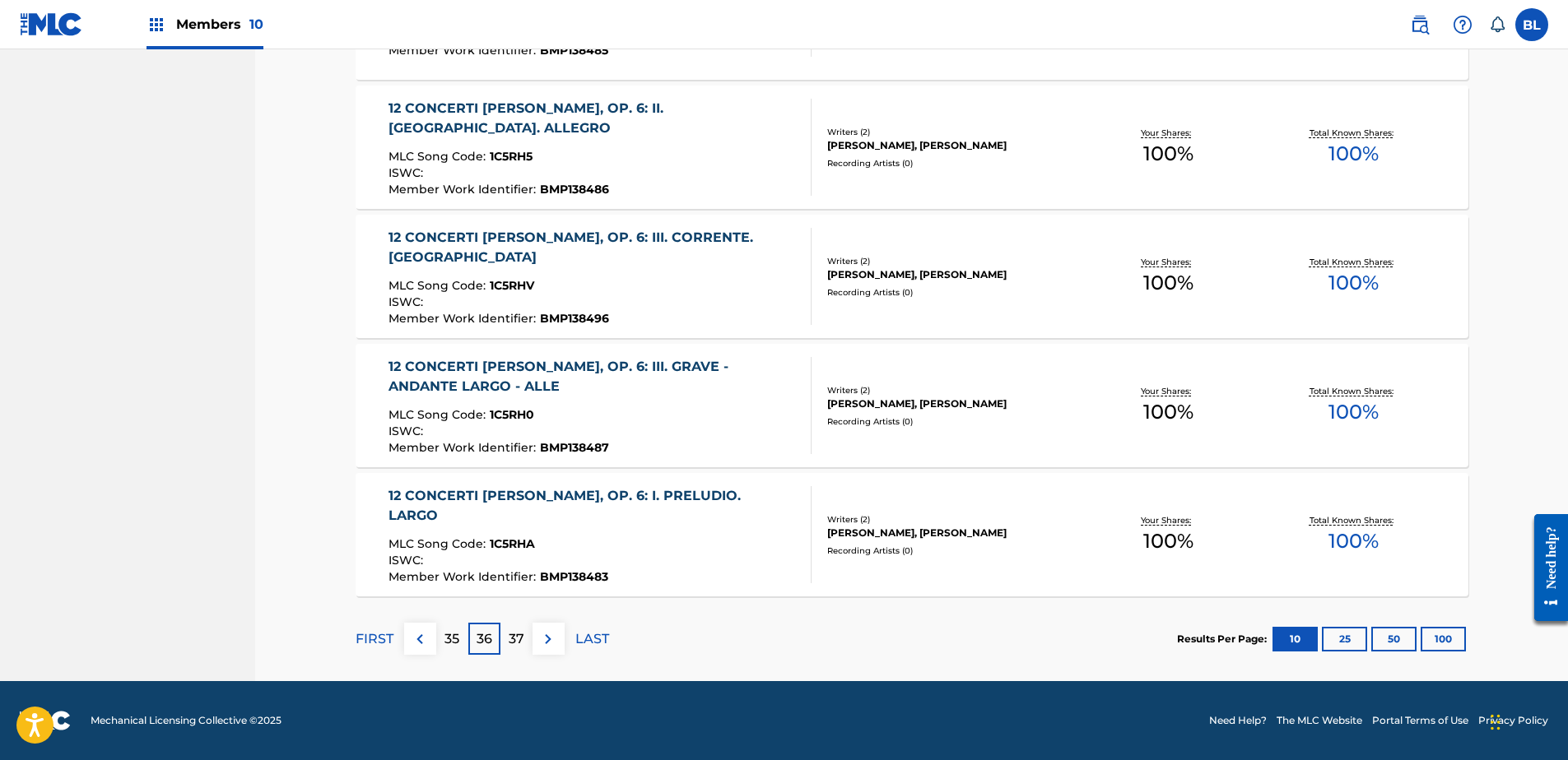
click at [513, 628] on div "37" at bounding box center [516, 640] width 32 height 32
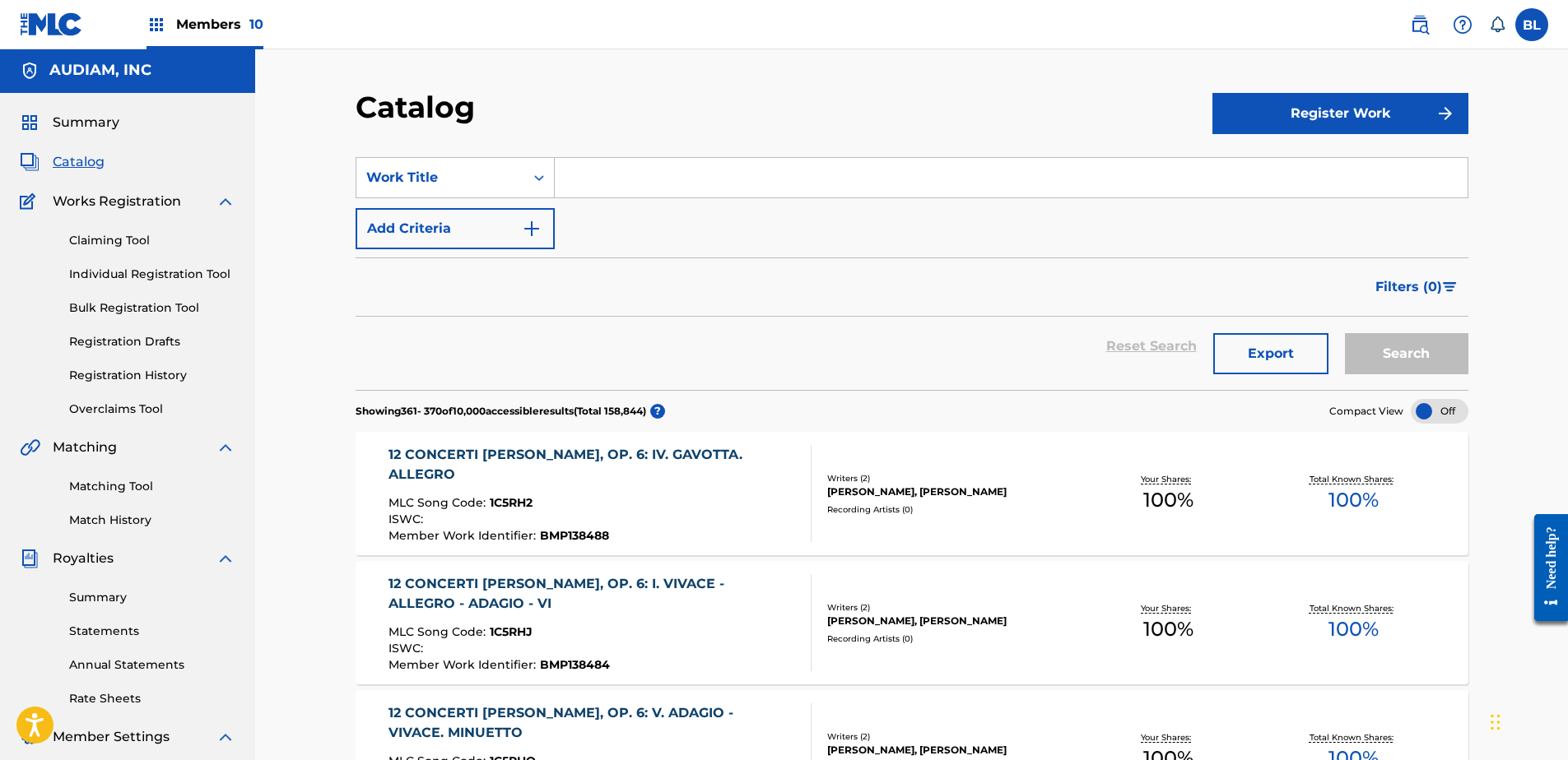
scroll to position [0, 0]
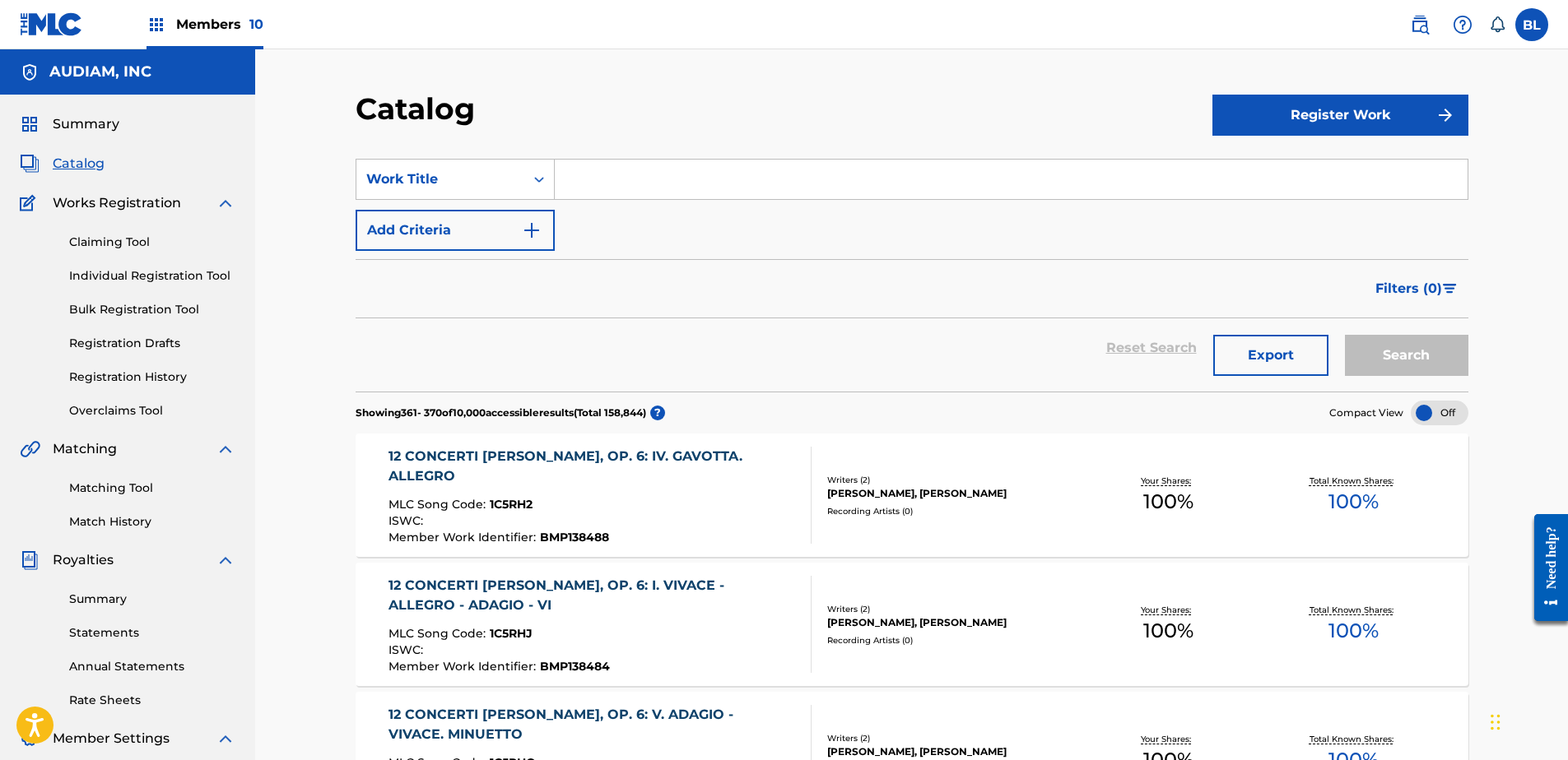
click at [779, 176] on input "Search Form" at bounding box center [1012, 179] width 913 height 40
click at [1420, 24] on img at bounding box center [1420, 25] width 20 height 20
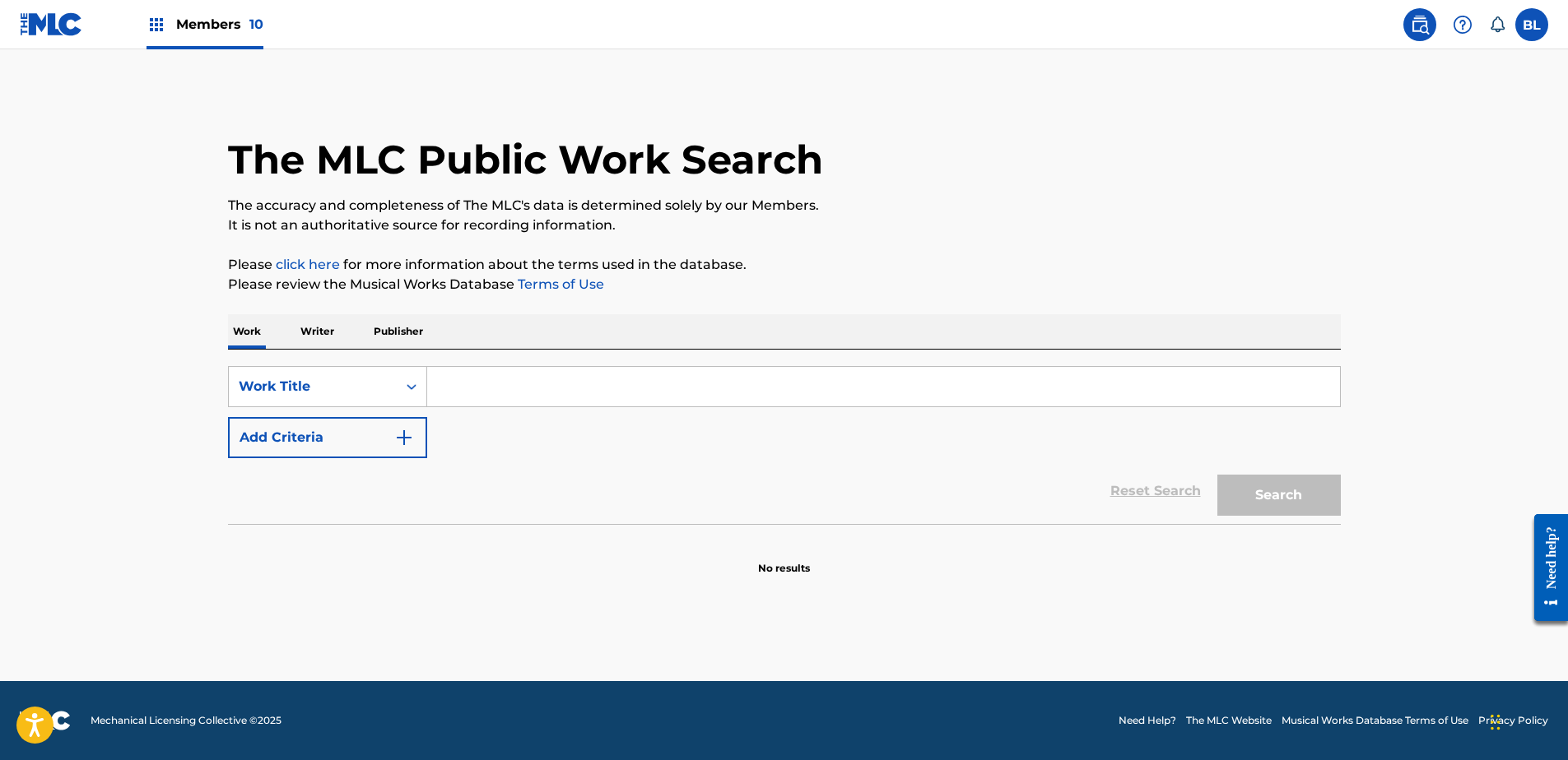
click at [583, 386] on input "Search Form" at bounding box center [884, 387] width 913 height 40
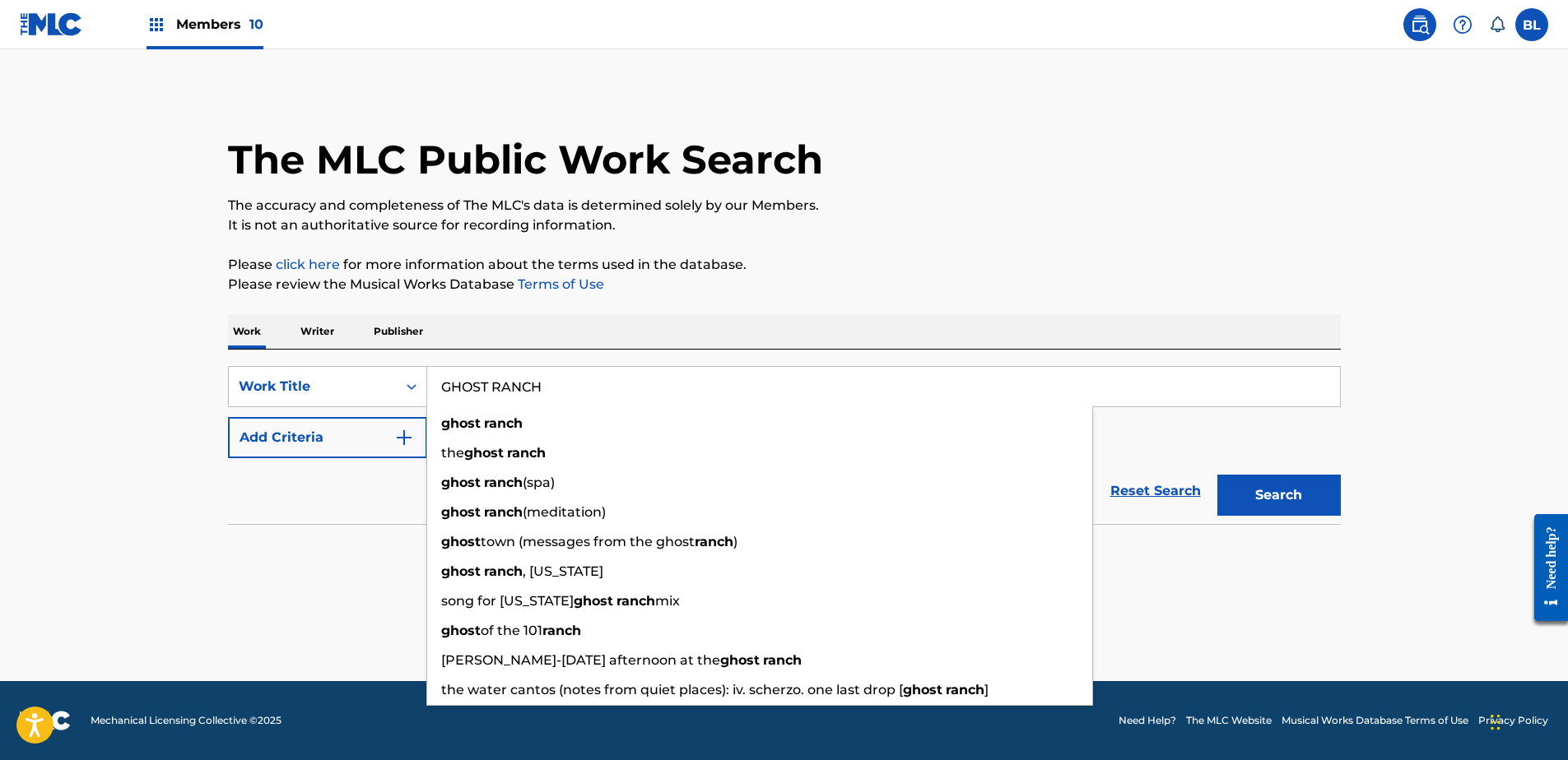
type input "GHOST RANCH"
click at [1218, 474] on button "Search" at bounding box center [1279, 494] width 123 height 41
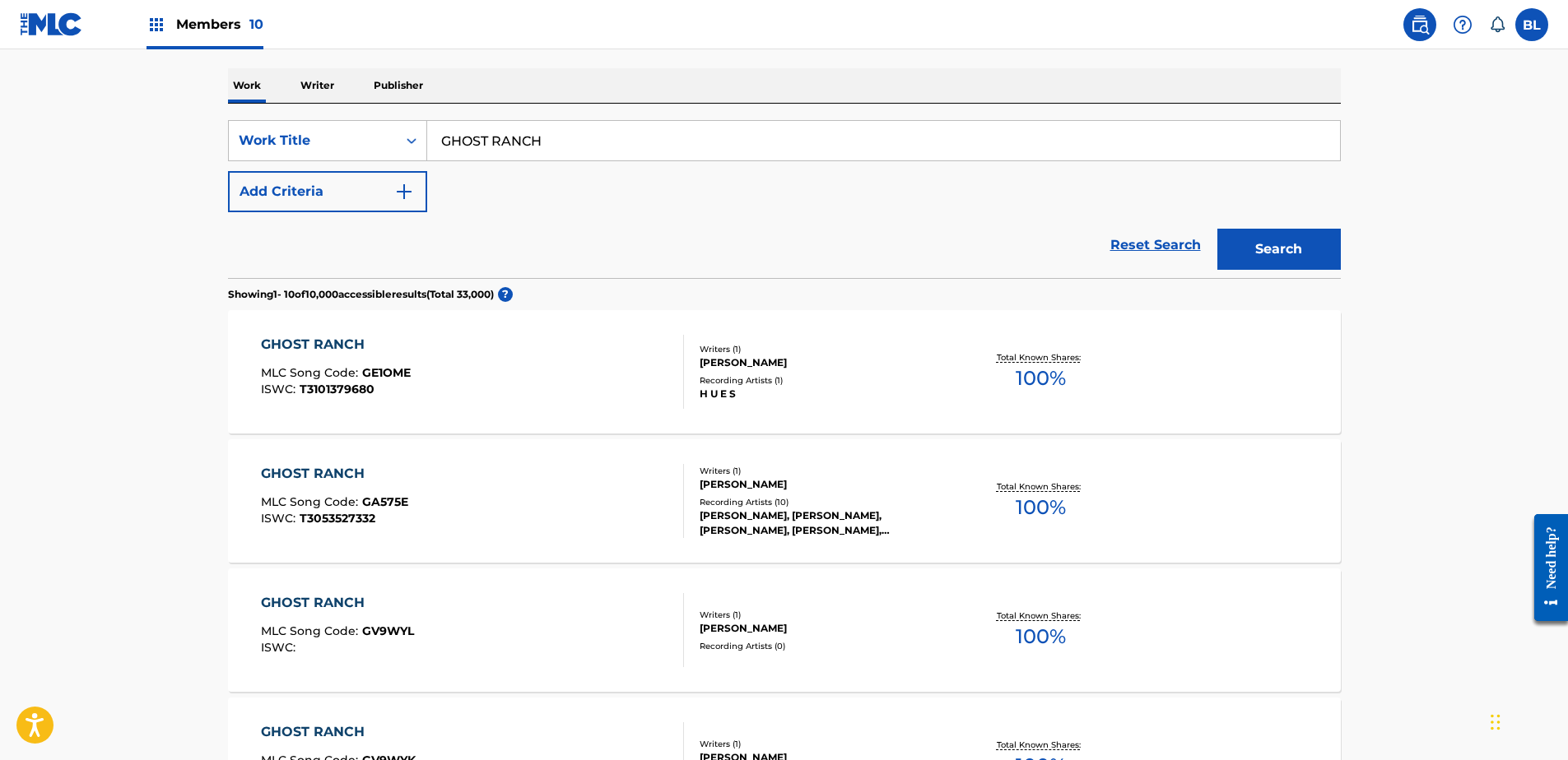
scroll to position [247, 0]
